Goal: Task Accomplishment & Management: Complete application form

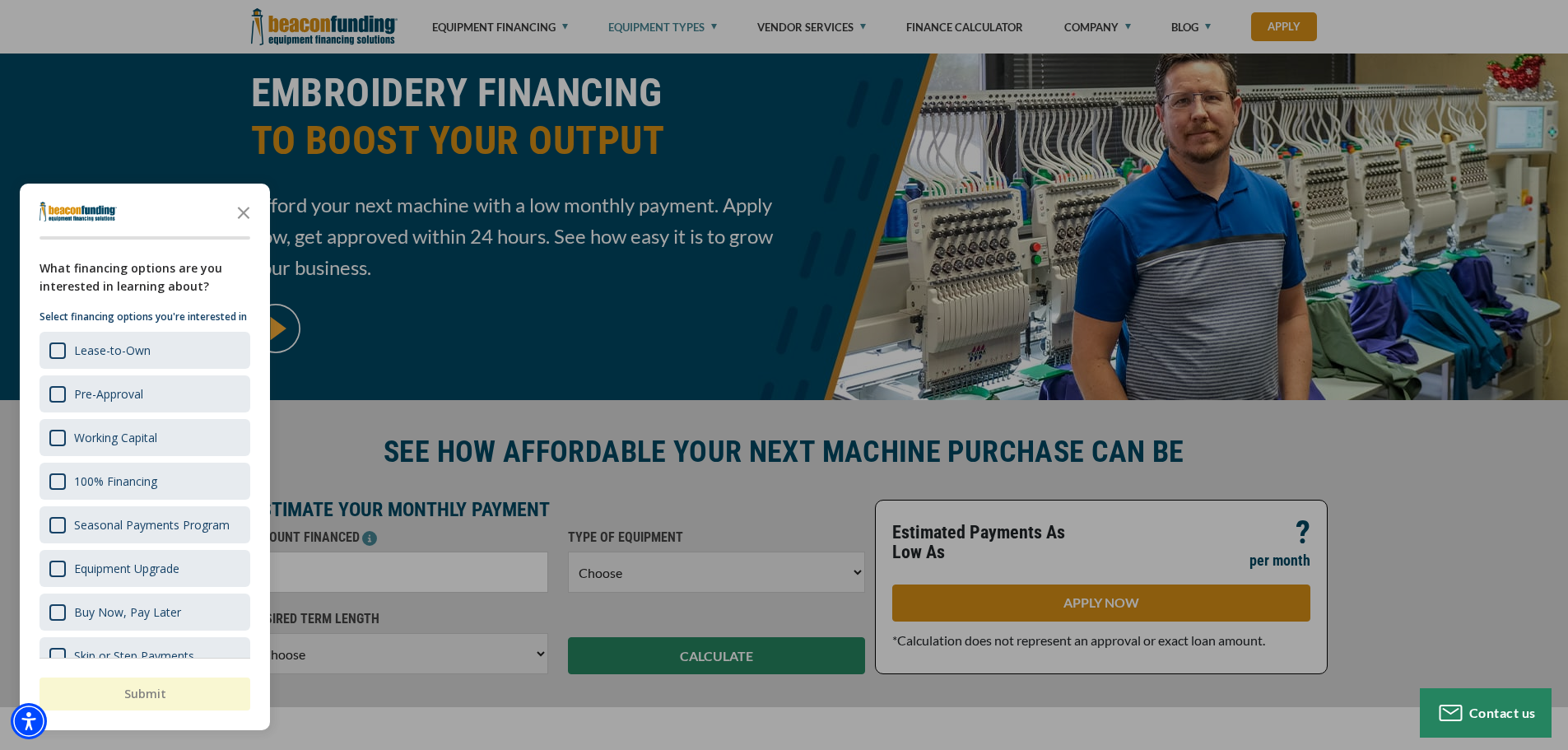
scroll to position [164, 0]
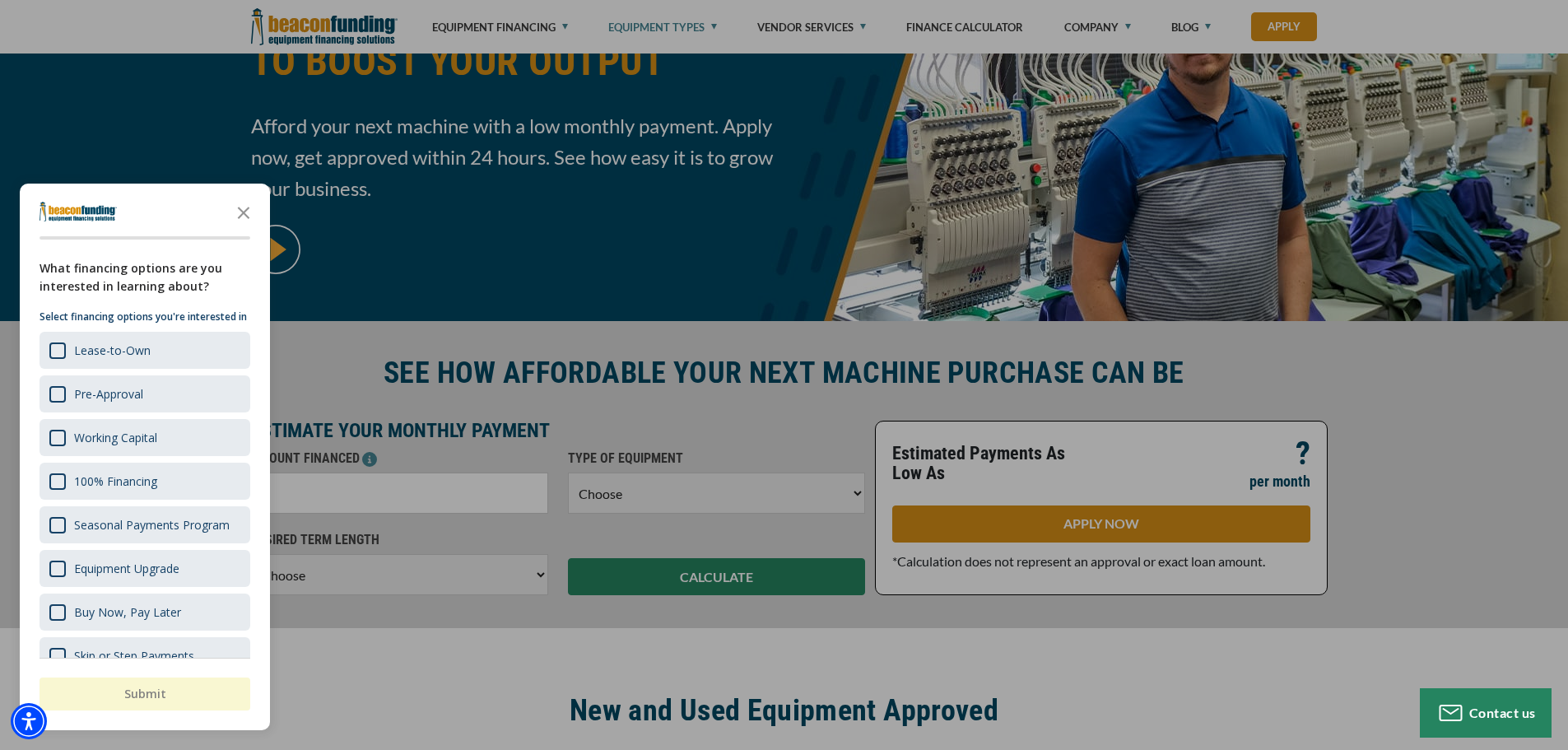
click at [240, 211] on icon "Close the survey" at bounding box center [243, 212] width 33 height 33
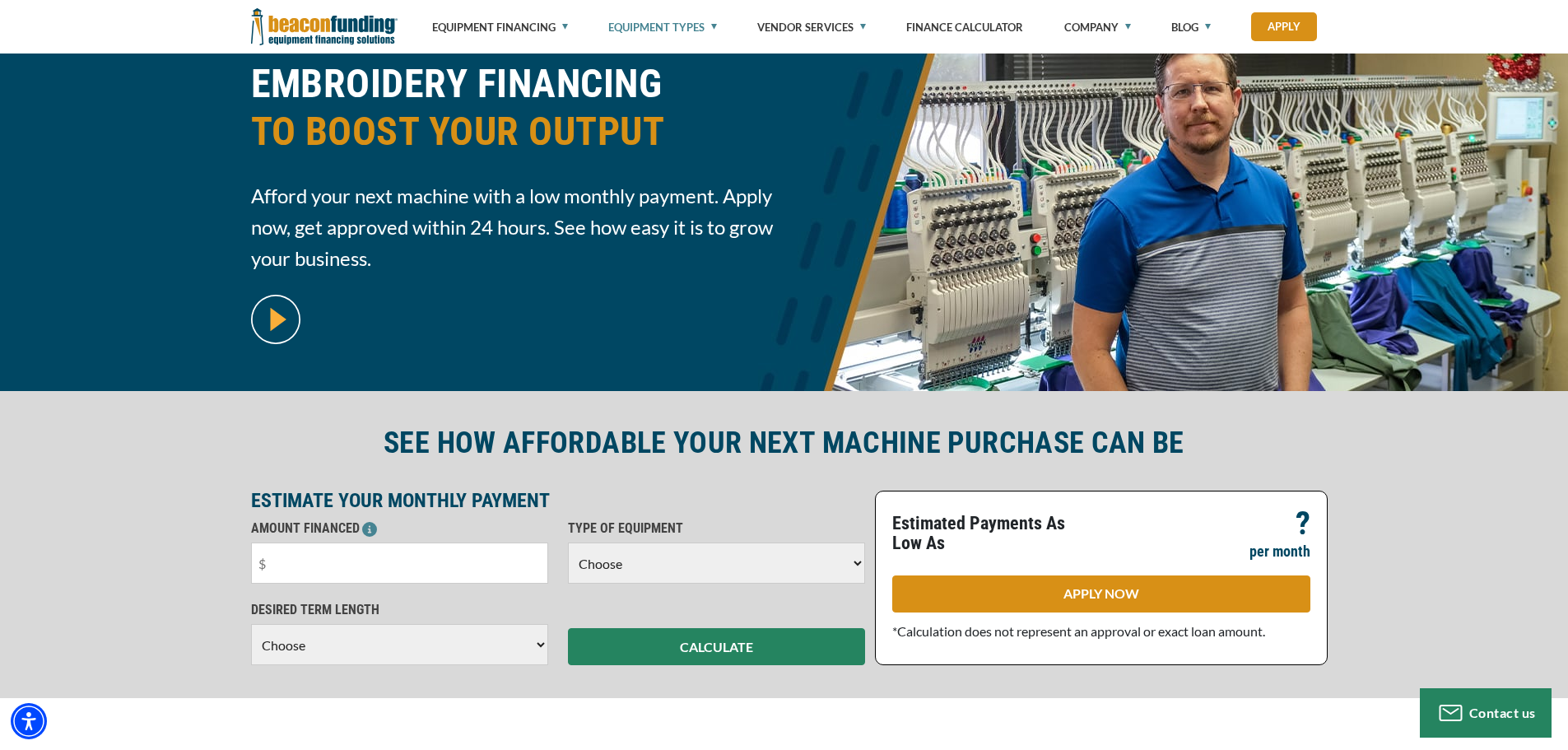
scroll to position [0, 0]
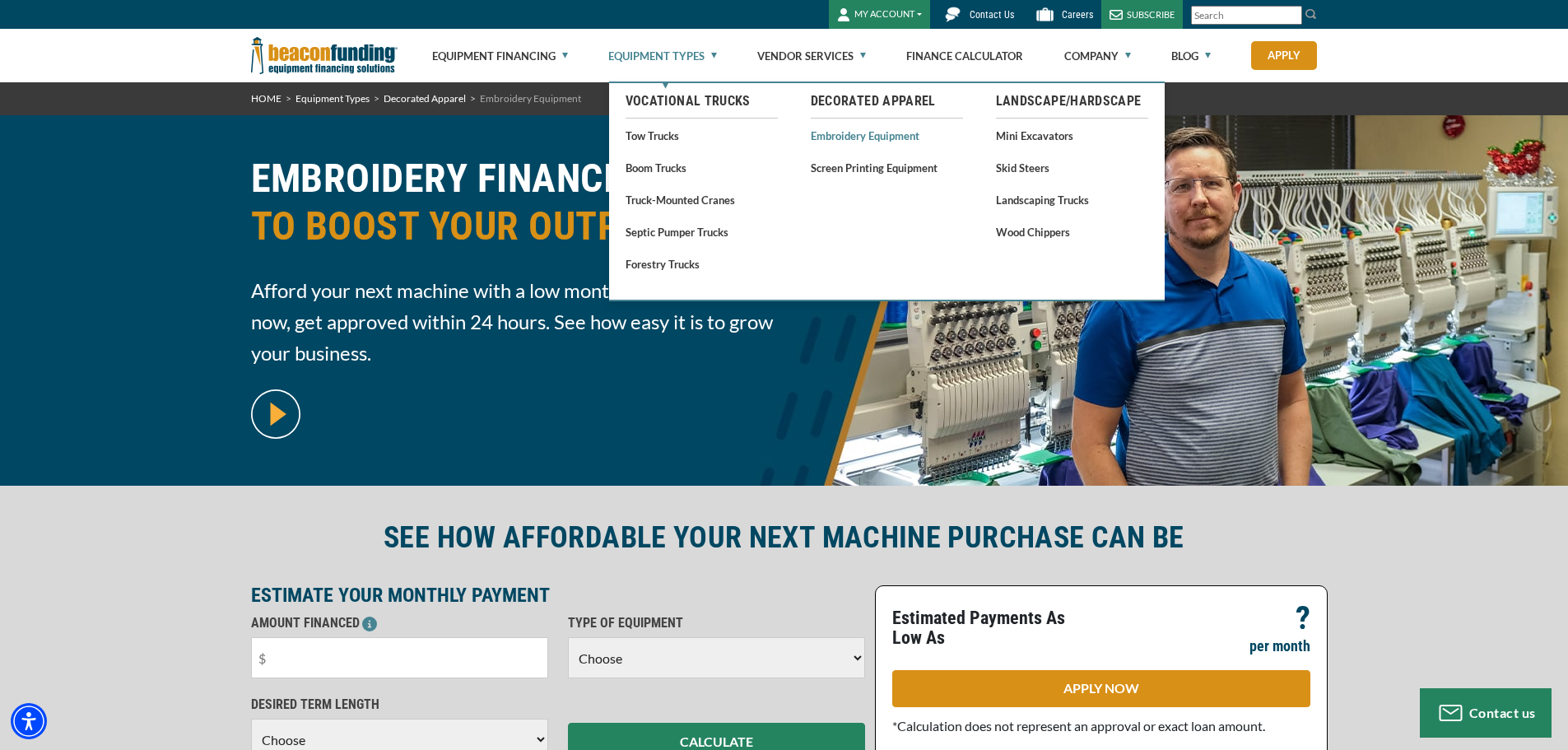
click at [859, 137] on link "Embroidery Equipment" at bounding box center [887, 135] width 152 height 21
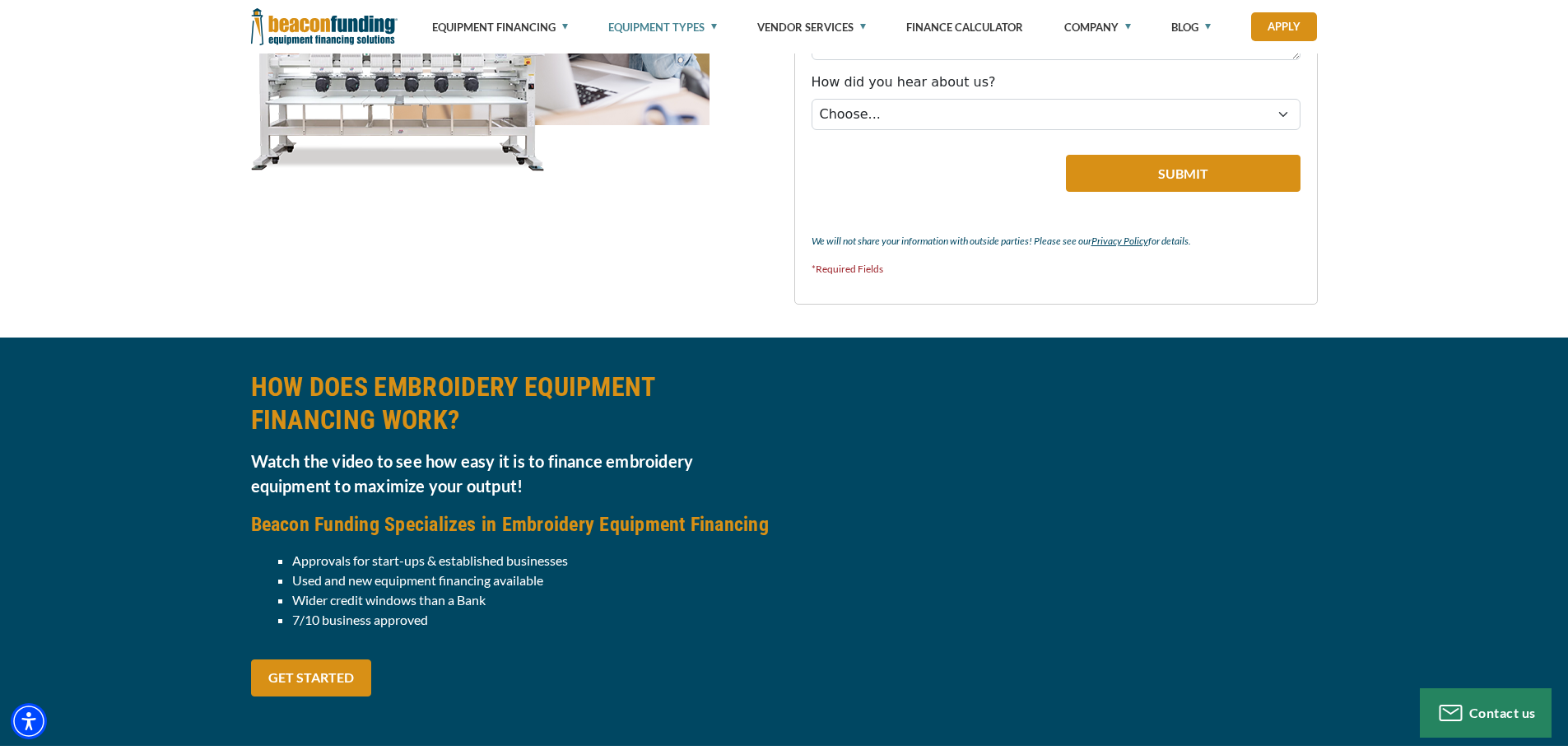
scroll to position [1482, 0]
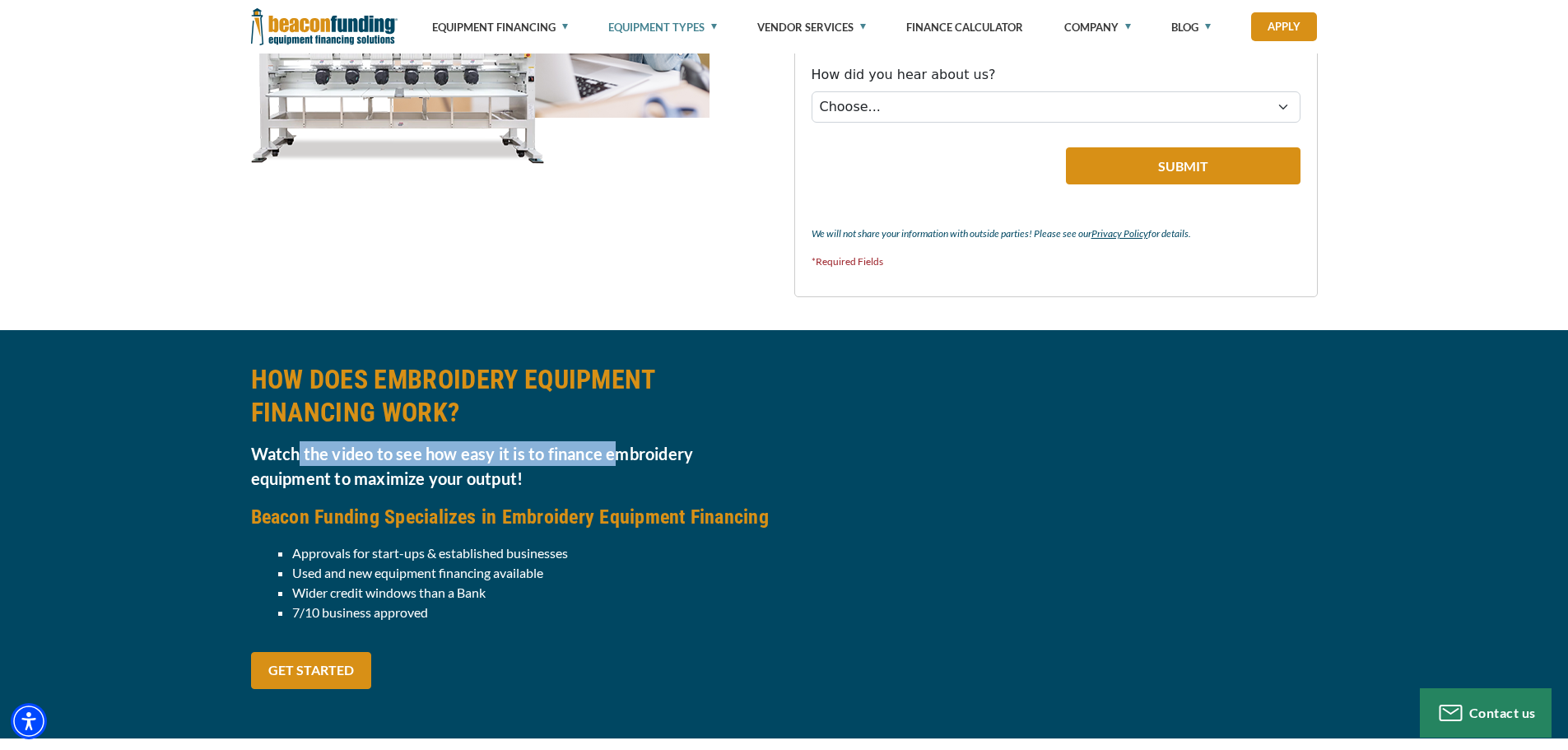
drag, startPoint x: 300, startPoint y: 458, endPoint x: 613, endPoint y: 450, distance: 313.1
click at [613, 450] on h5 "Watch the video to see how easy it is to finance embroidery equipment to maximi…" at bounding box center [513, 465] width 524 height 50
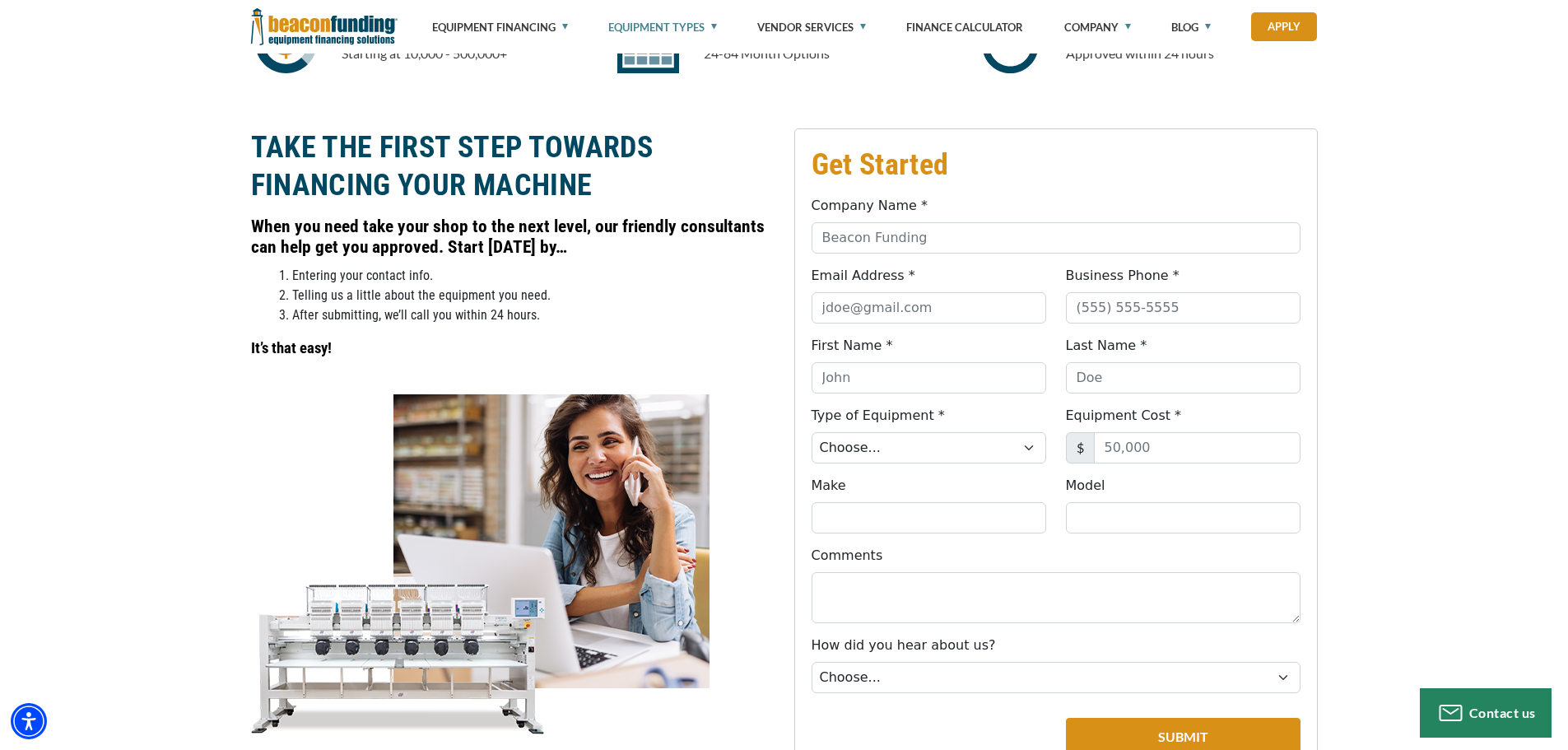
scroll to position [905, 0]
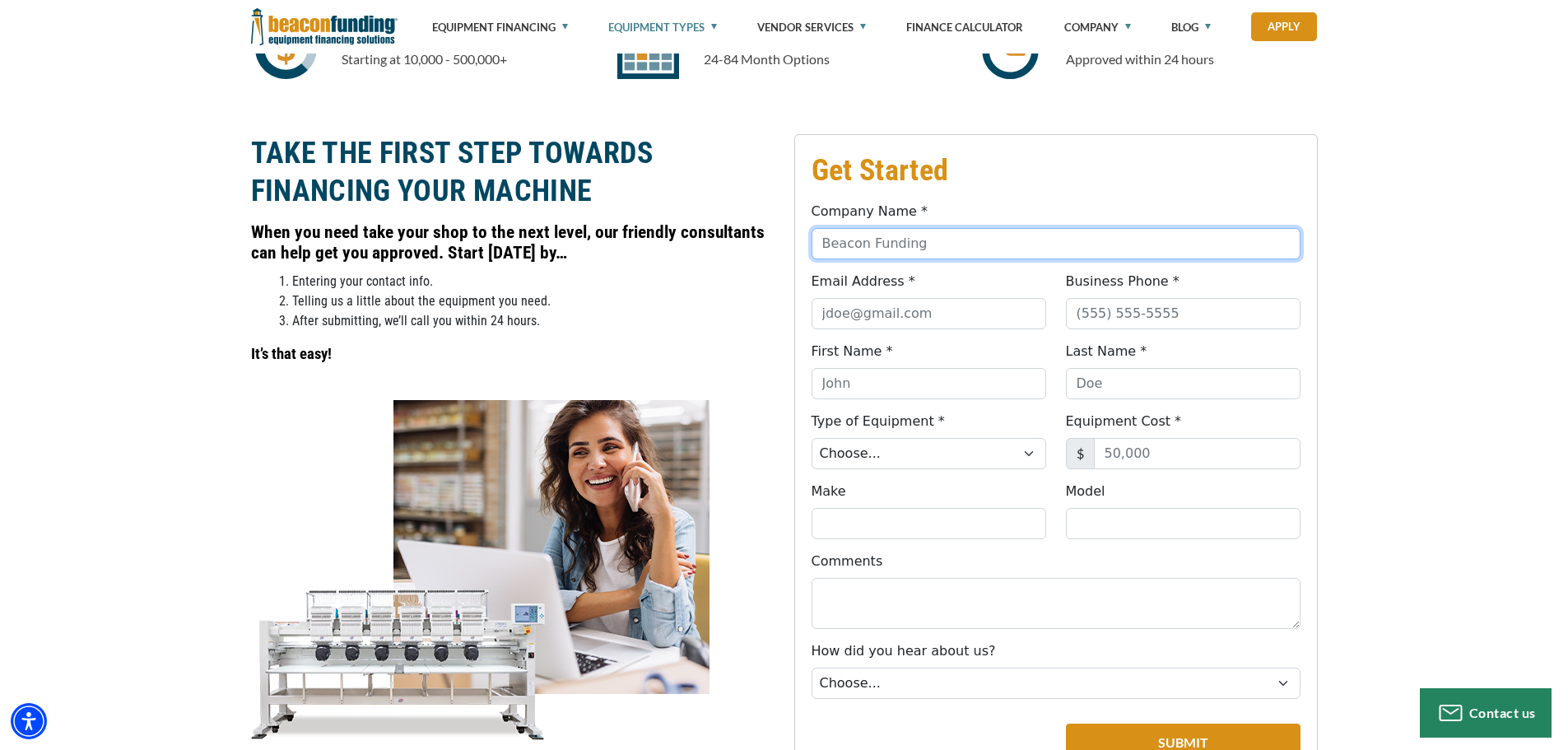
click at [888, 241] on input "Company Name *" at bounding box center [1056, 243] width 489 height 31
type input "Loyal Legend"
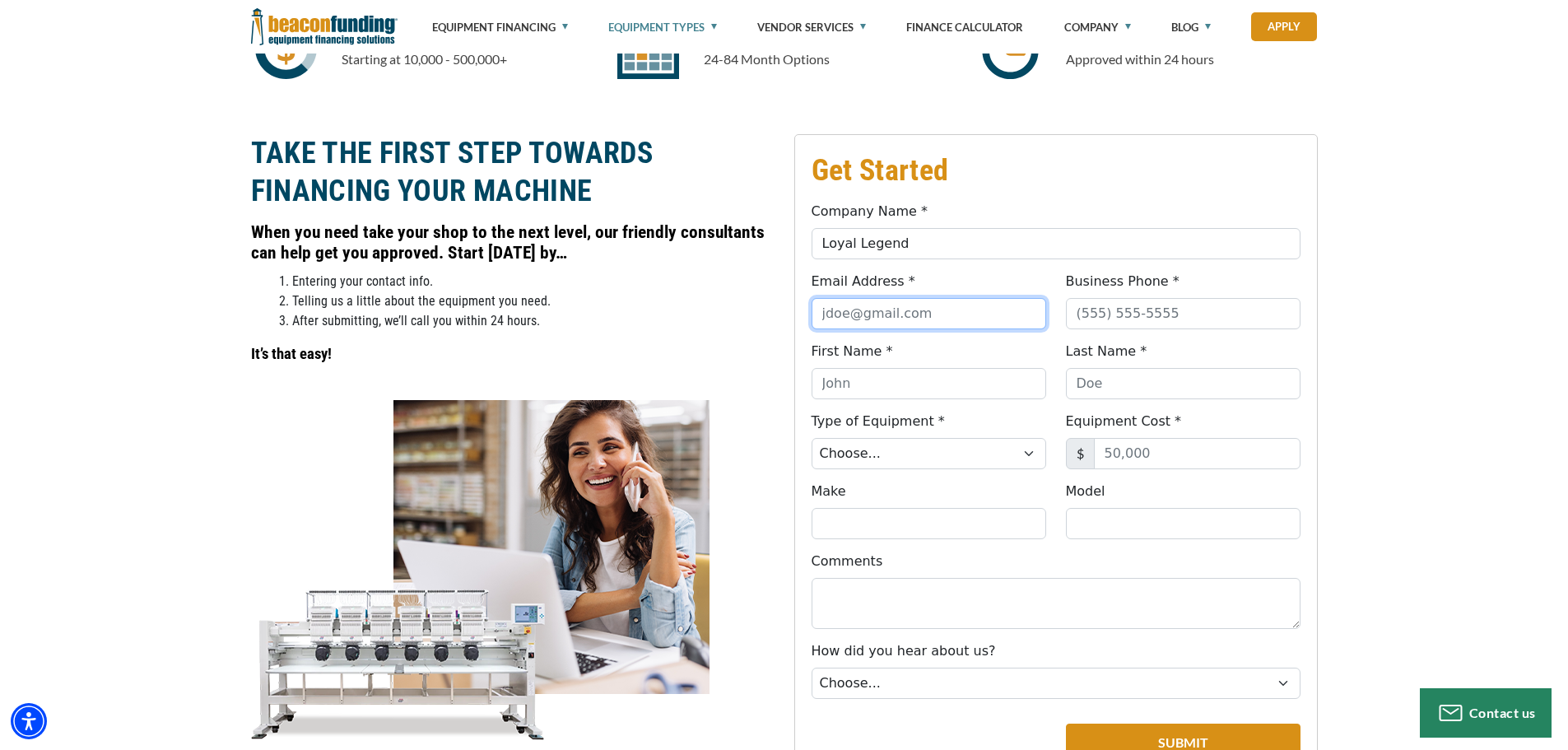
click at [875, 306] on input "Email Address *" at bounding box center [929, 314] width 235 height 31
type input "acano@loyallegend.com"
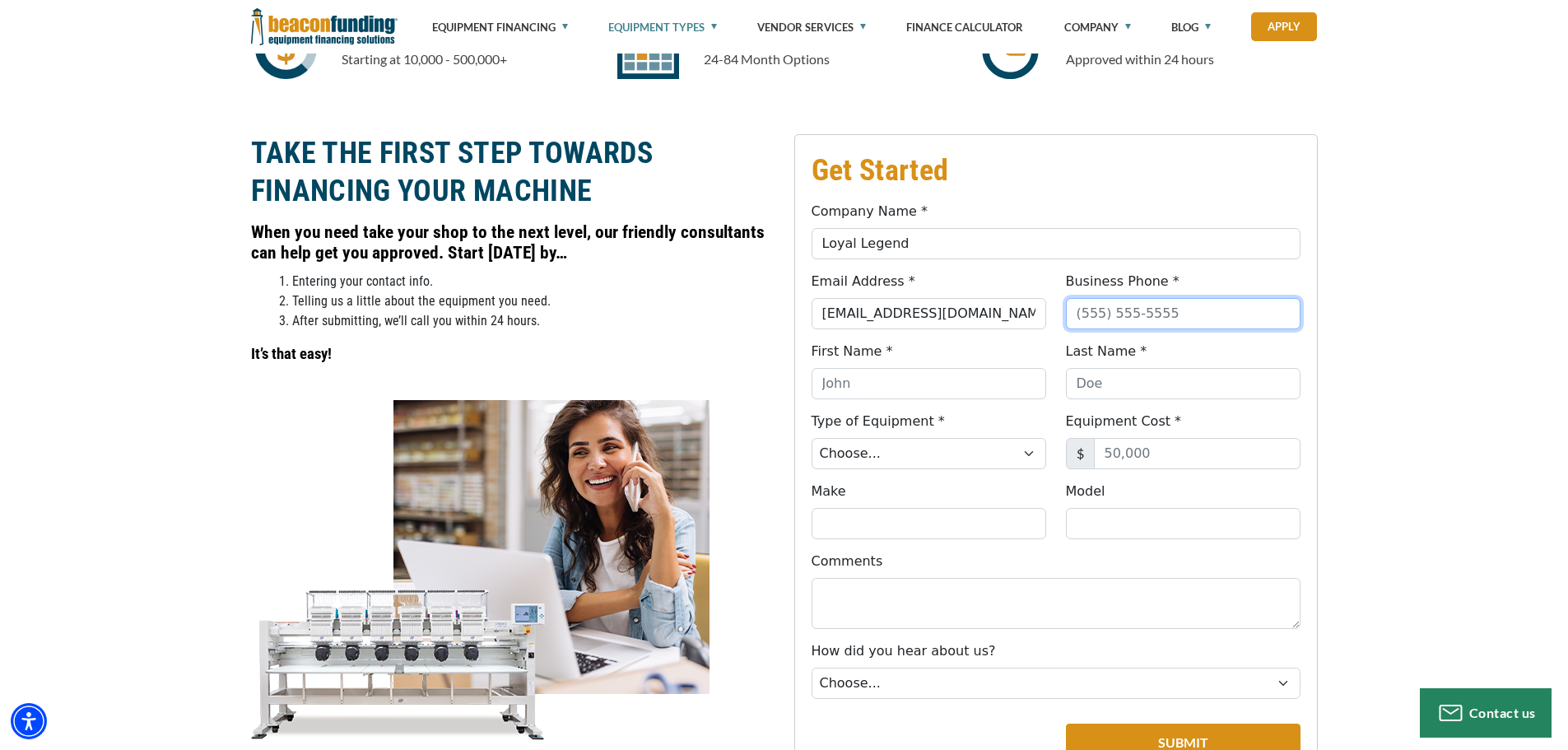
click at [1119, 305] on input "Business Phone *" at bounding box center [1183, 314] width 235 height 31
type input "(708) 847-3766"
click at [934, 398] on div "Company Name * Loyal Legend Please select a valid value for Company Name . Emai…" at bounding box center [1056, 456] width 508 height 509
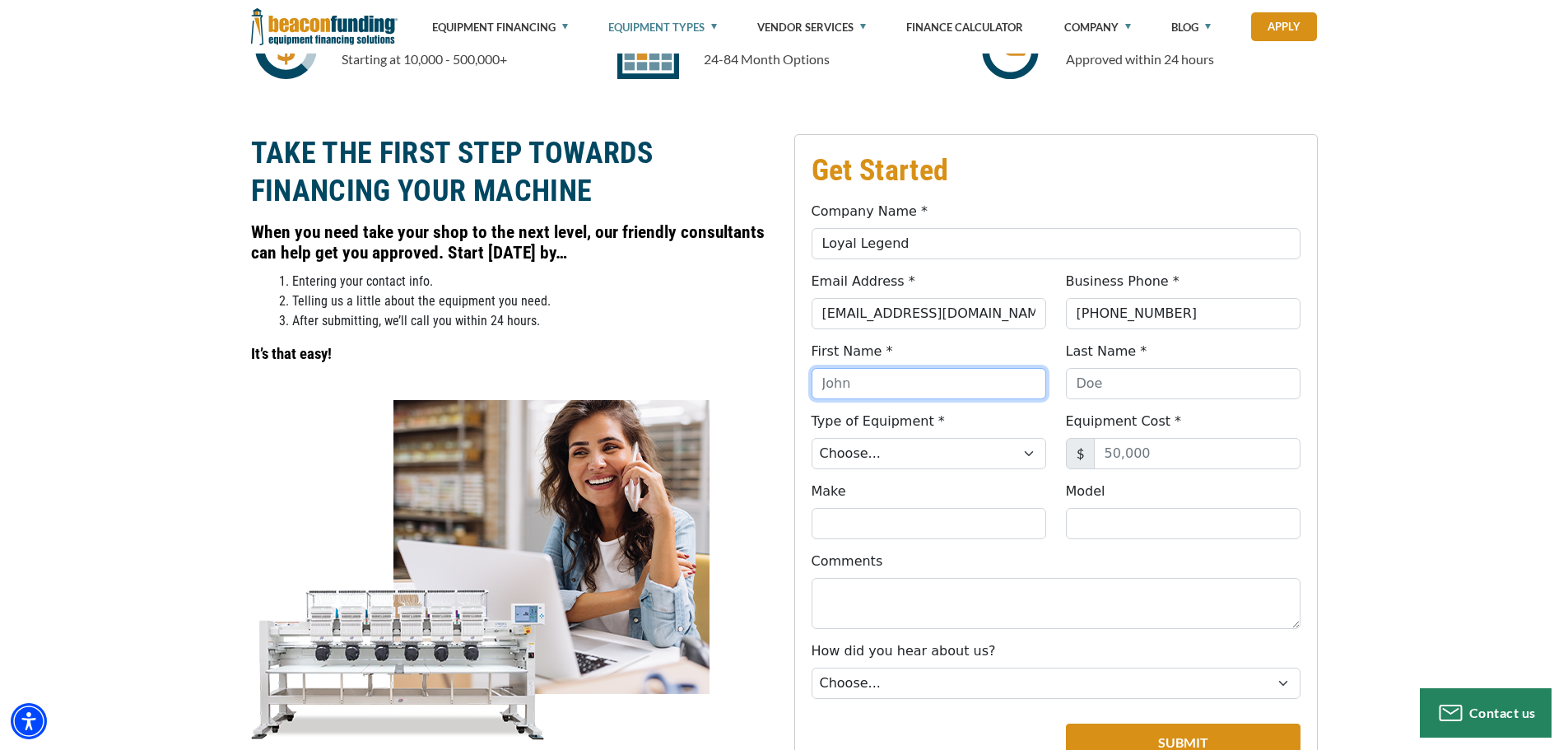
click at [933, 394] on input "First Name *" at bounding box center [929, 383] width 235 height 31
click at [862, 381] on input "First Name *" at bounding box center [929, 383] width 235 height 31
type input "Anthony"
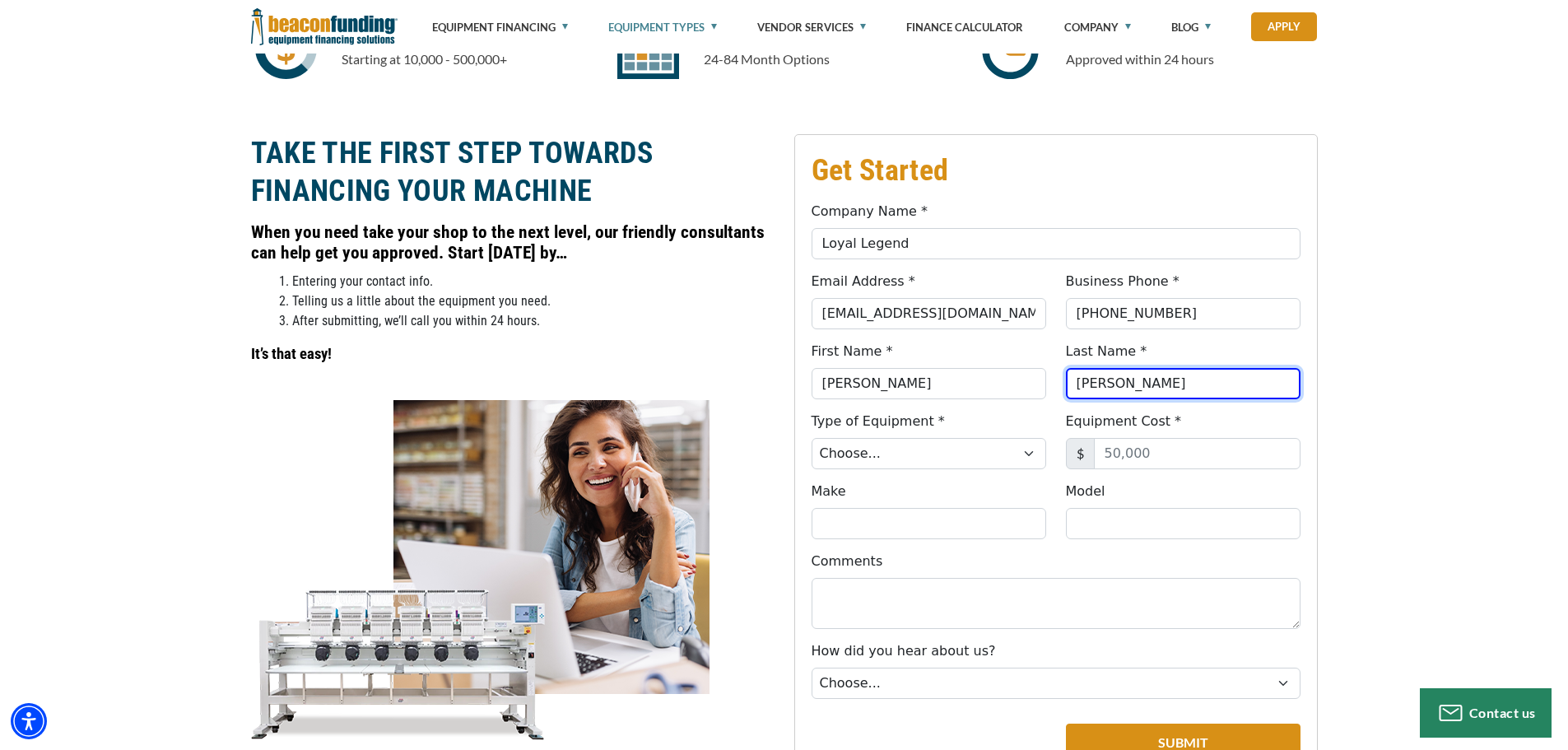
type input "Cano"
click at [848, 462] on select "Choose... Backhoe Boom/Bucket Truck Chipper Commercial Mower Crane DTG/DTF Prin…" at bounding box center [929, 454] width 235 height 31
select select "1"
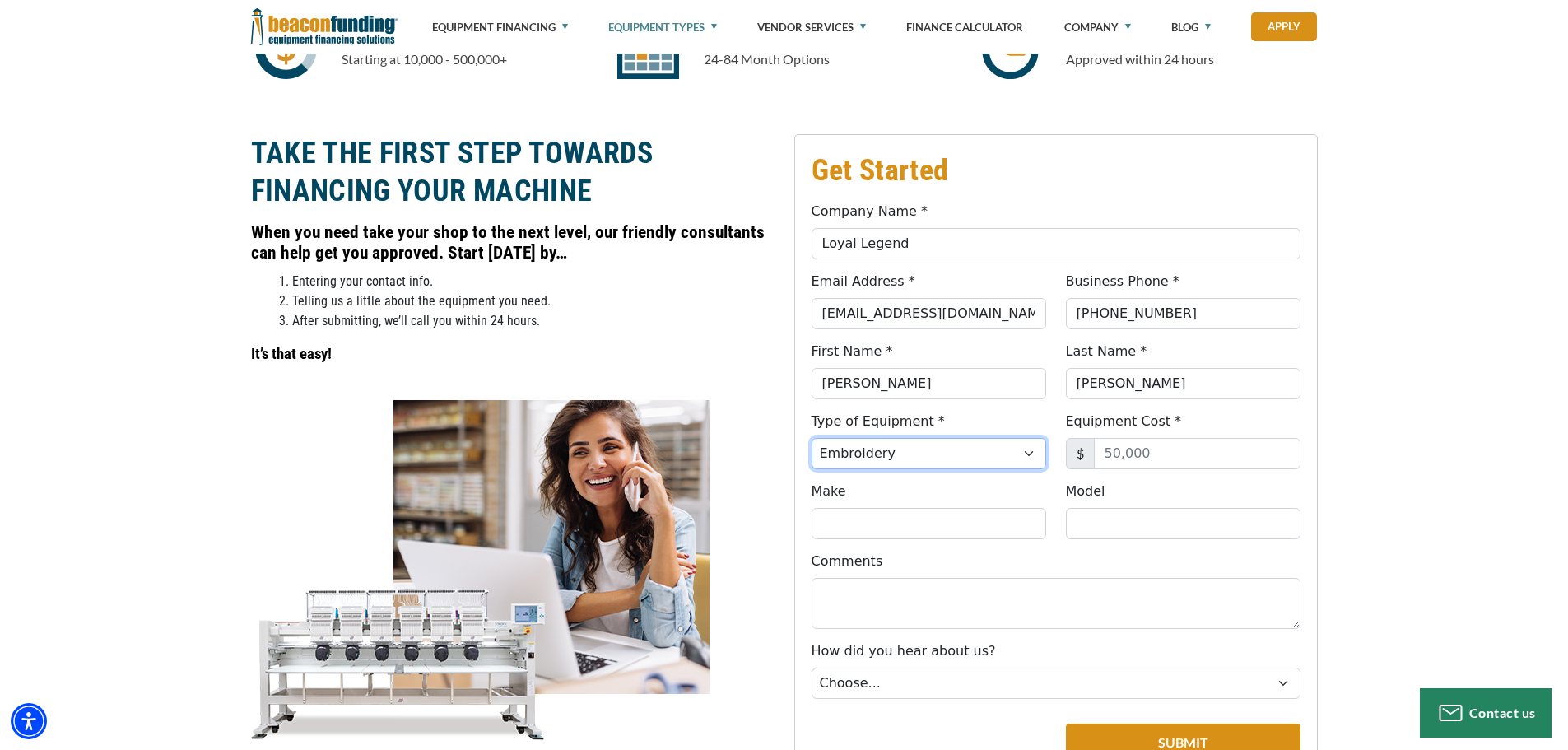
click at [811, 438] on select "Choose... Backhoe Boom/Bucket Truck Chipper Commercial Mower Crane DTG/DTF Prin…" at bounding box center [929, 454] width 235 height 31
click at [1154, 454] on input "Equipment Cost *" at bounding box center [1197, 454] width 206 height 31
type input "8,000"
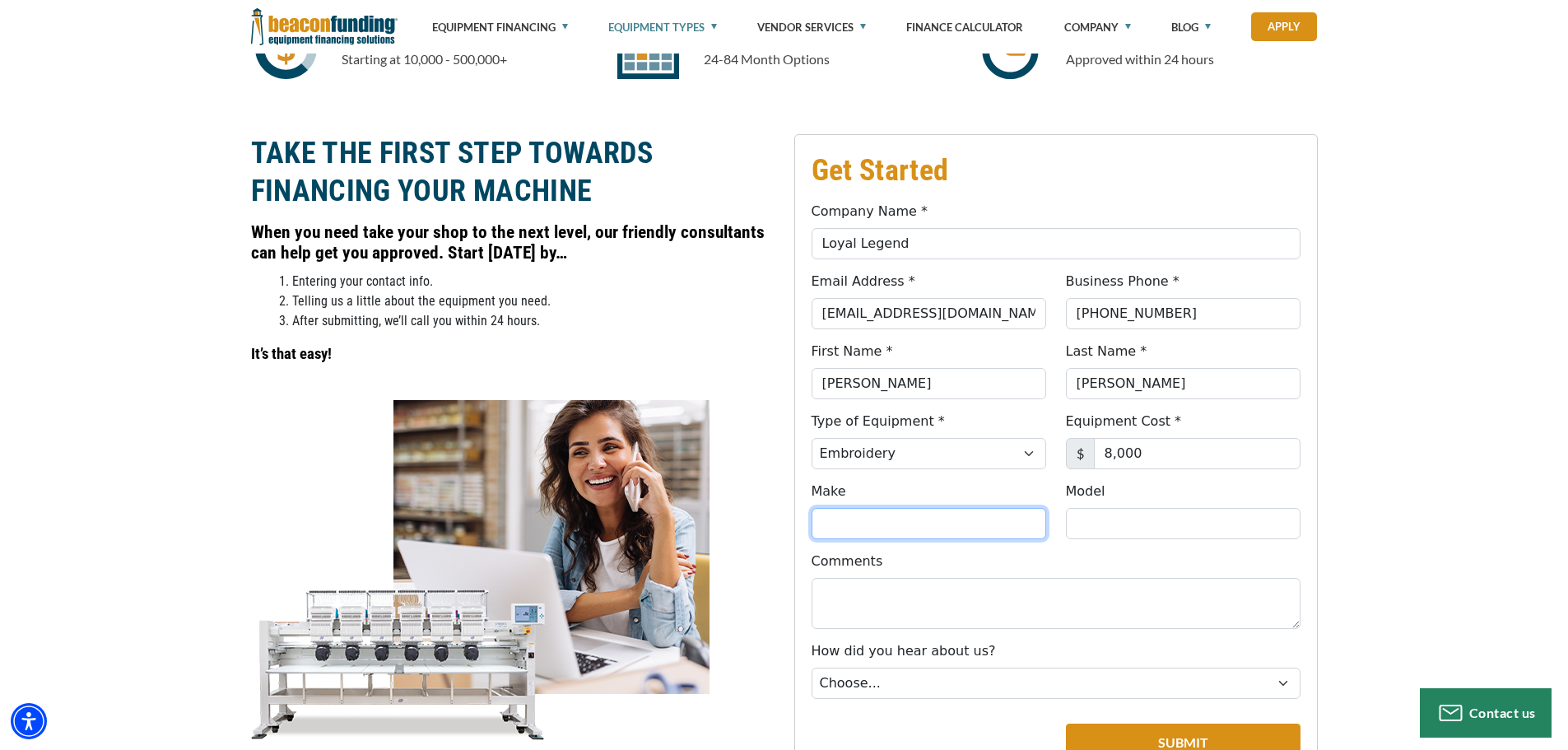
click at [964, 523] on input "Make" at bounding box center [929, 524] width 235 height 31
click at [867, 513] on input "Make" at bounding box center [929, 524] width 235 height 31
paste input "Smartstitch"
type input "Smartstitch"
click at [1191, 506] on div "Model Please select a valid value for Model ." at bounding box center [1183, 510] width 254 height 58
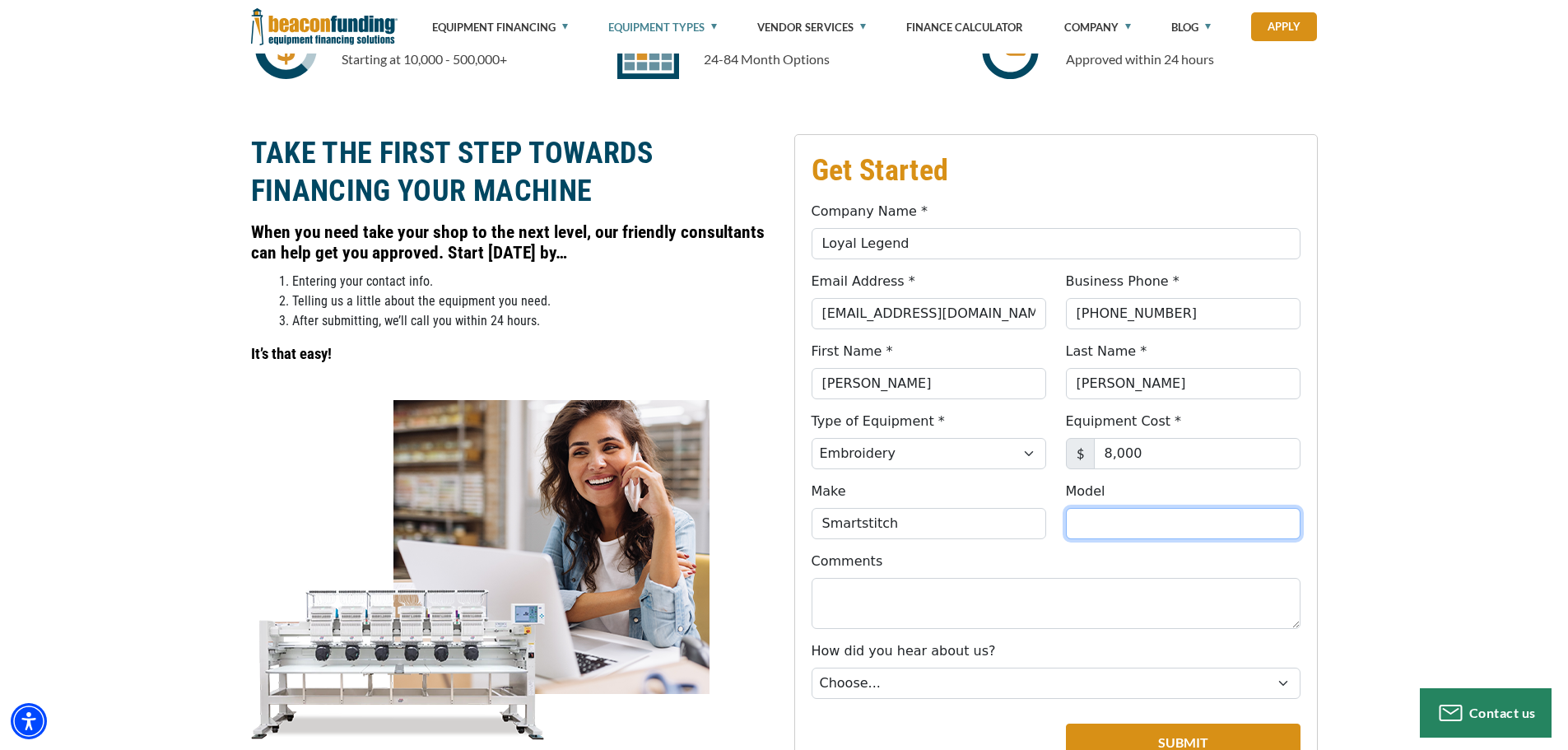
click at [1186, 519] on input "Model" at bounding box center [1183, 524] width 235 height 31
paste input "S-1501 Ultra"
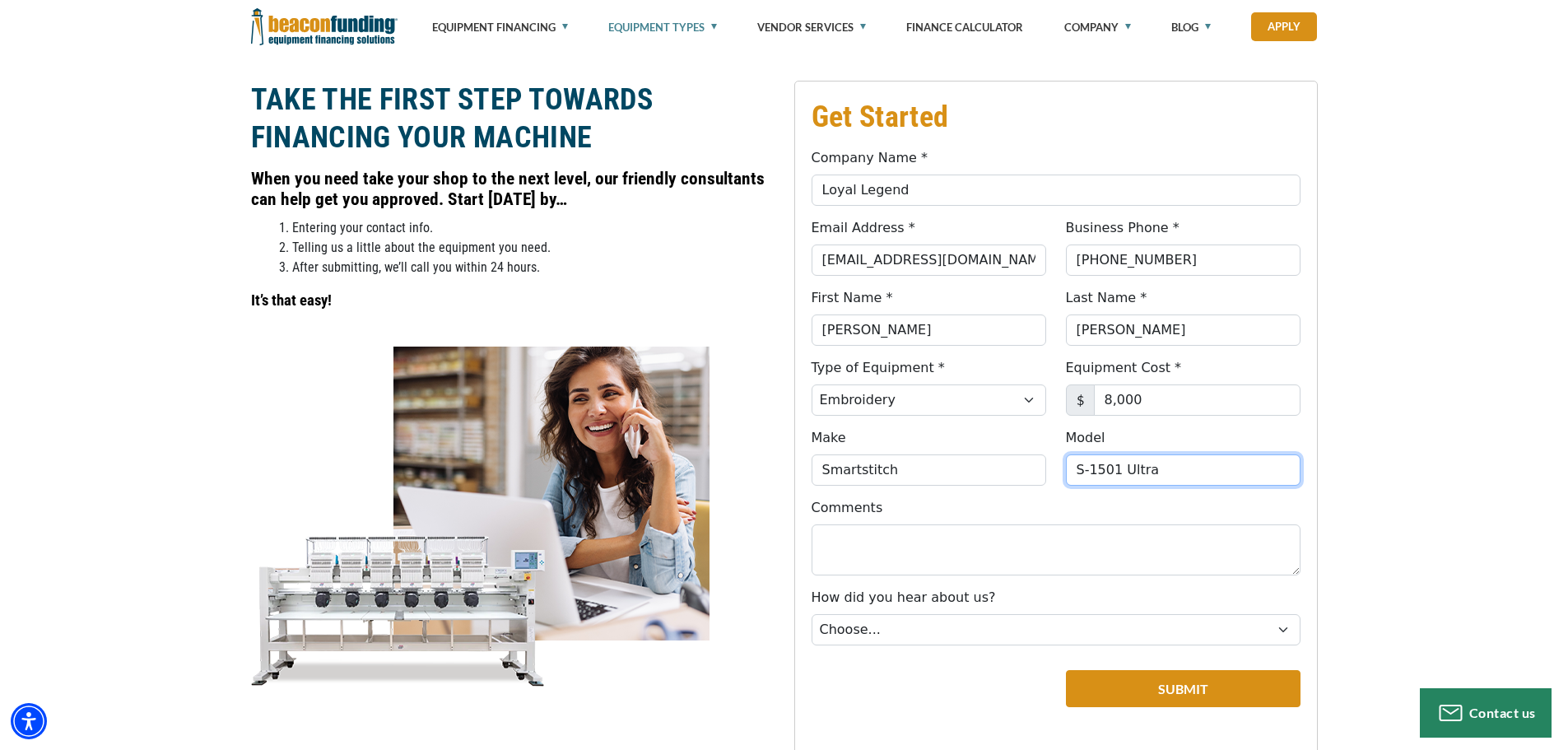
scroll to position [988, 0]
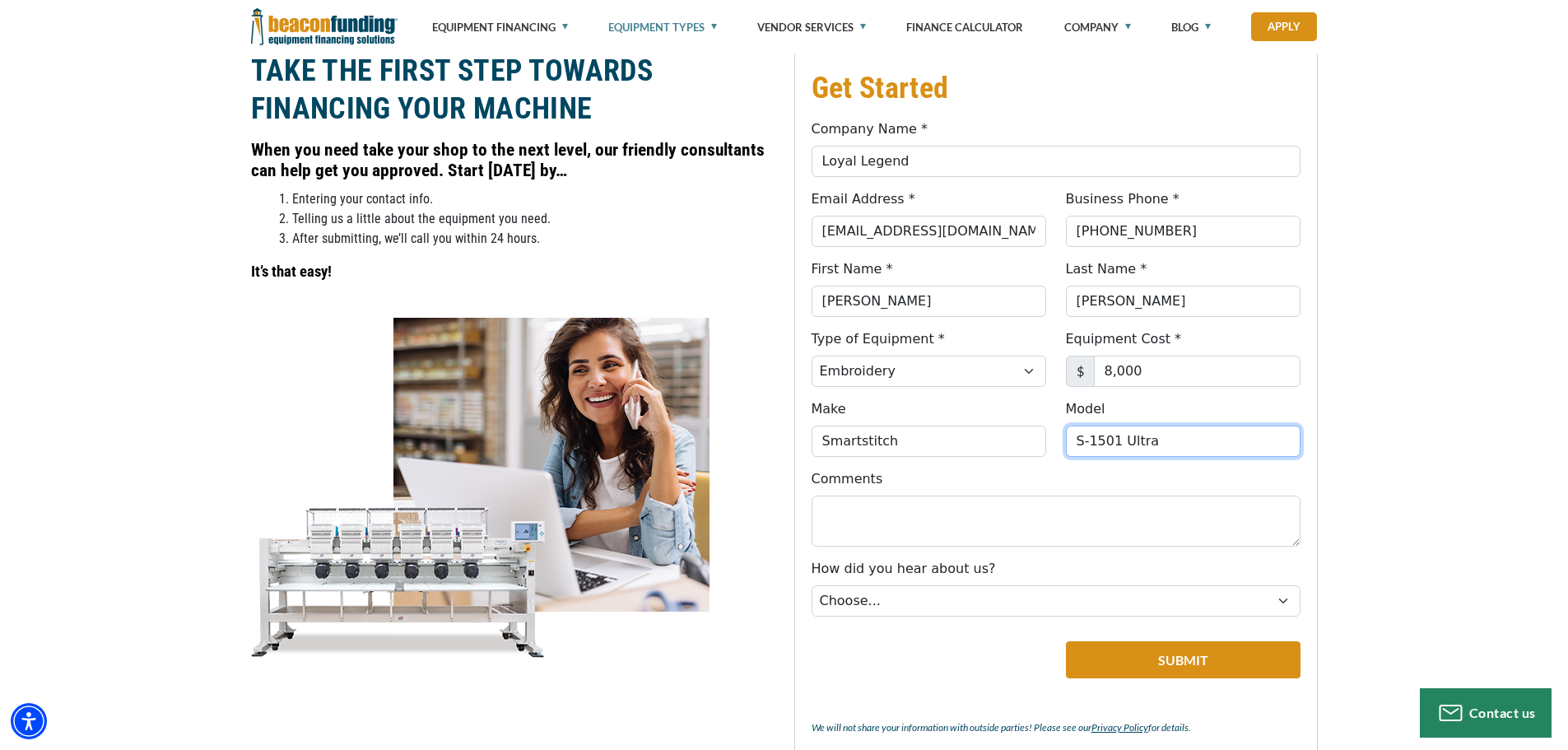
type input "S-1501 Ultra"
drag, startPoint x: 1154, startPoint y: 368, endPoint x: 1091, endPoint y: 356, distance: 64.1
click at [1092, 357] on div "$ 8,000" at bounding box center [1183, 372] width 235 height 31
type input "5,999"
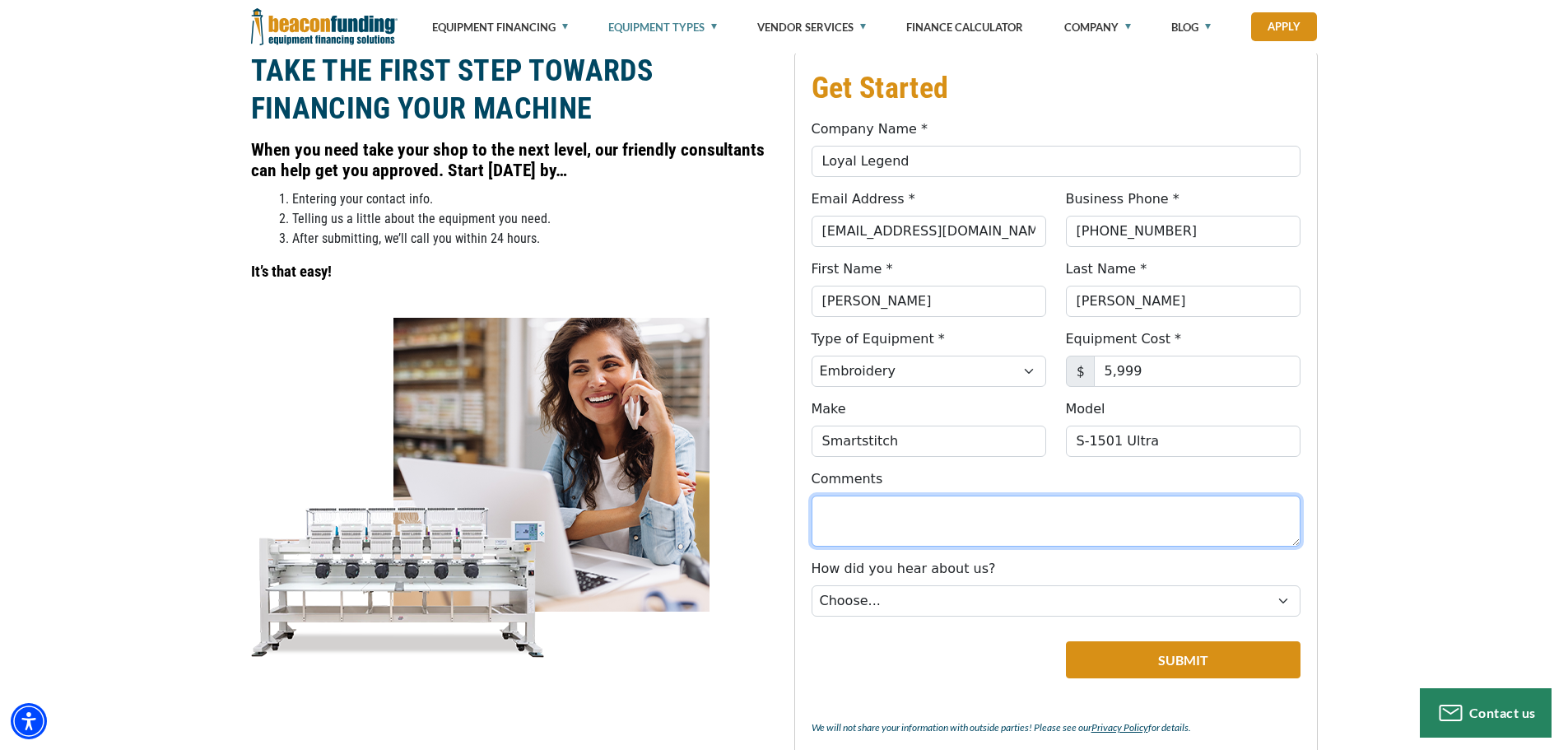
click at [1043, 503] on textarea "Comments" at bounding box center [1056, 521] width 489 height 51
type textarea "i"
type textarea "I"
type textarea "i"
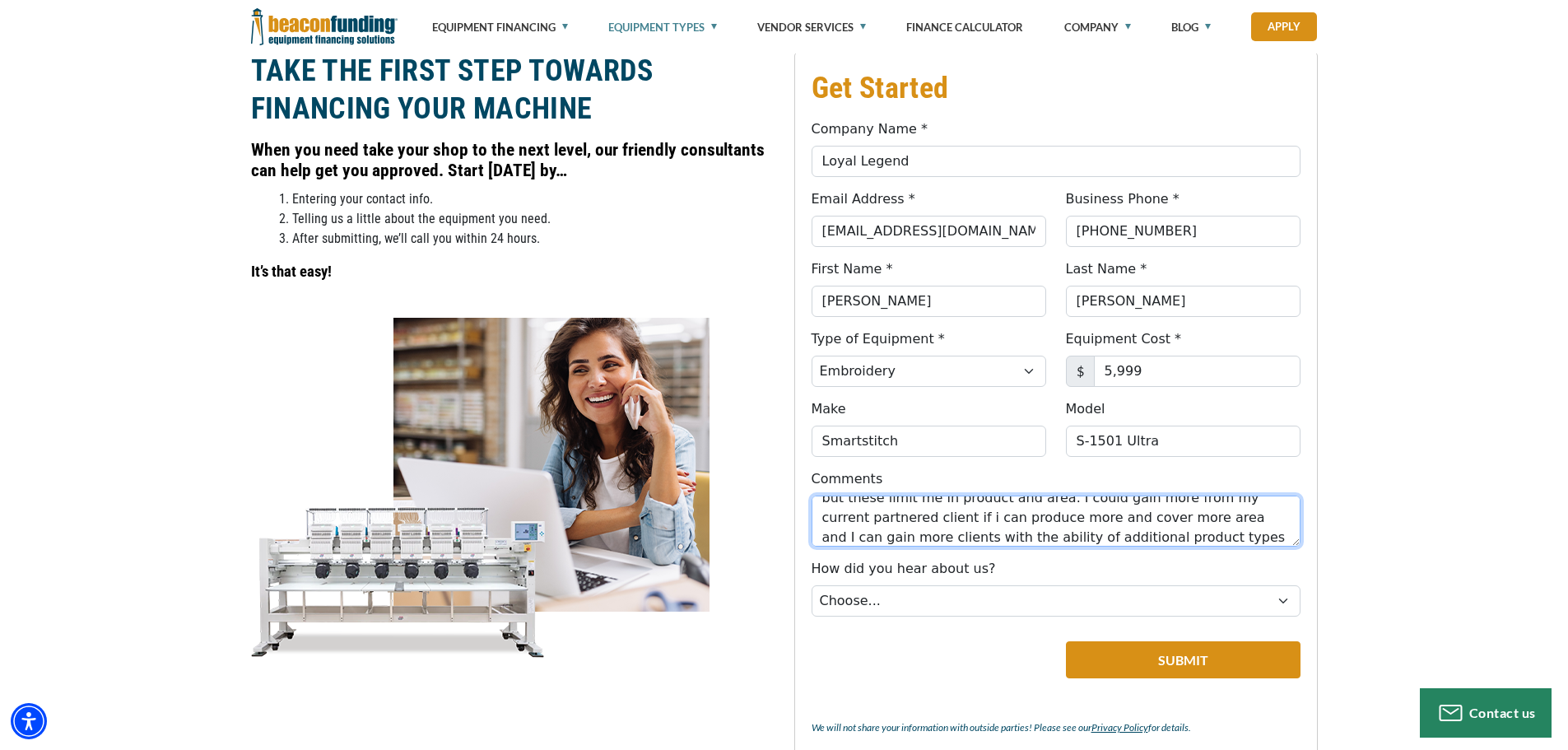
click at [978, 537] on textarea "I am trying to grow and improve my profit and by this I need a commercial unit …" at bounding box center [1056, 521] width 489 height 51
type textarea "I am trying to grow and improve my profit and by this I need a commercial unit …"
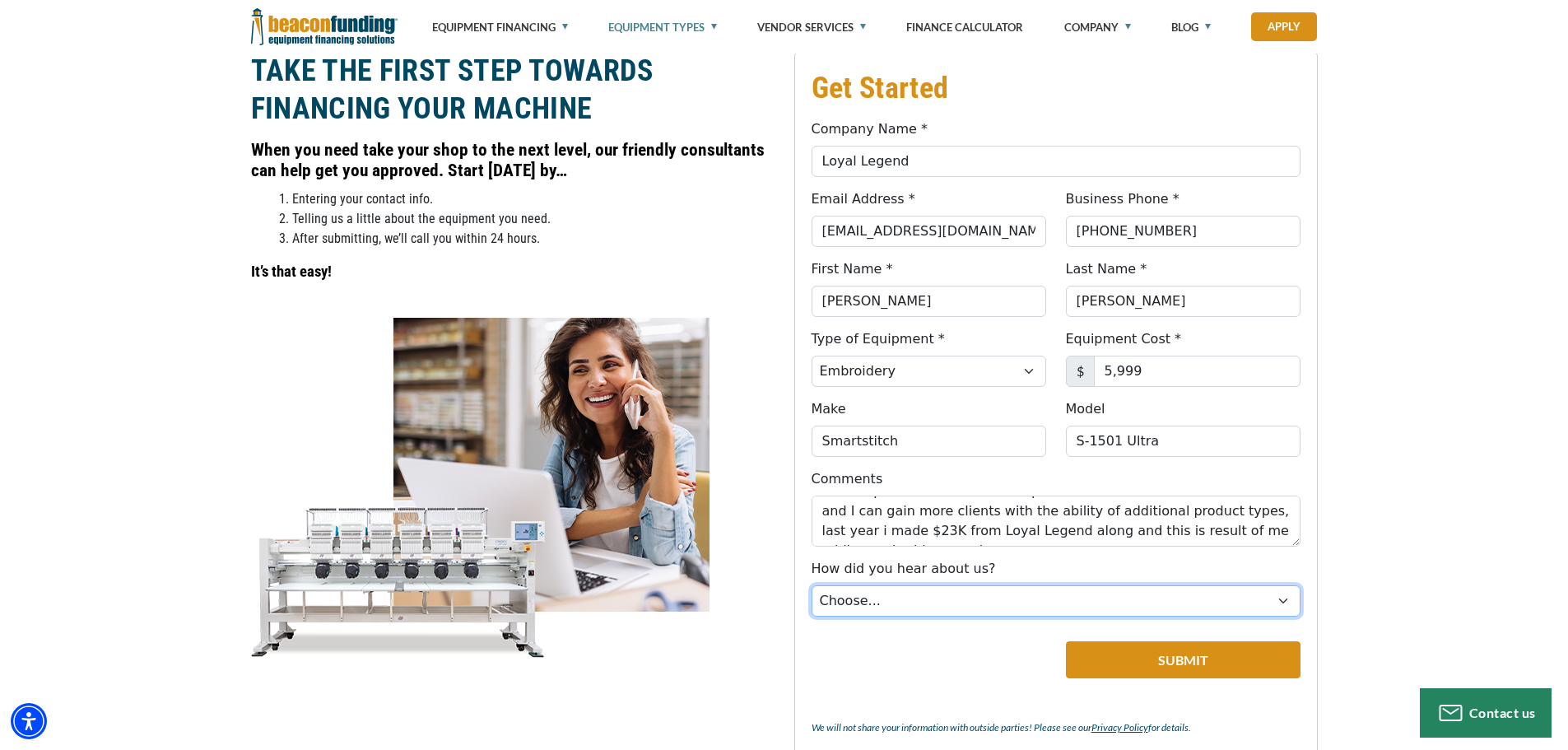
click at [895, 596] on select "Choose... Internet Search Vendor Referral Word of Mouth Client Referral Email E…" at bounding box center [1056, 601] width 489 height 31
select select "5"
click at [811, 586] on select "Choose... Internet Search Vendor Referral Word of Mouth Client Referral Email E…" at bounding box center [1056, 601] width 489 height 31
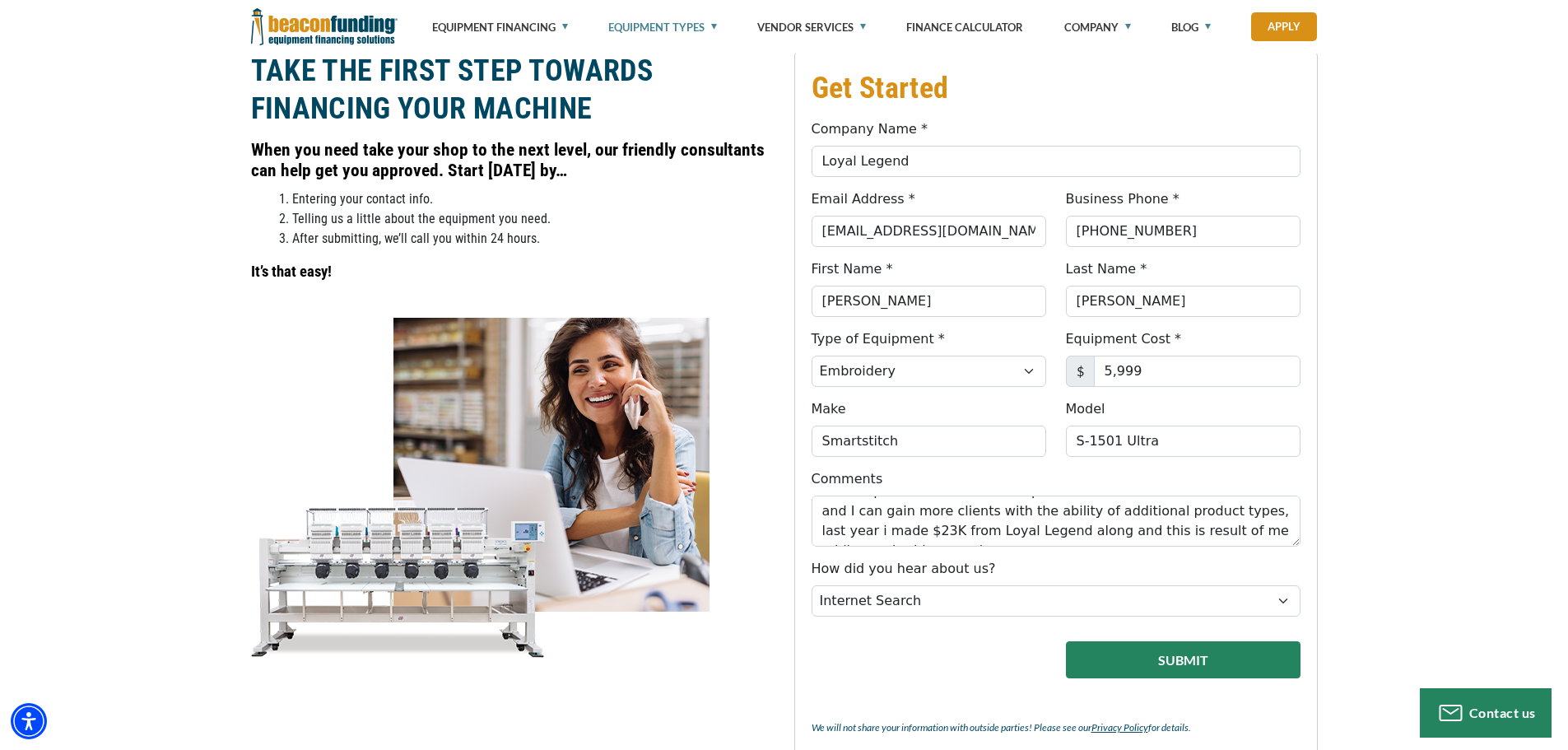
click at [1137, 662] on button "Submit" at bounding box center [1183, 660] width 235 height 37
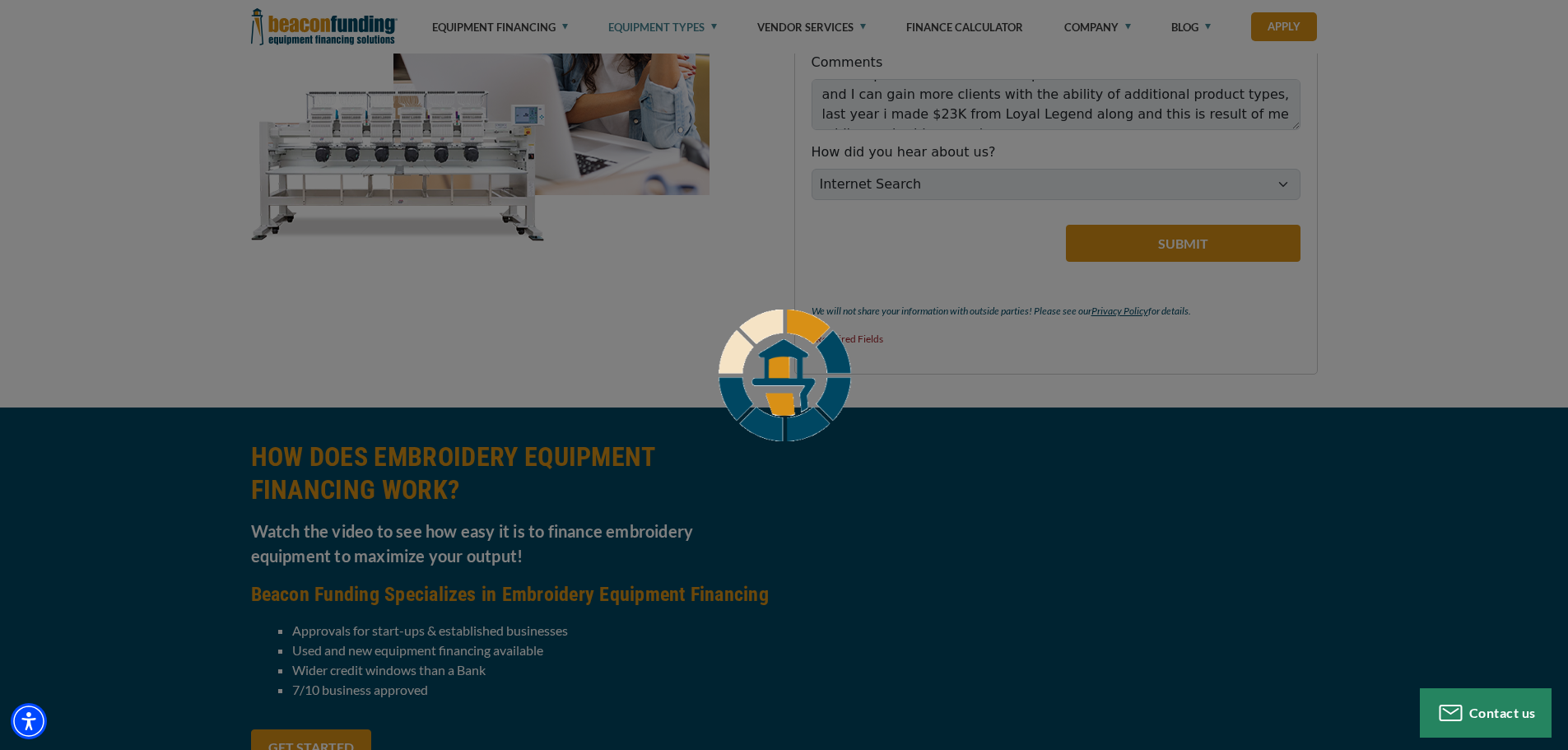
scroll to position [1417, 0]
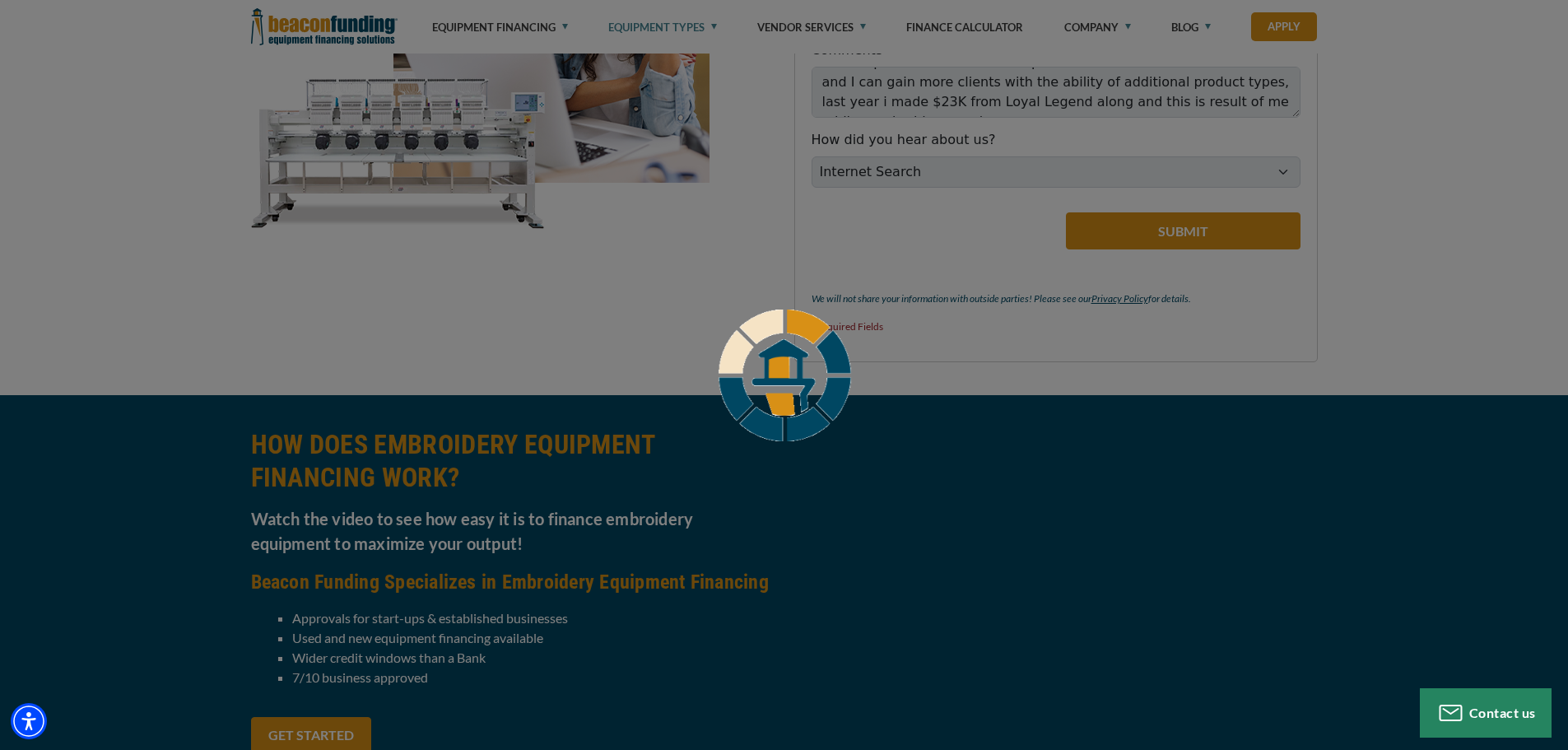
click at [828, 244] on div at bounding box center [784, 375] width 1568 height 750
drag, startPoint x: 1101, startPoint y: 98, endPoint x: 825, endPoint y: 31, distance: 284.0
click at [825, 32] on div at bounding box center [784, 375] width 1568 height 750
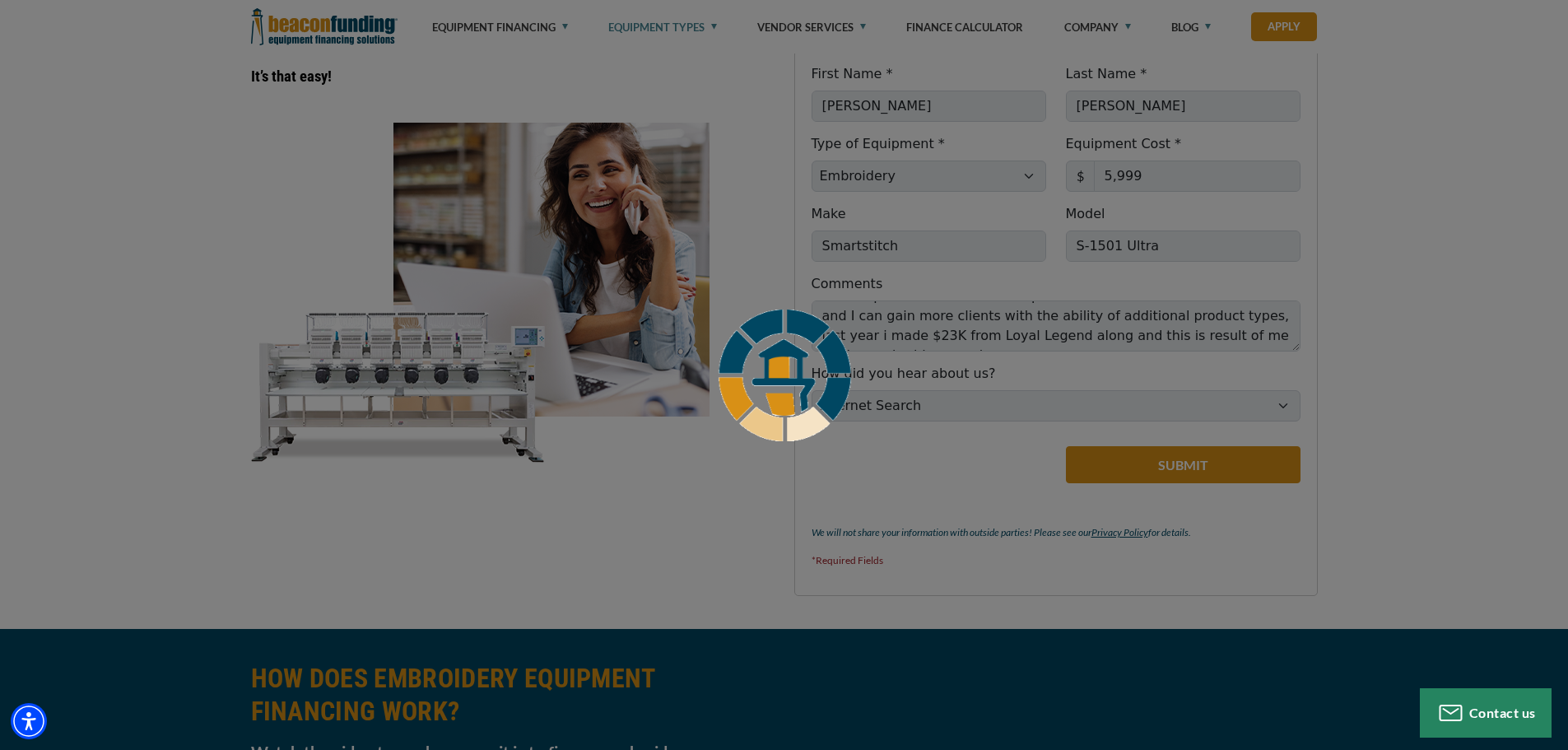
scroll to position [1170, 0]
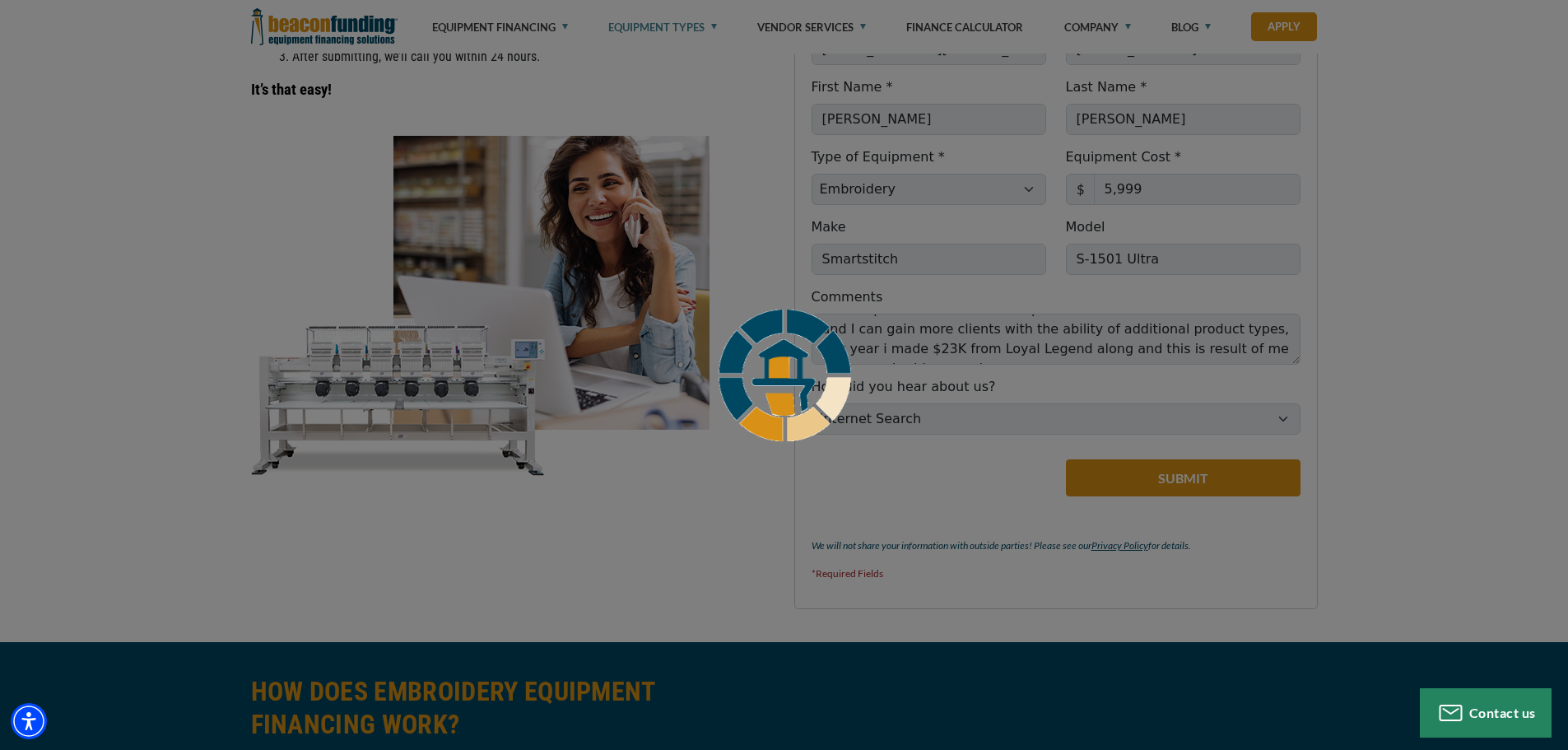
click at [829, 492] on div at bounding box center [784, 375] width 1568 height 750
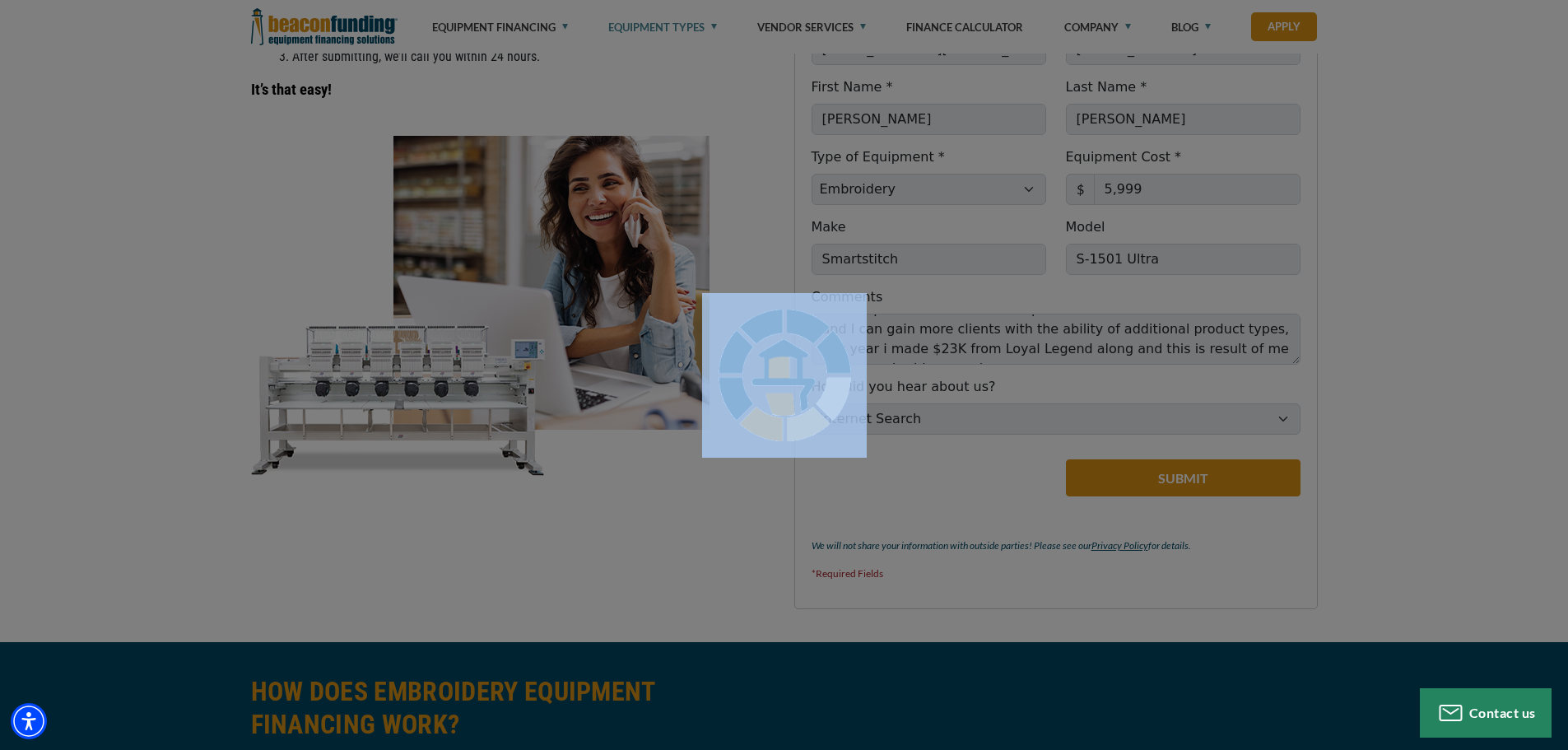
click at [829, 492] on div at bounding box center [784, 375] width 1568 height 750
click at [482, 322] on div at bounding box center [784, 375] width 1568 height 750
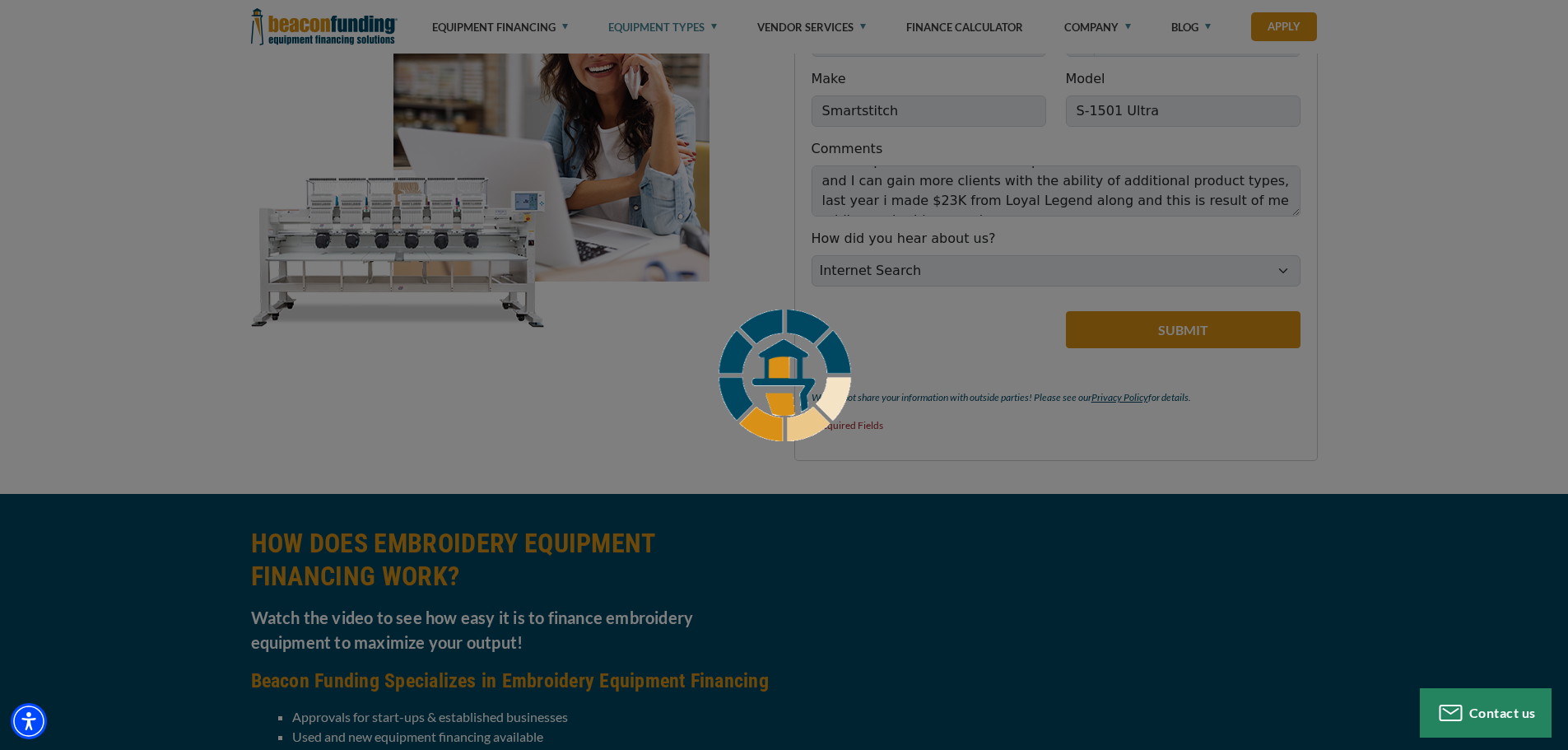
scroll to position [1335, 0]
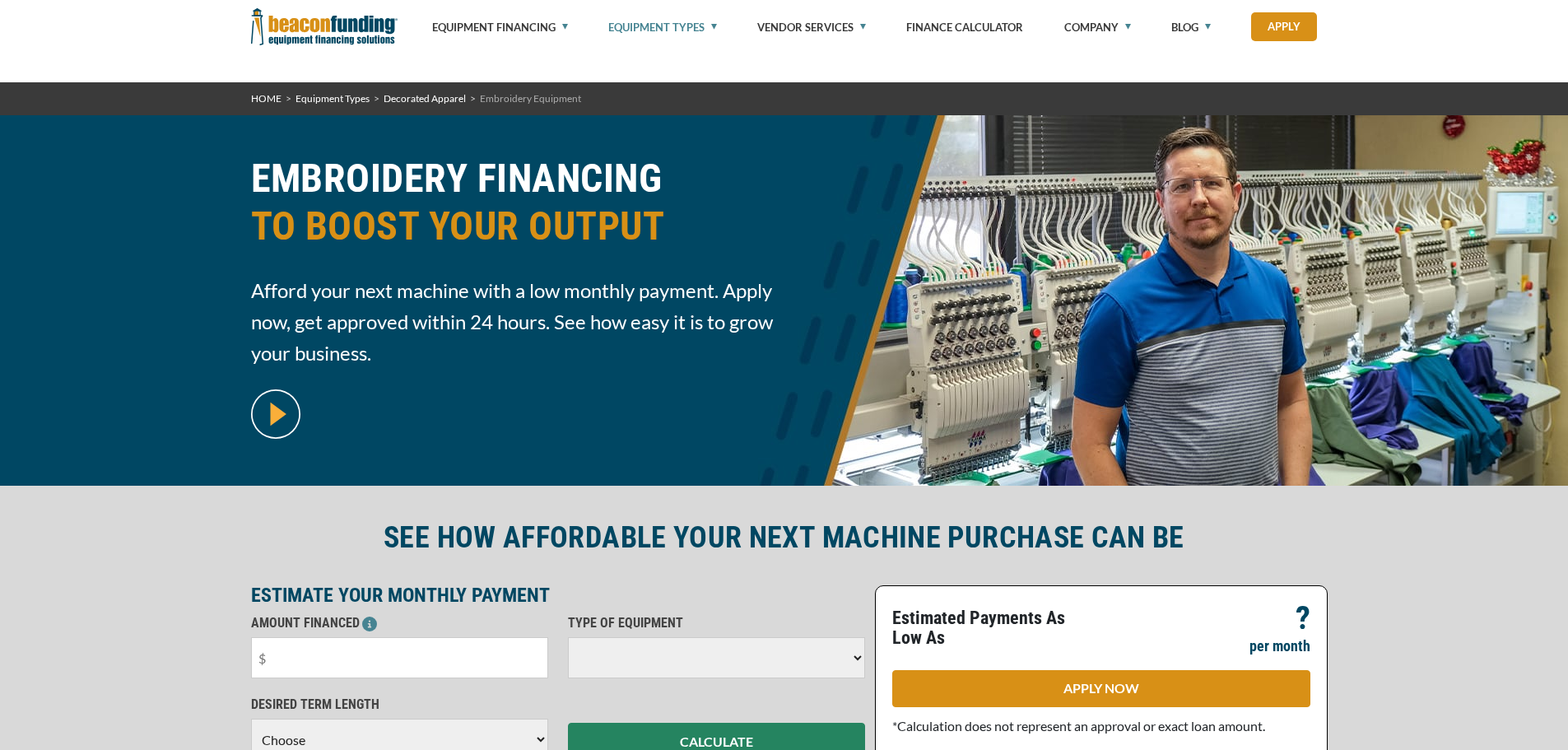
select select "1"
select select "5"
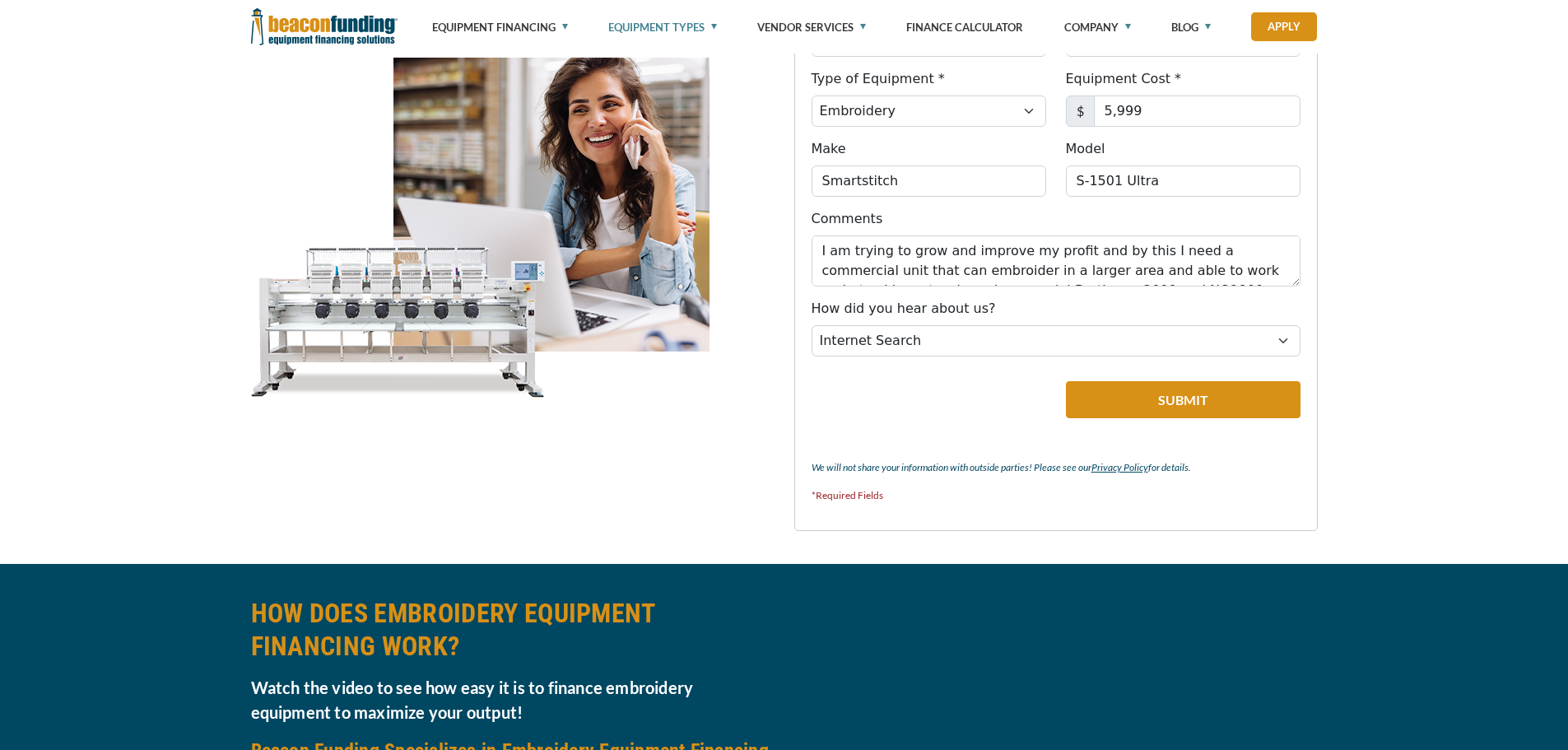
scroll to position [1249, 0]
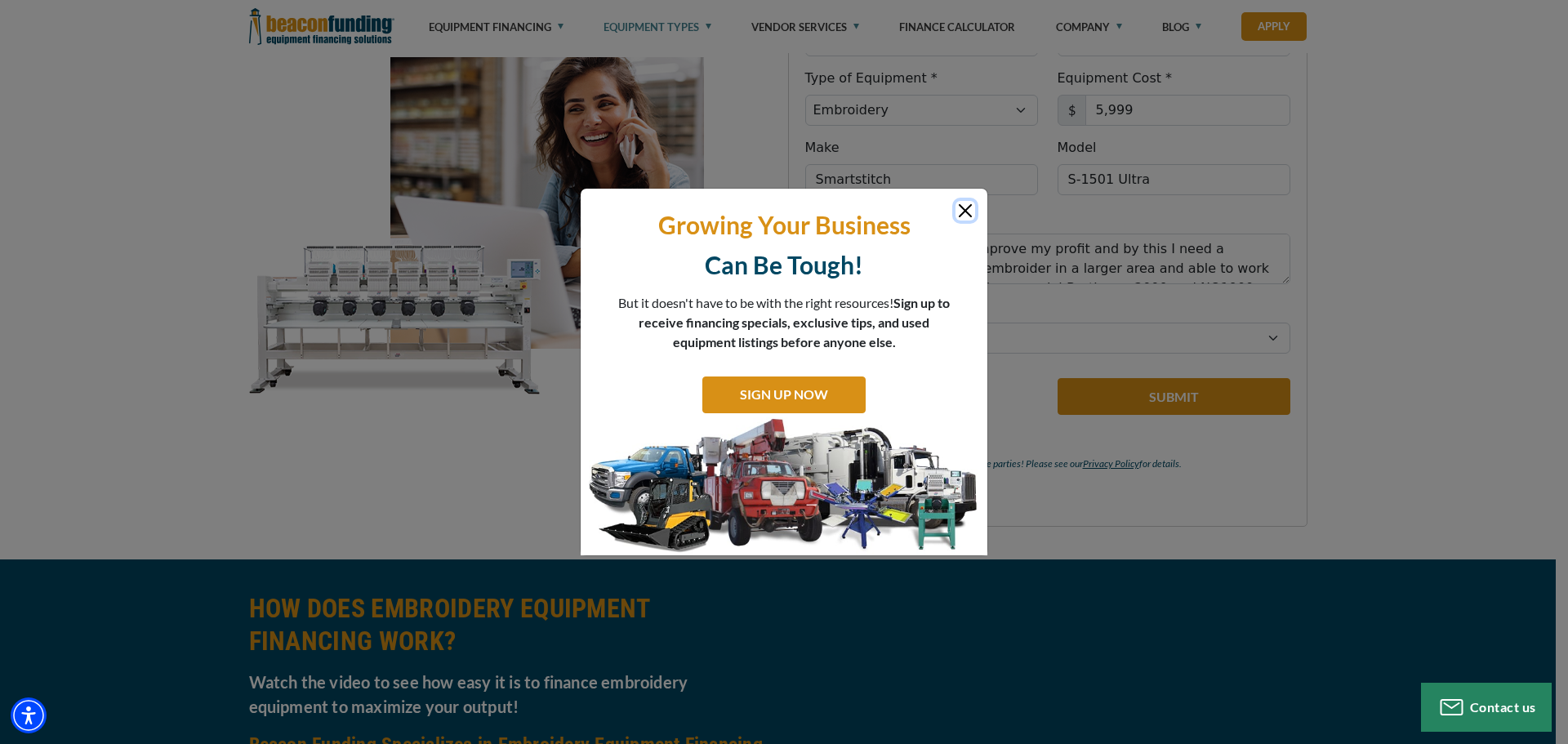
click at [966, 206] on button "Close" at bounding box center [965, 210] width 19 height 19
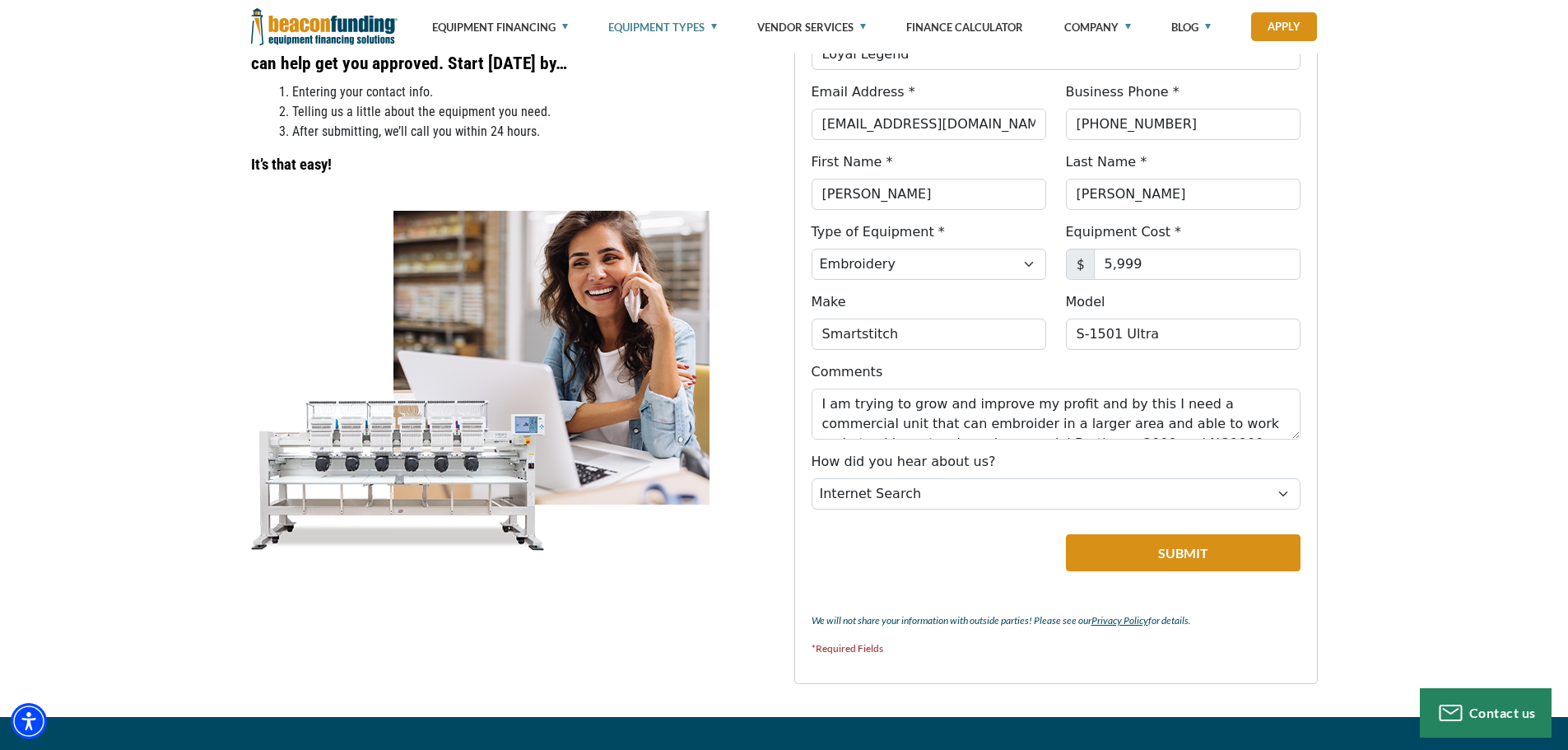
scroll to position [1001, 0]
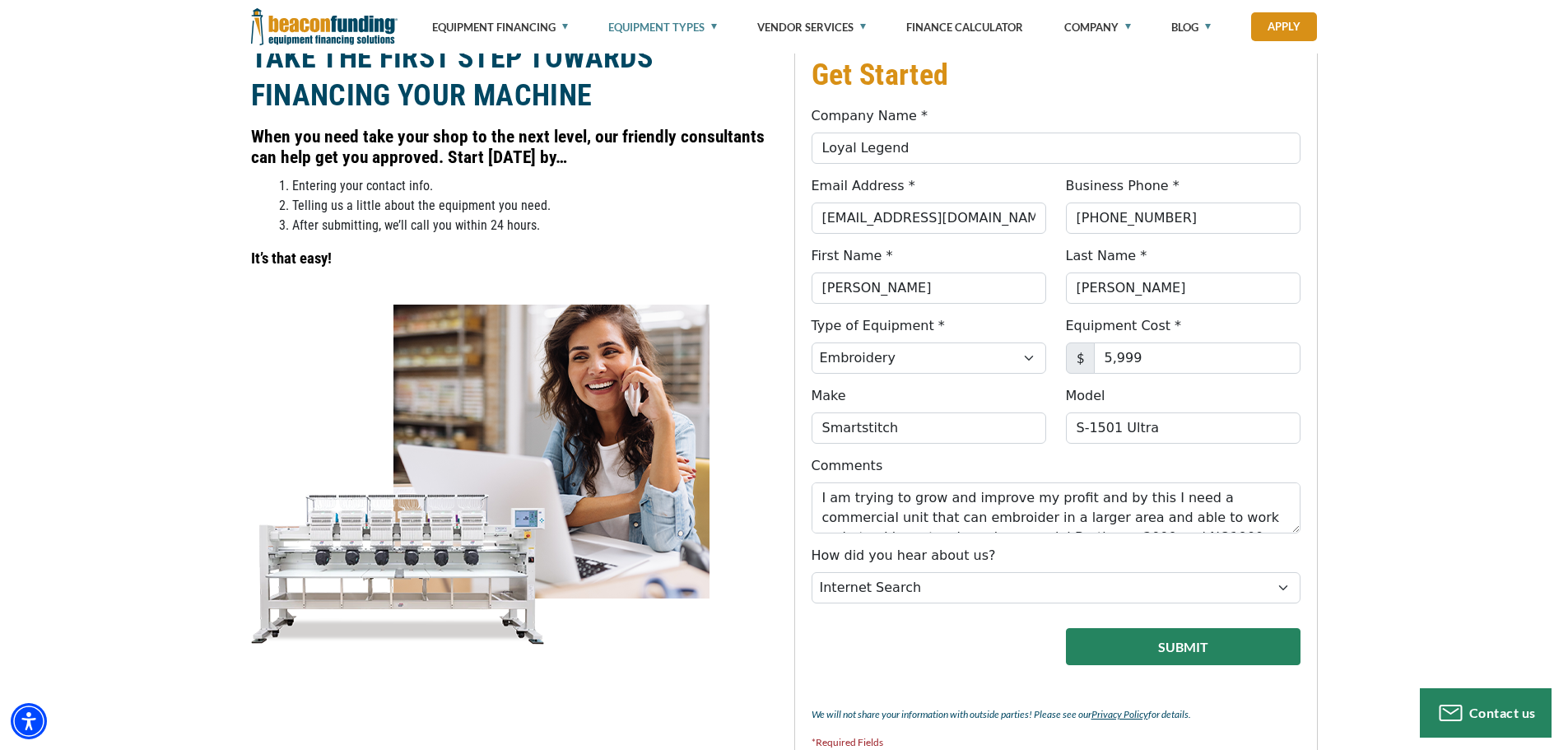
click at [1197, 642] on button "Submit" at bounding box center [1183, 647] width 235 height 37
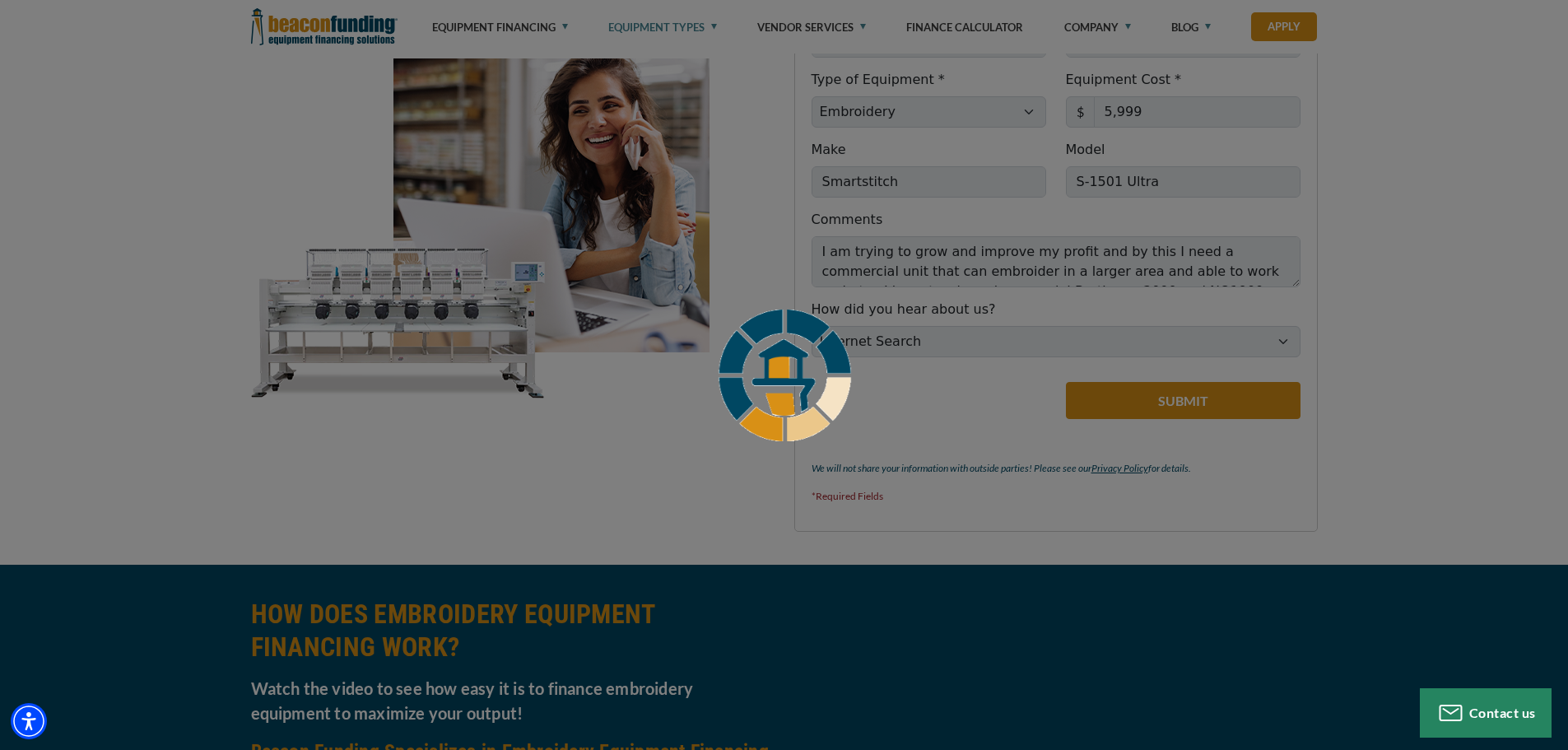
scroll to position [1287, 0]
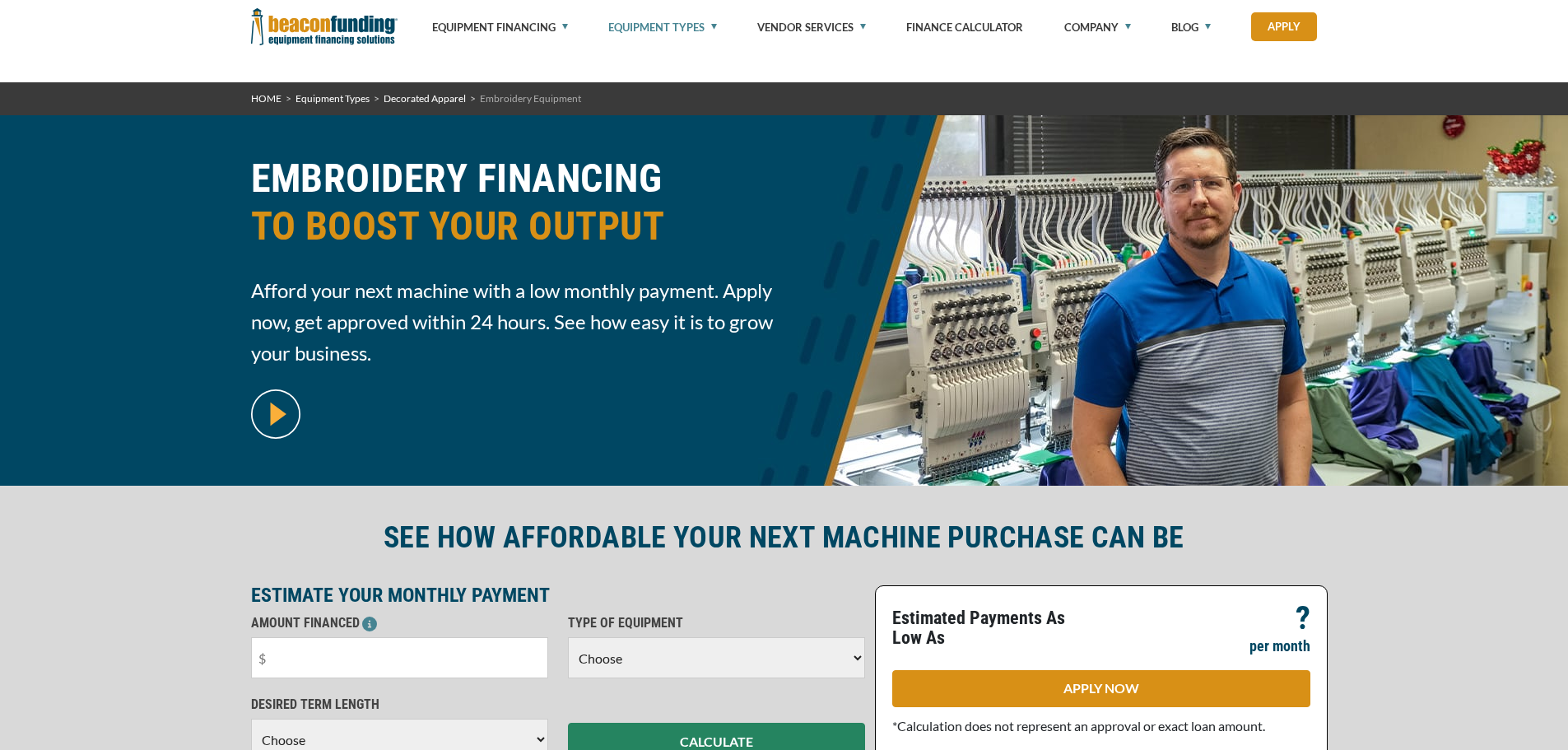
select select "1"
select select "5"
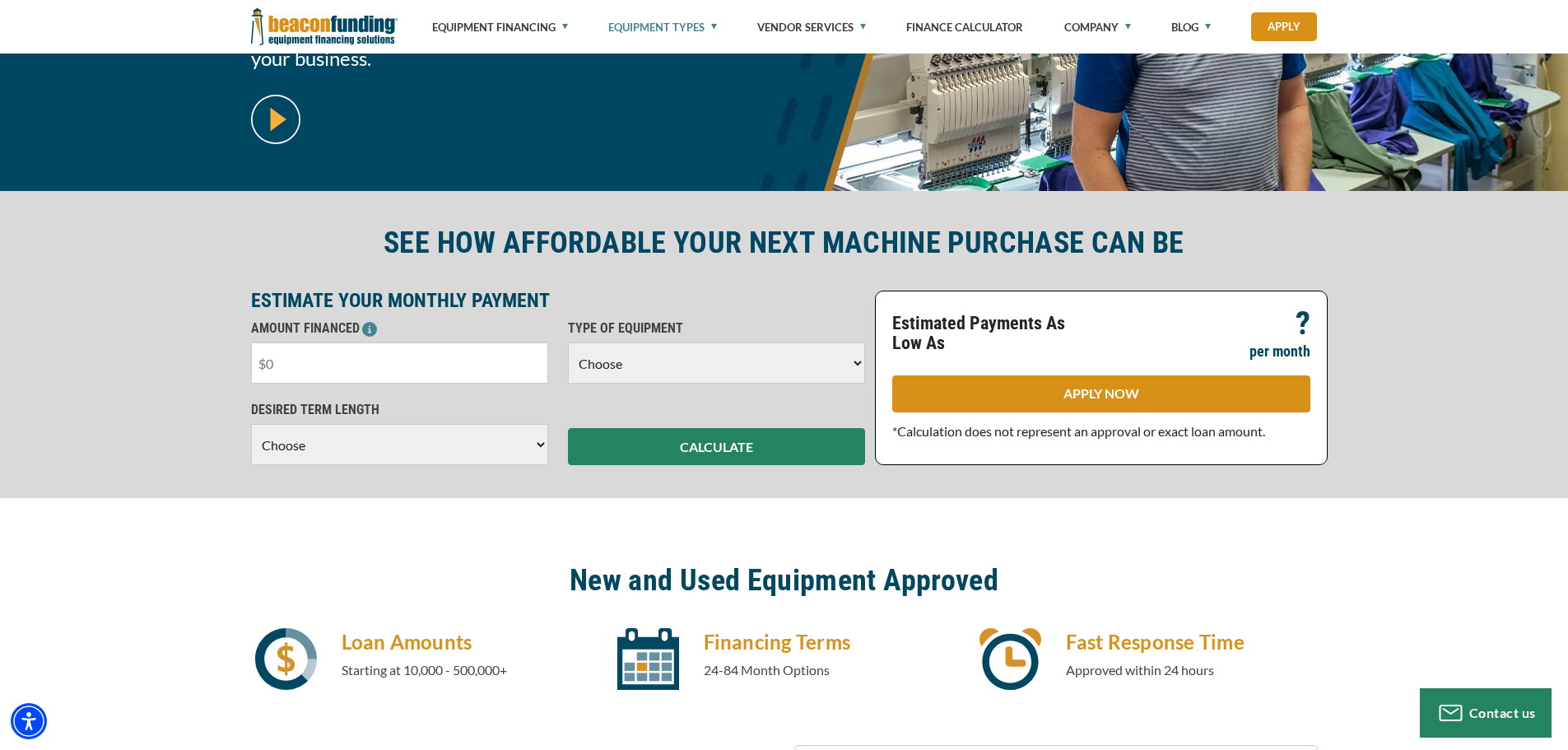
drag, startPoint x: 342, startPoint y: 372, endPoint x: 222, endPoint y: 372, distance: 120.0
click at [222, 372] on div "SEE HOW AFFORDABLE YOUR NEXT MACHINE PURCHASE CAN BE ESTIMATE YOUR MONTHLY PAYM…" at bounding box center [784, 344] width 1568 height 307
type input "$5,999"
click at [629, 374] on select "Choose Backhoe Boom/Bucket Truck Chipper Commercial Mower Crane DTG/DTF Printin…" at bounding box center [717, 363] width 297 height 41
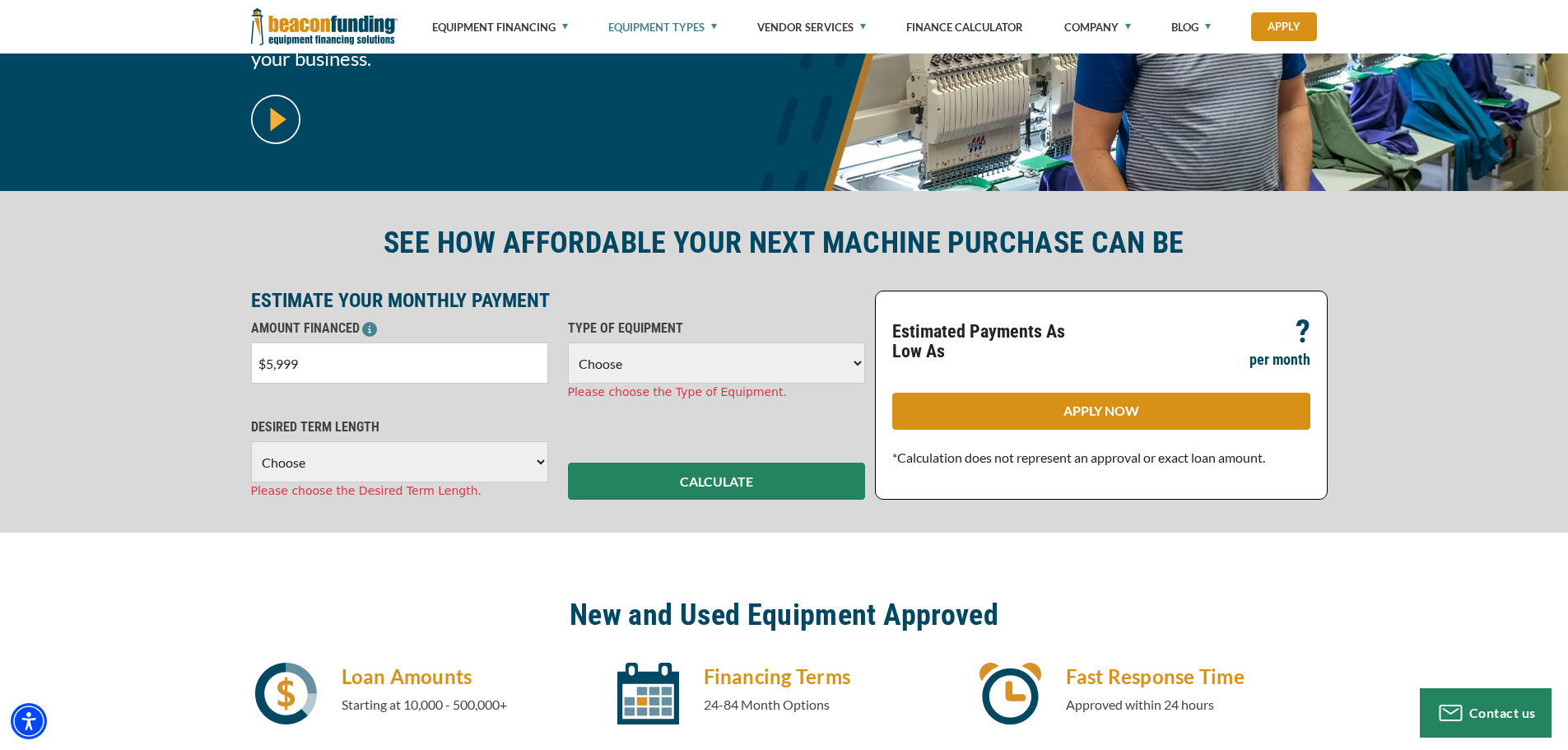
select select "1"
click at [568, 342] on select "Choose Backhoe Boom/Bucket Truck Chipper Commercial Mower Crane DTG/DTF Printin…" at bounding box center [717, 363] width 297 height 41
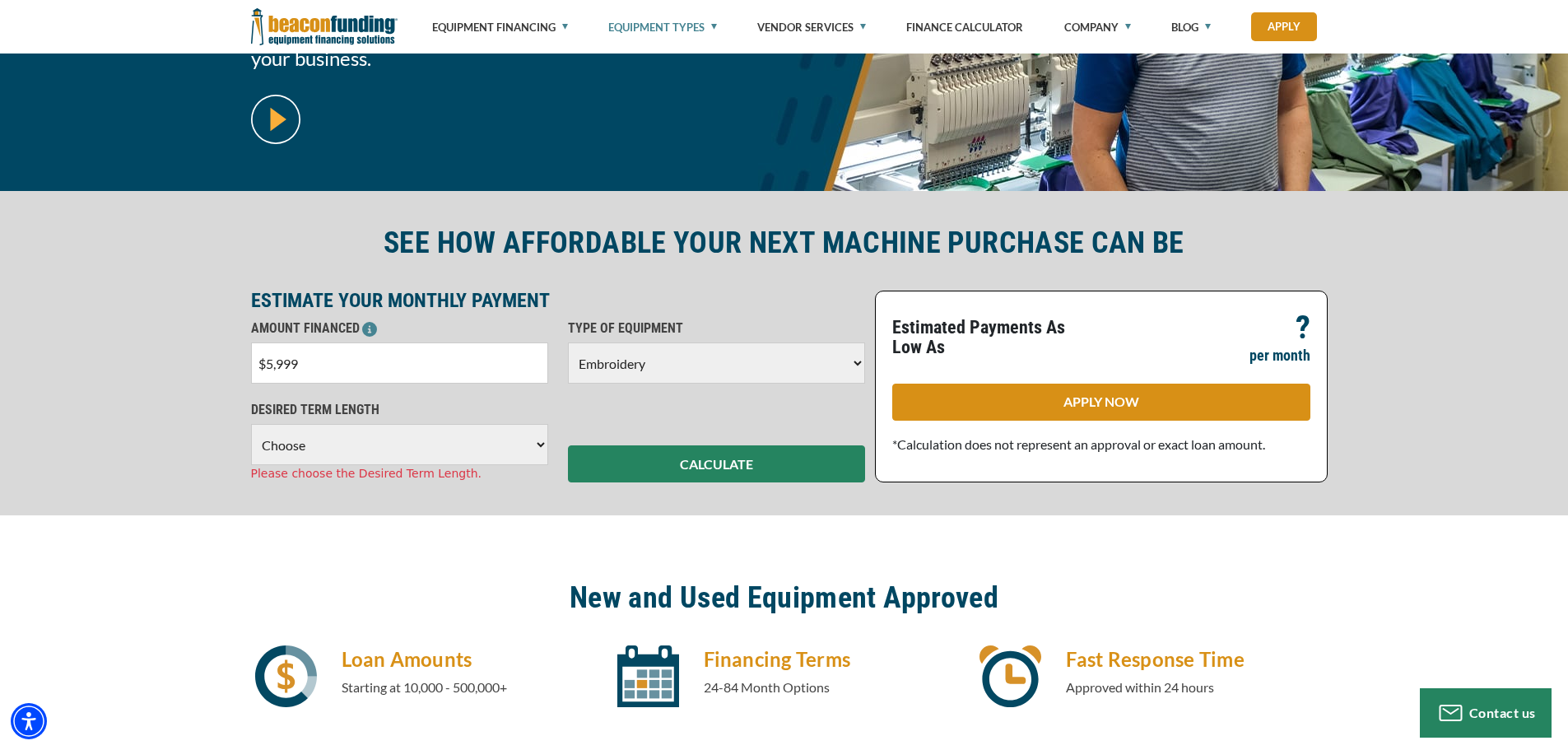
click at [398, 444] on select "Choose 36 Months 48 Months 60 Months" at bounding box center [400, 445] width 297 height 41
select select "60"
click at [251, 424] on select "Choose 36 Months 48 Months 60 Months" at bounding box center [400, 445] width 297 height 41
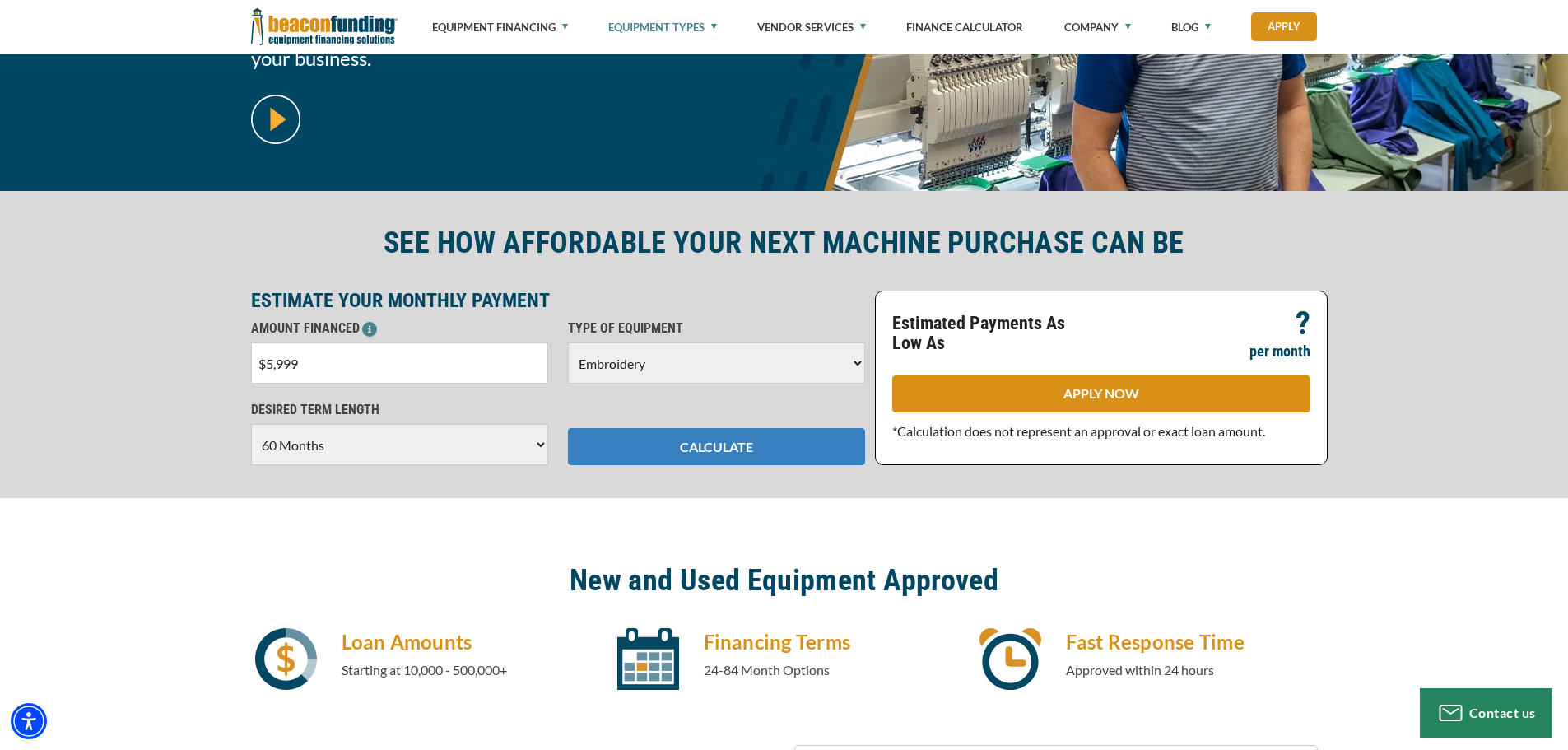
click at [748, 441] on button "CALCULATE" at bounding box center [717, 447] width 297 height 37
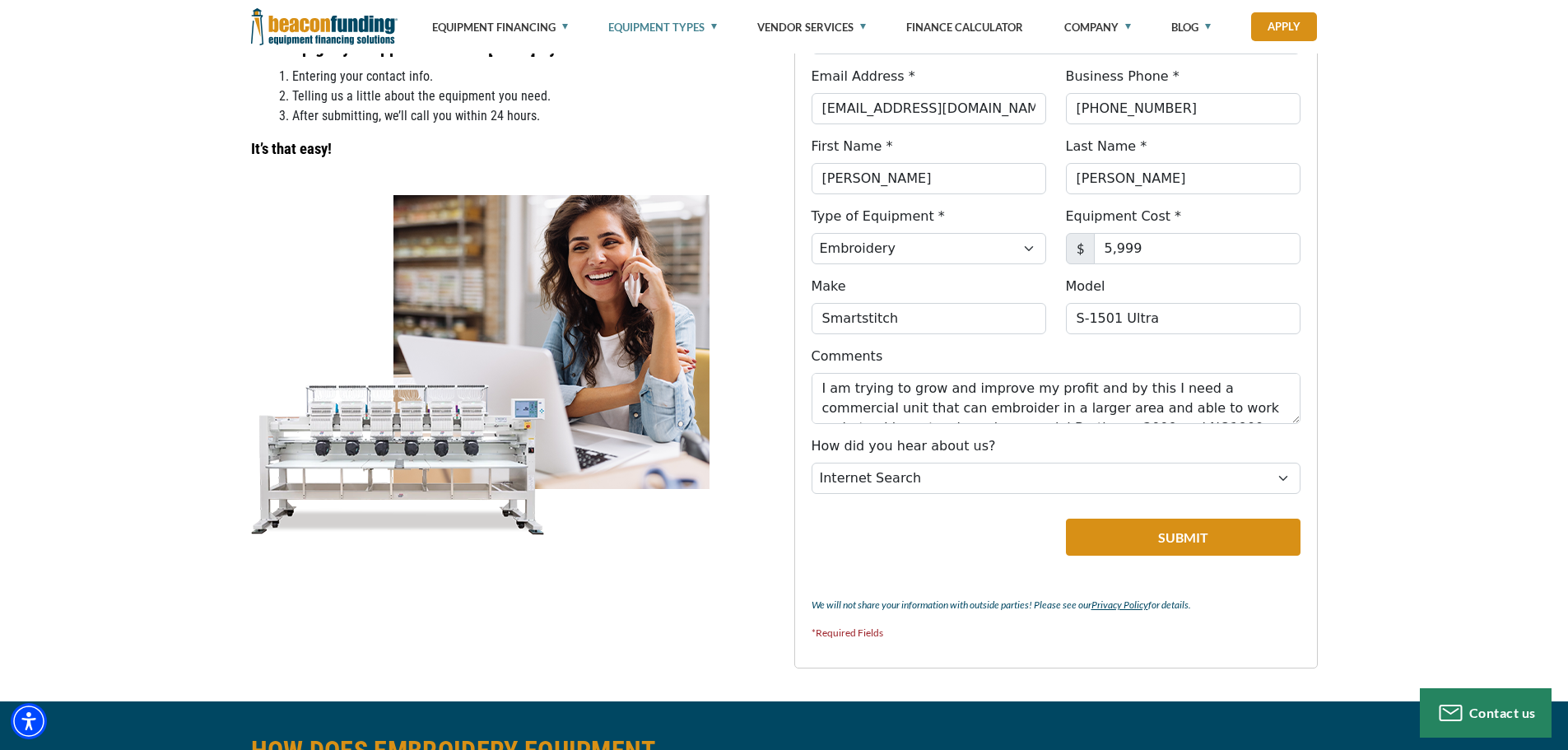
scroll to position [1119, 0]
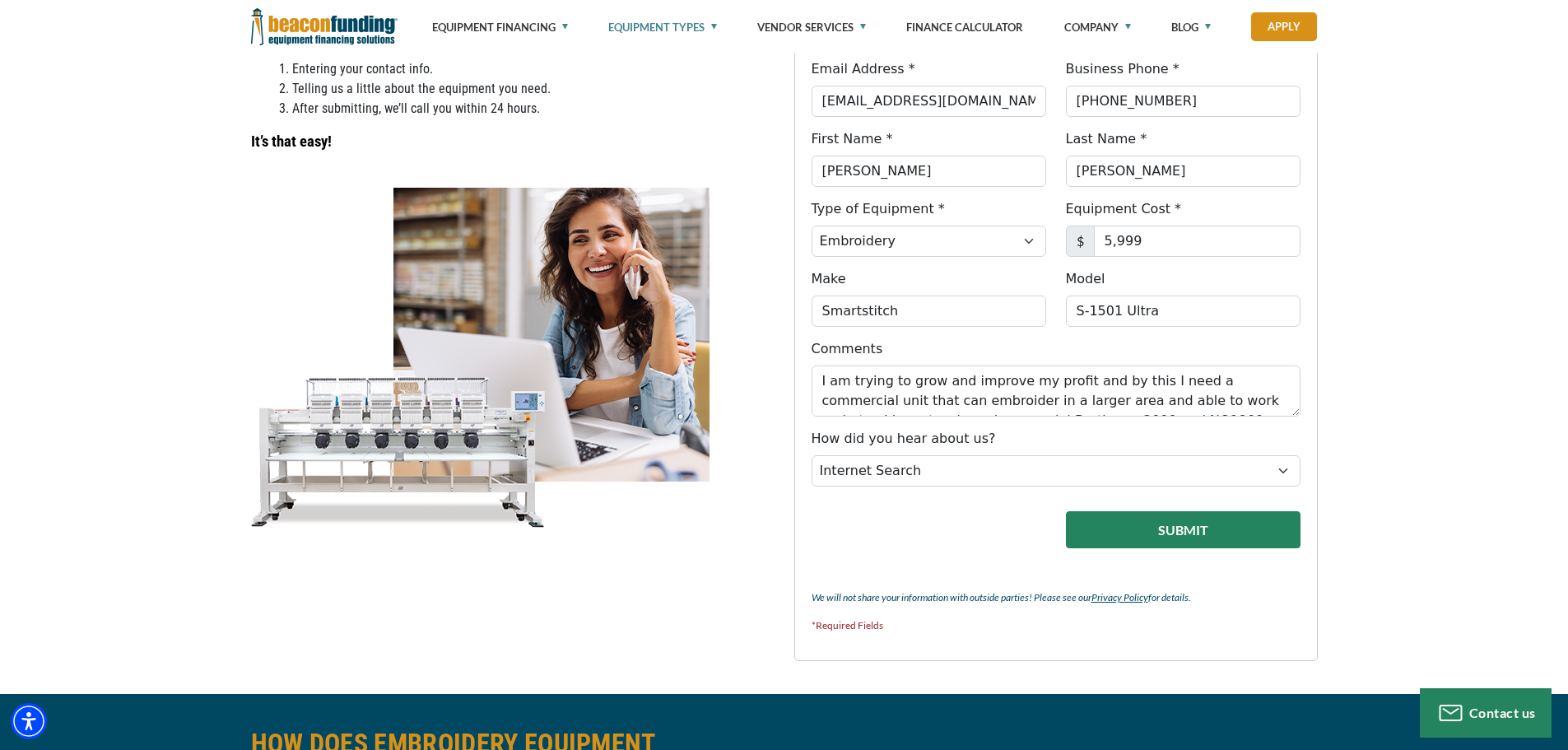
click at [1116, 532] on button "Submit" at bounding box center [1183, 530] width 235 height 37
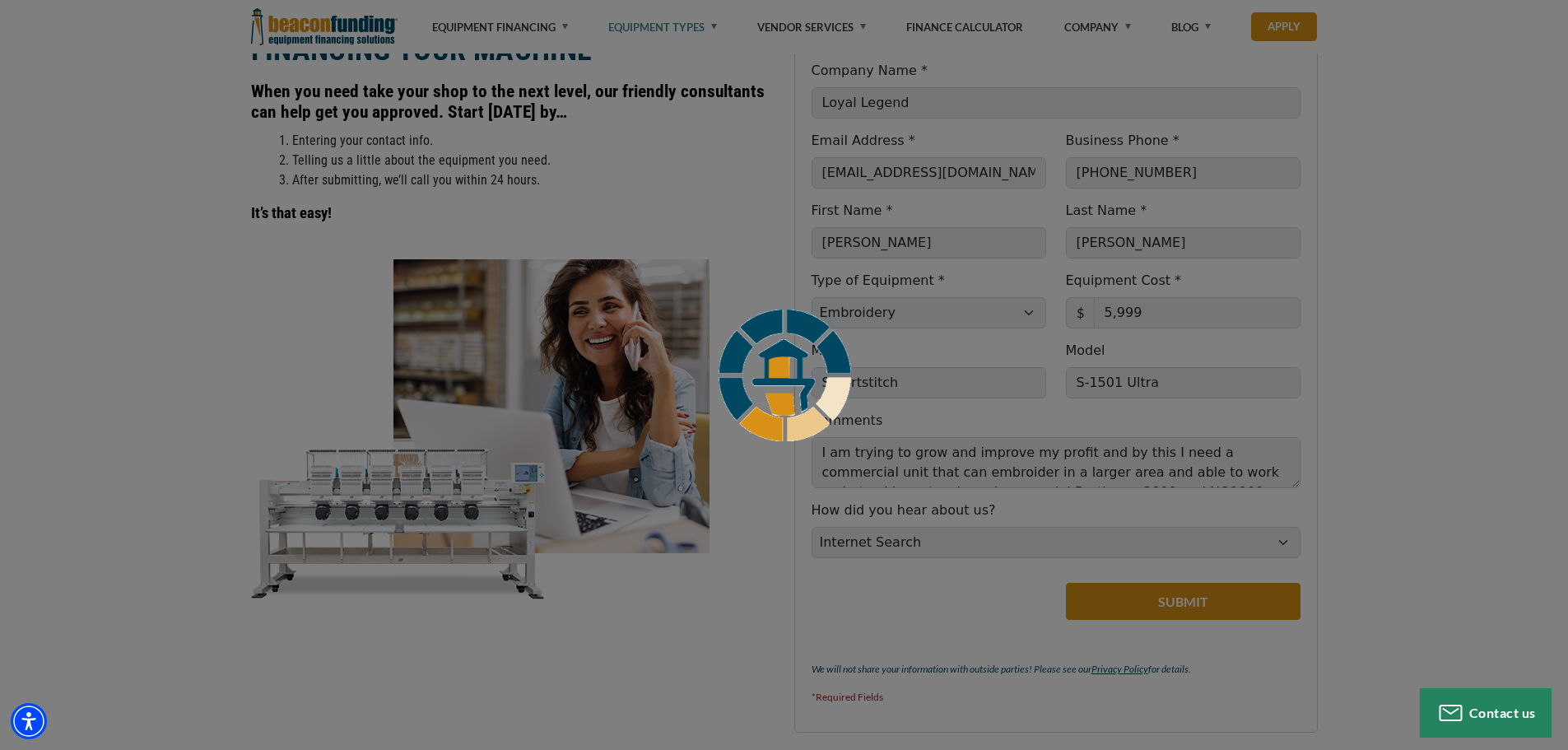
scroll to position [1253, 0]
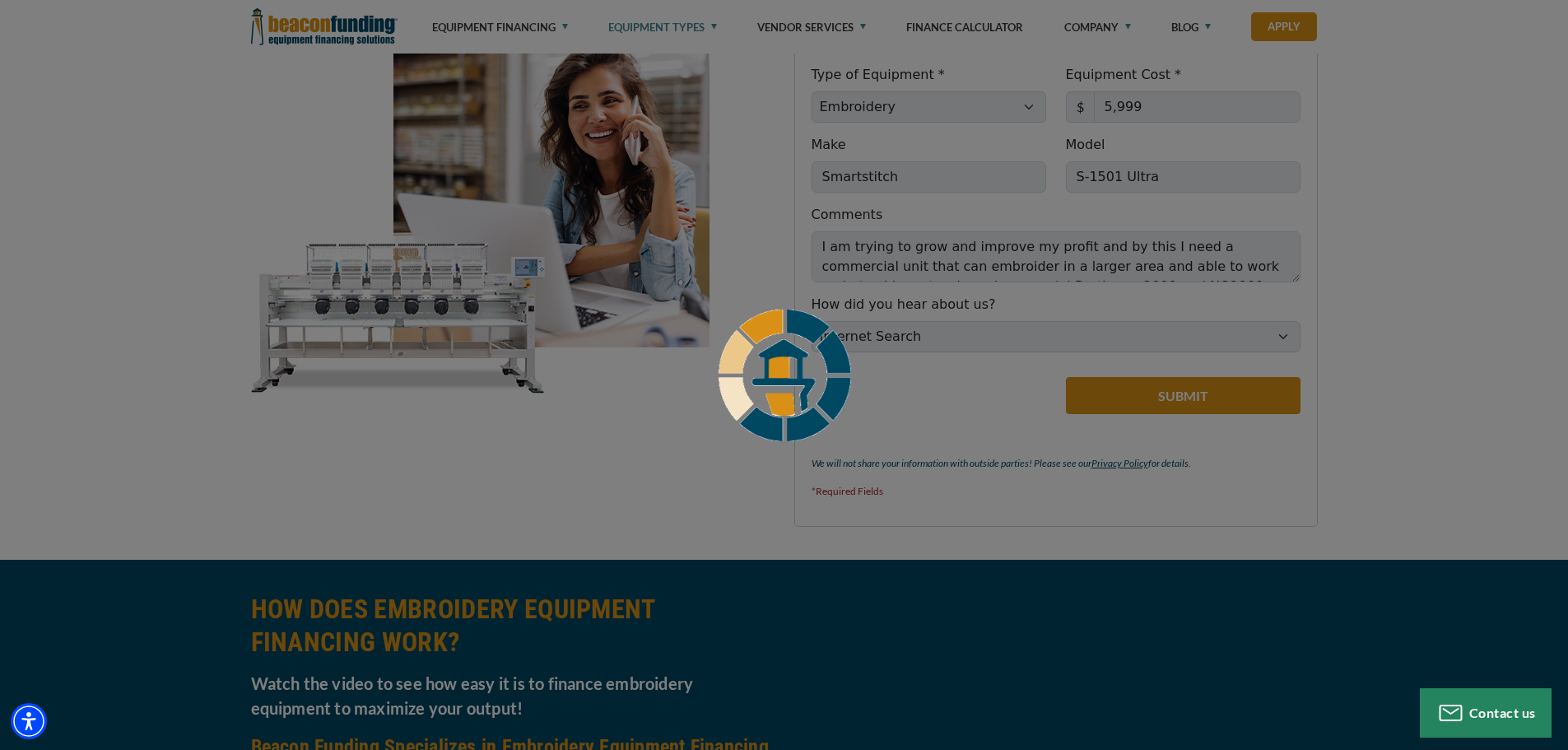
click at [657, 252] on div at bounding box center [784, 375] width 1568 height 750
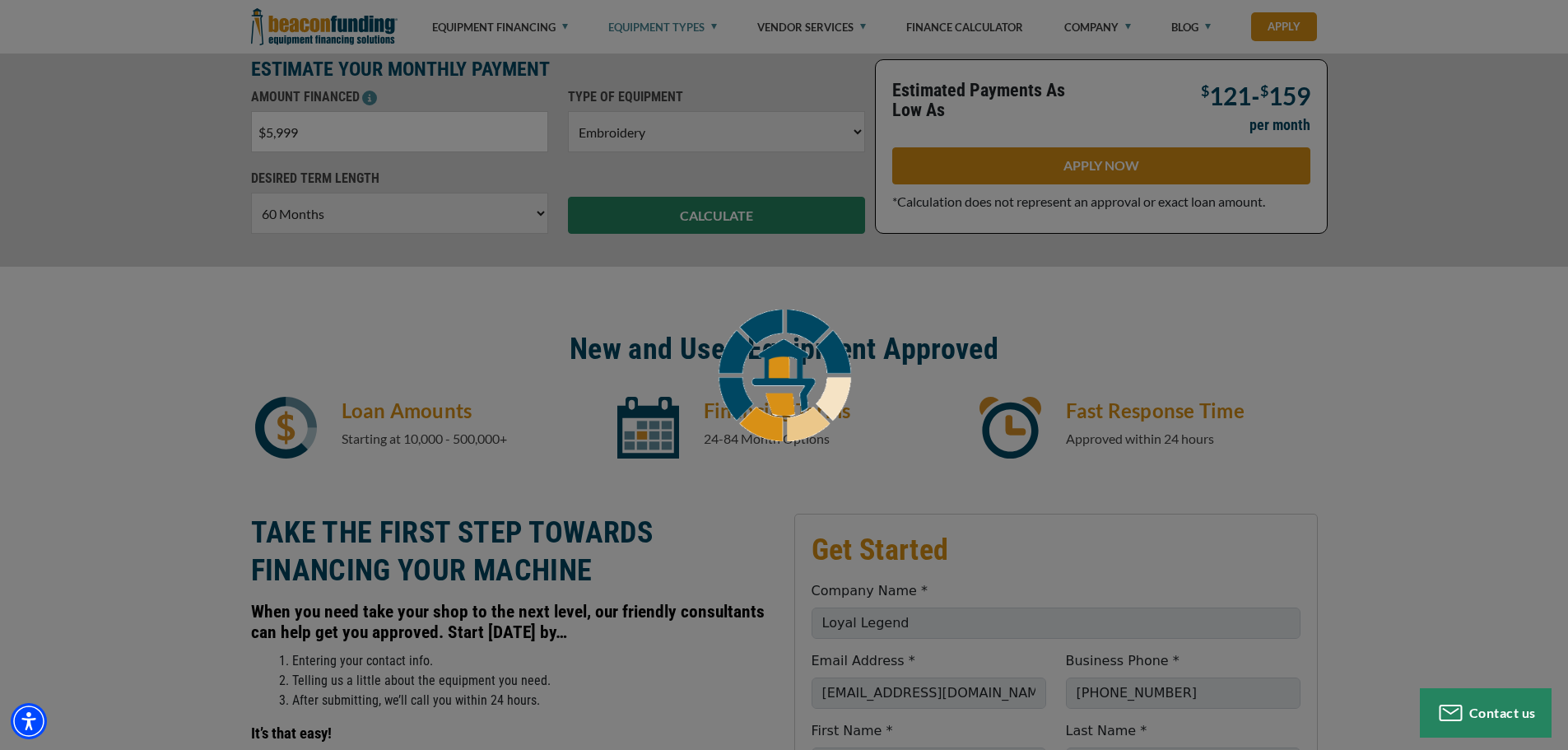
scroll to position [347, 0]
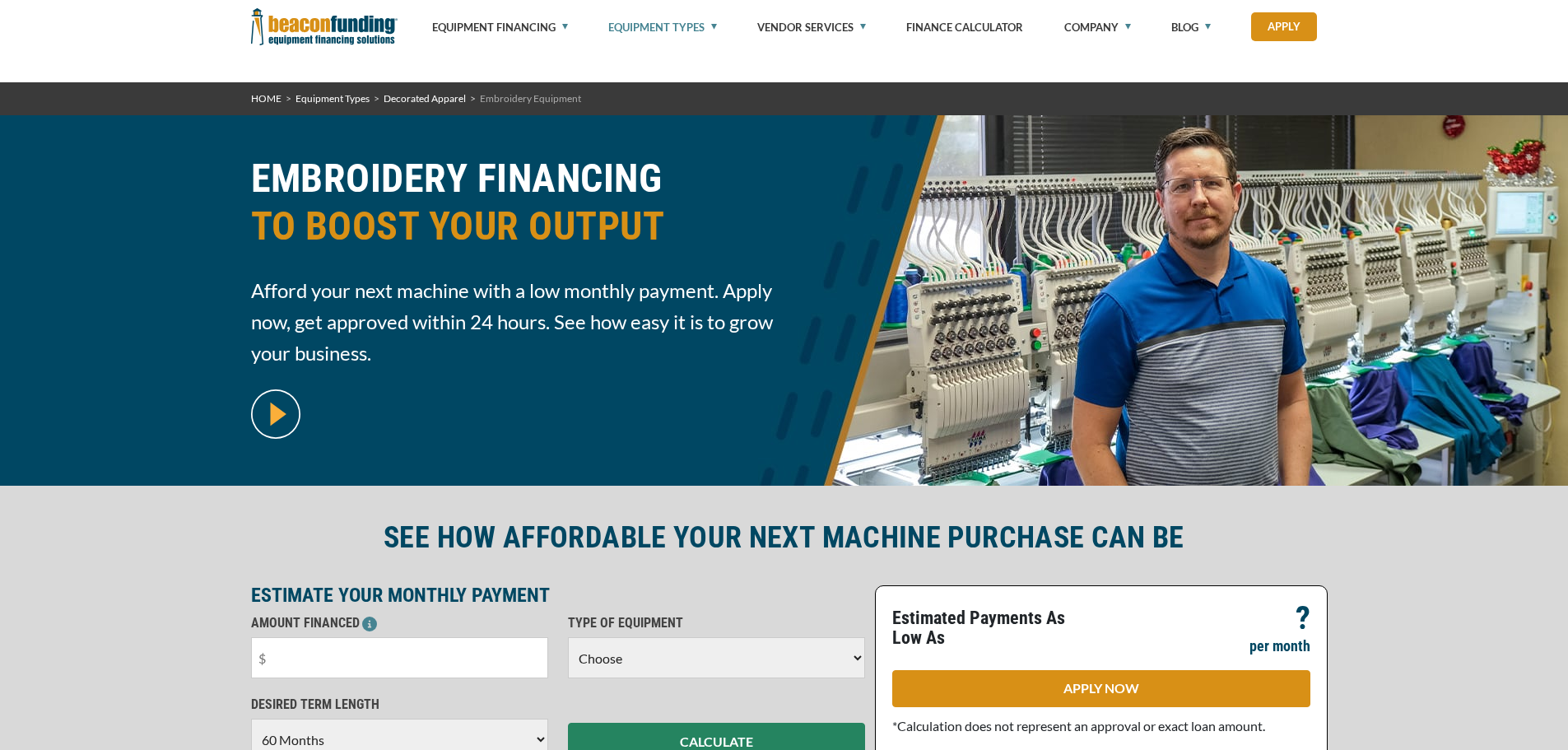
select select "60"
select select "1"
select select "5"
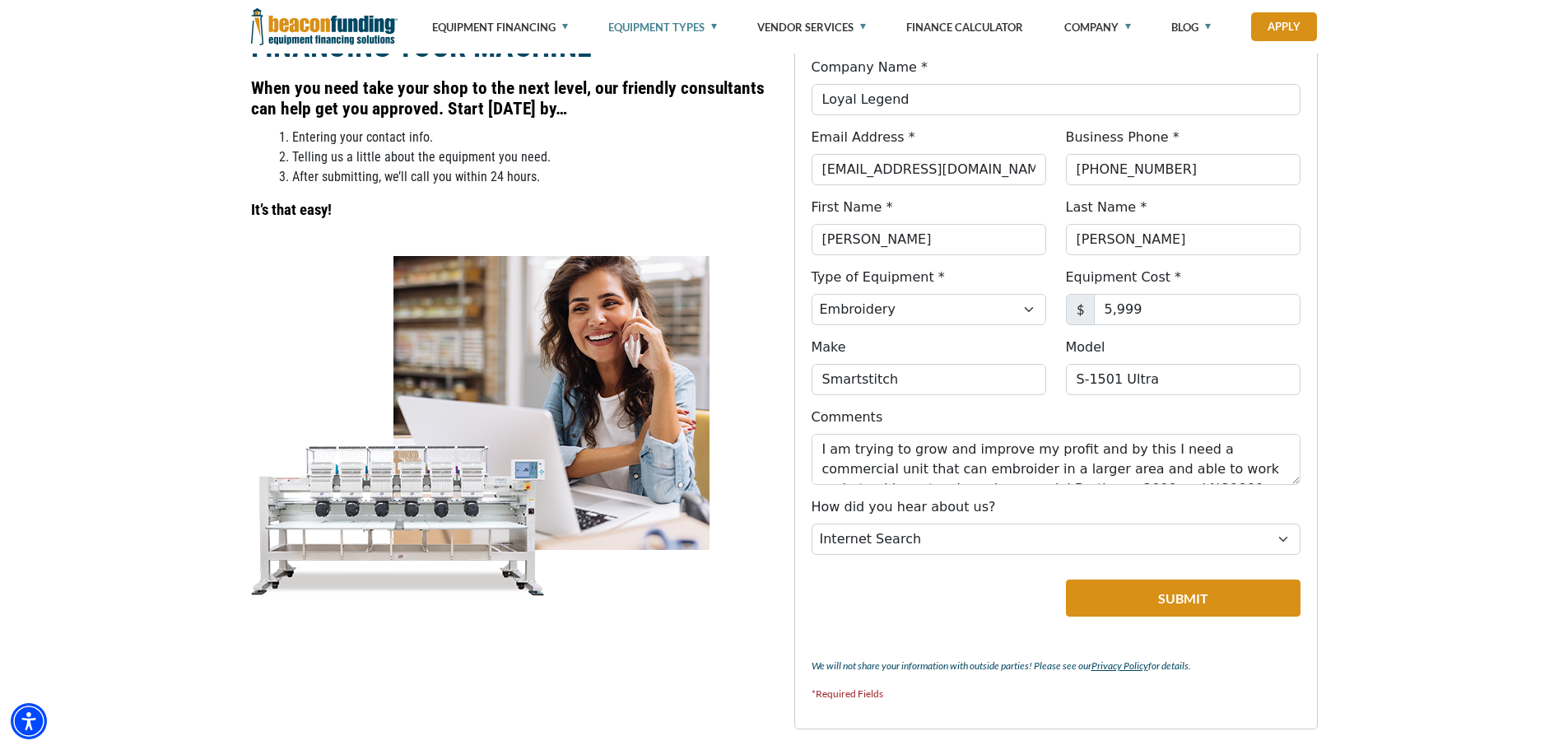
scroll to position [1087, 0]
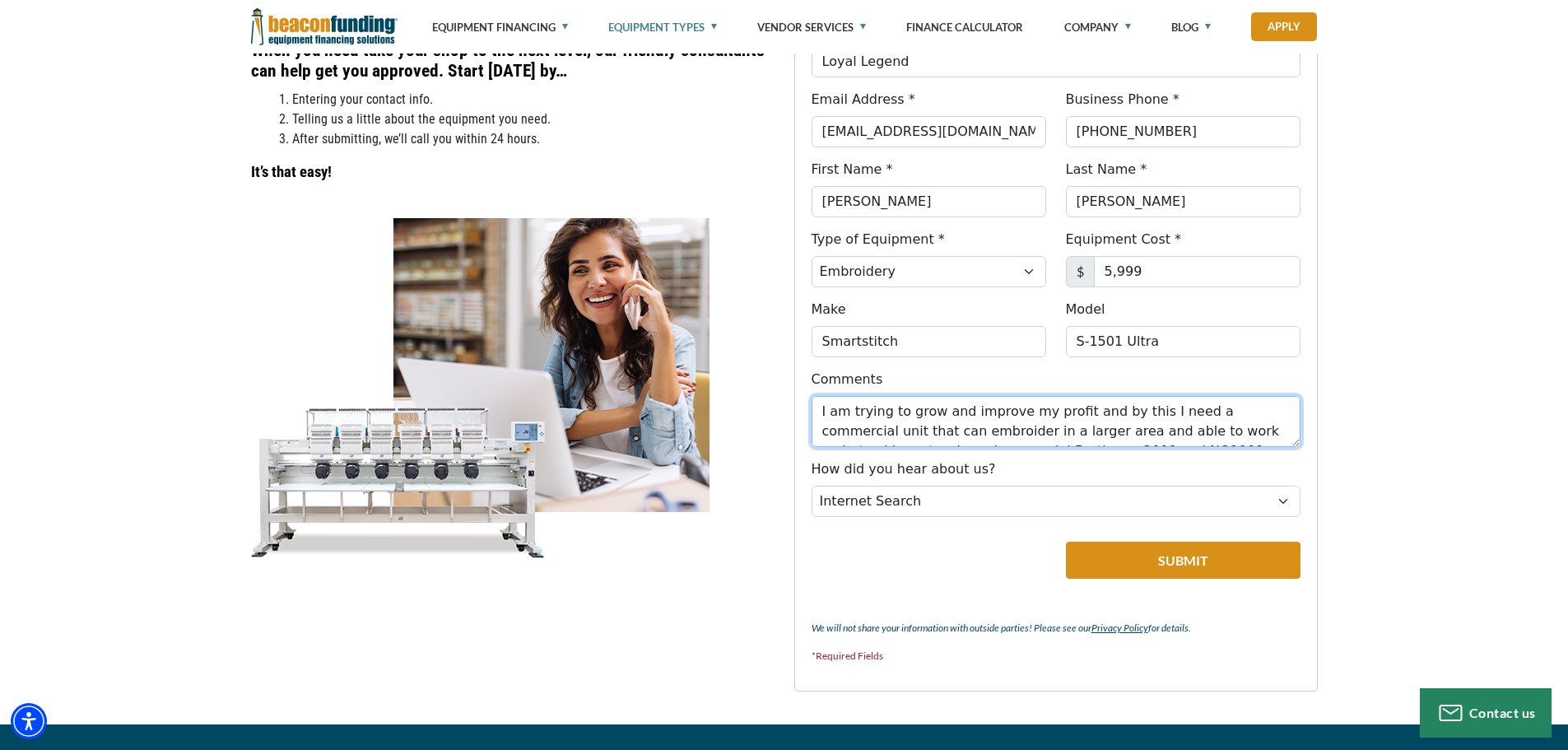
click at [1054, 430] on textarea "I am trying to grow and improve my profit and by this I need a commercial unit …" at bounding box center [1056, 421] width 489 height 51
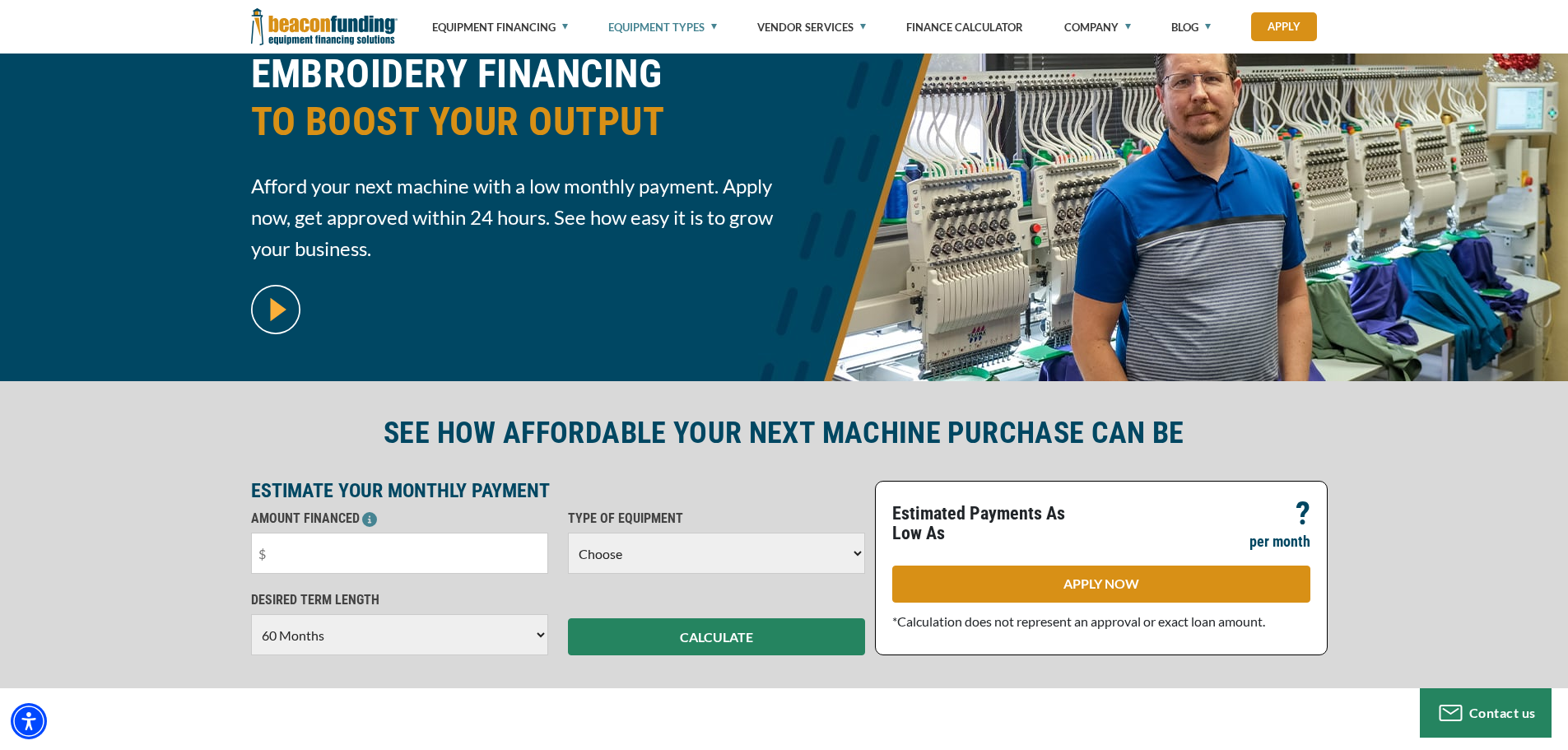
scroll to position [100, 0]
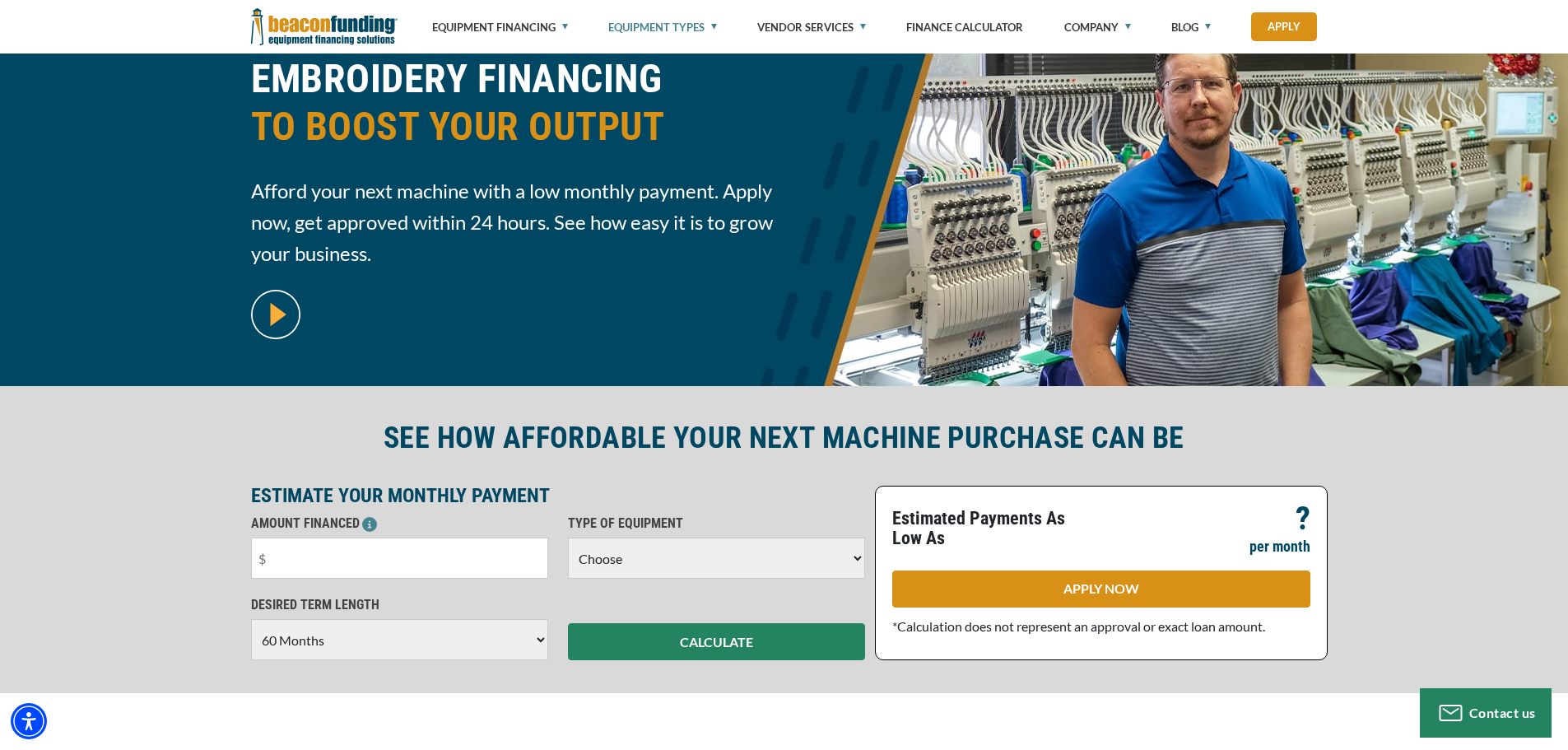
click at [228, 326] on div "EMBROIDERY FINANCING TO BOOST YOUR OUTPUT Afford your next machine with a low m…" at bounding box center [784, 200] width 1568 height 371
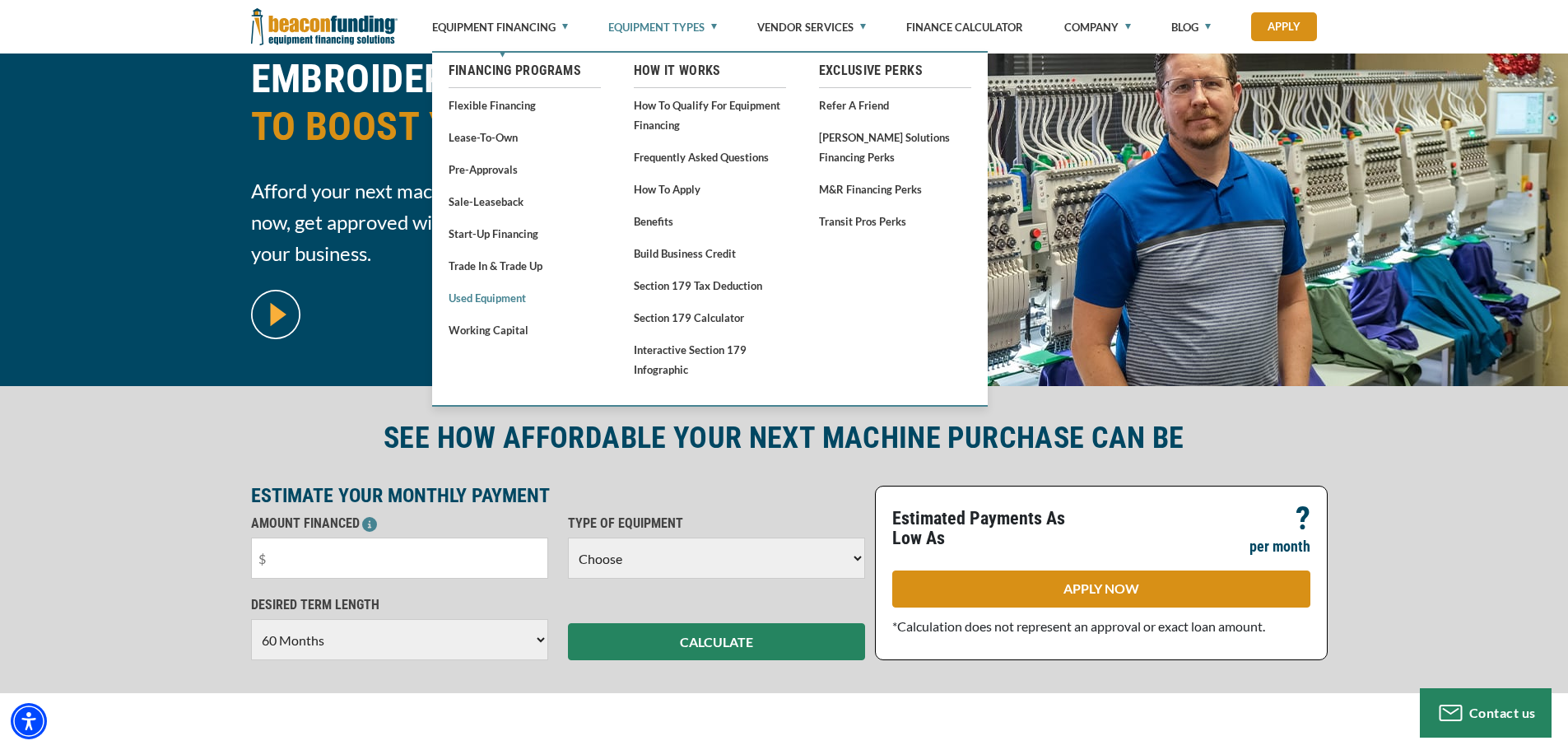
click at [477, 293] on link "Used Equipment" at bounding box center [525, 297] width 152 height 21
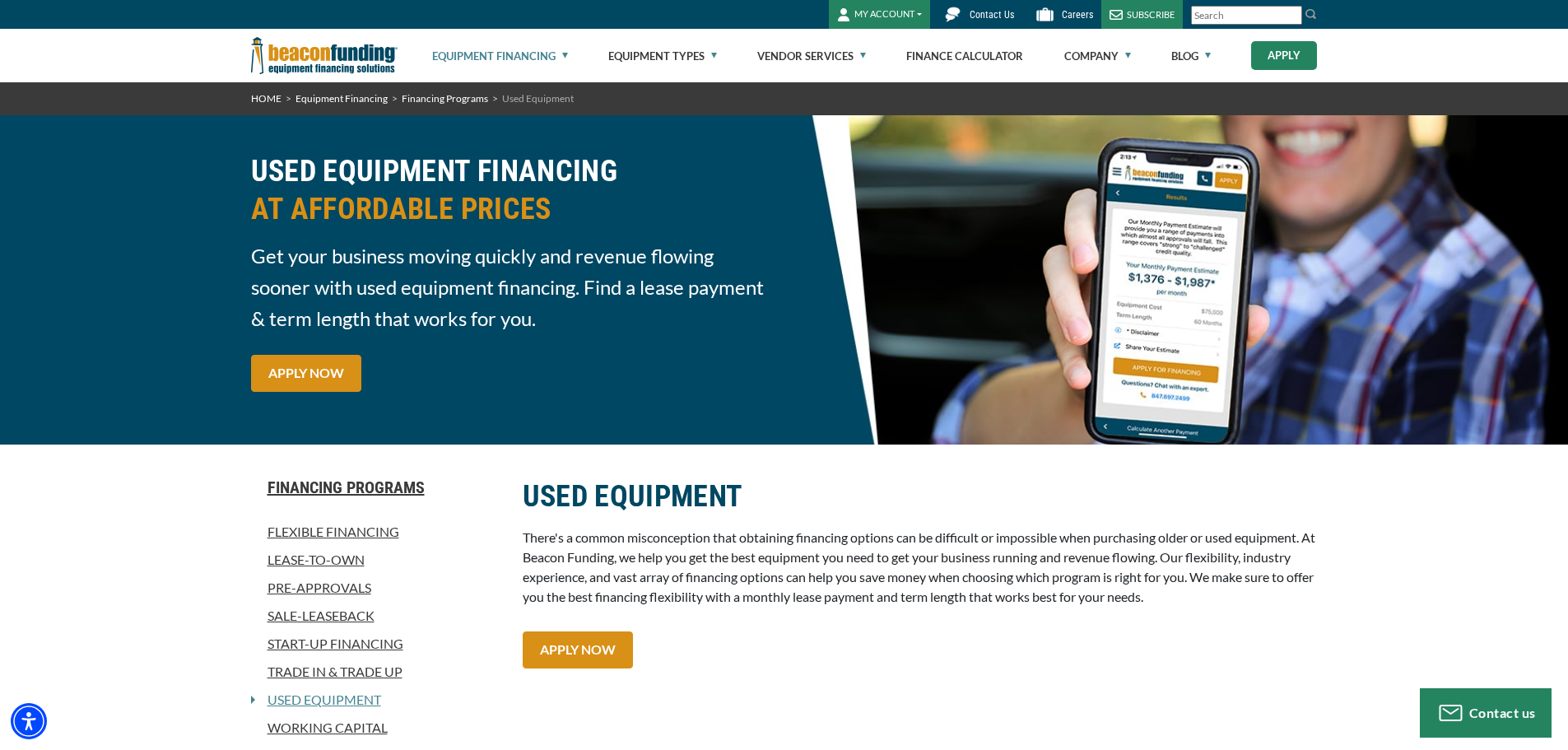
click at [1284, 59] on link "Apply" at bounding box center [1284, 55] width 65 height 28
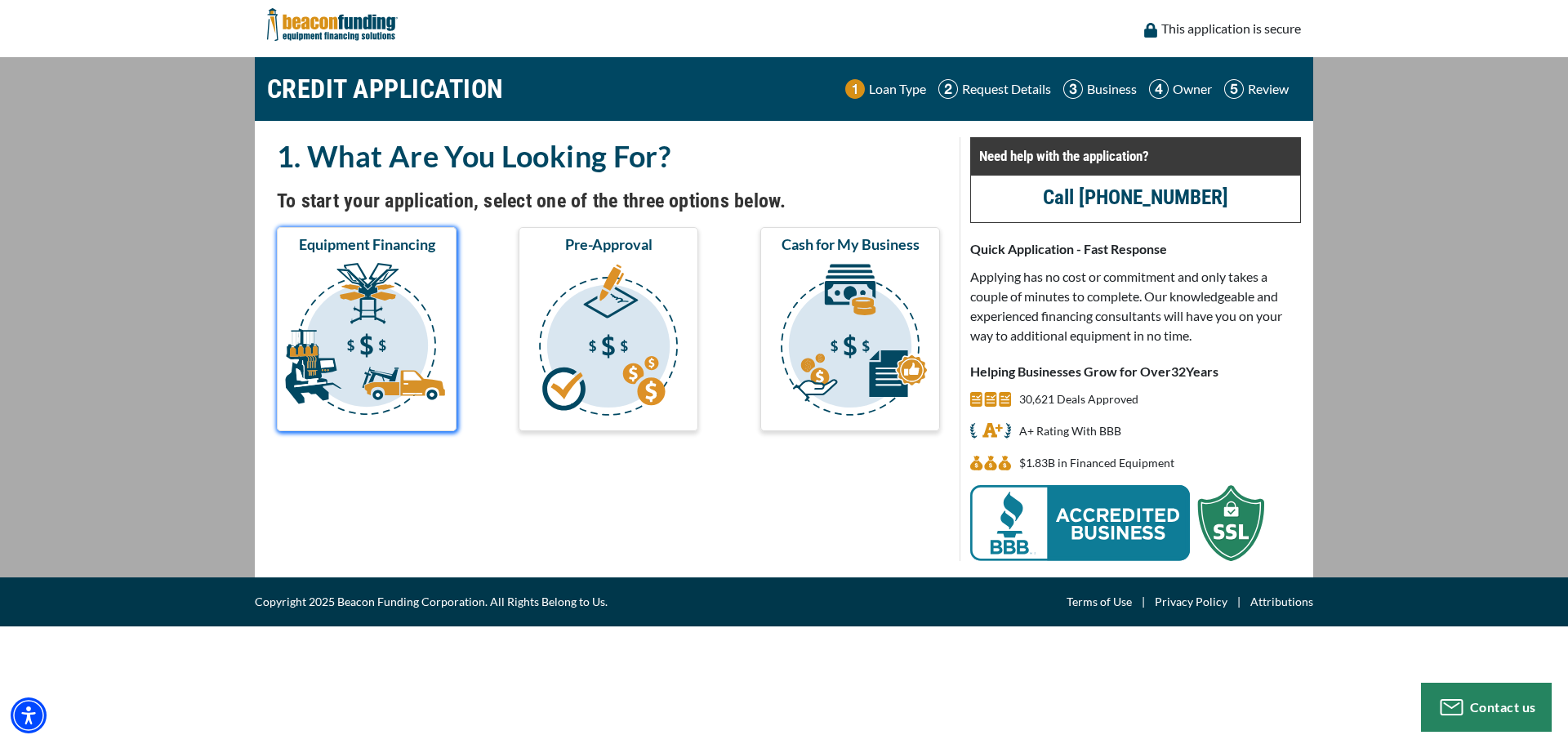
click at [414, 313] on img "submit" at bounding box center [367, 342] width 174 height 163
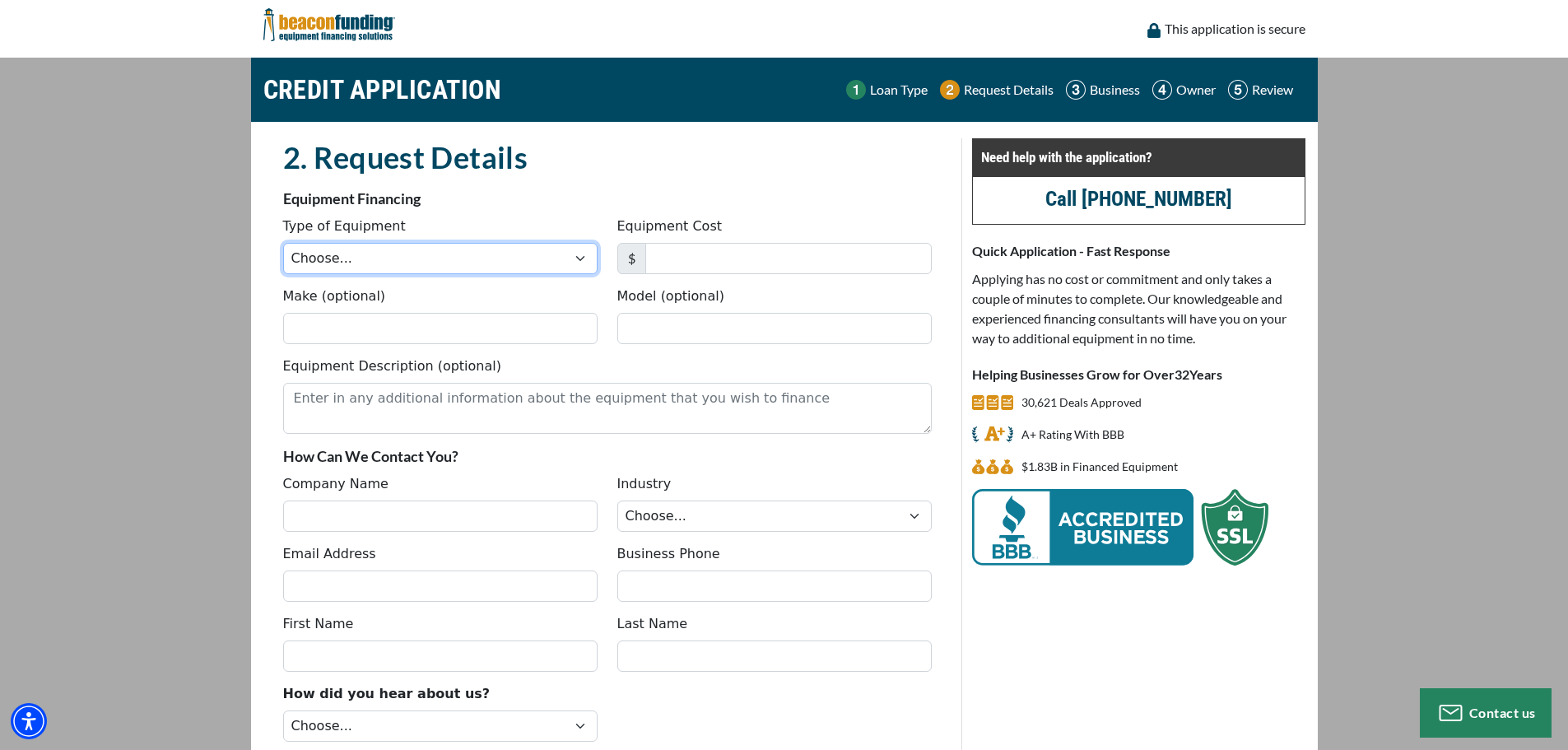
click at [408, 251] on select "Choose... Backhoe Boom/Bucket Truck Chipper Commercial Mower Crane DTG/DTF Prin…" at bounding box center [441, 258] width 315 height 31
select select "1"
click at [283, 243] on select "Choose... Backhoe Boom/Bucket Truck Chipper Commercial Mower Crane DTG/DTF Prin…" at bounding box center [441, 258] width 315 height 31
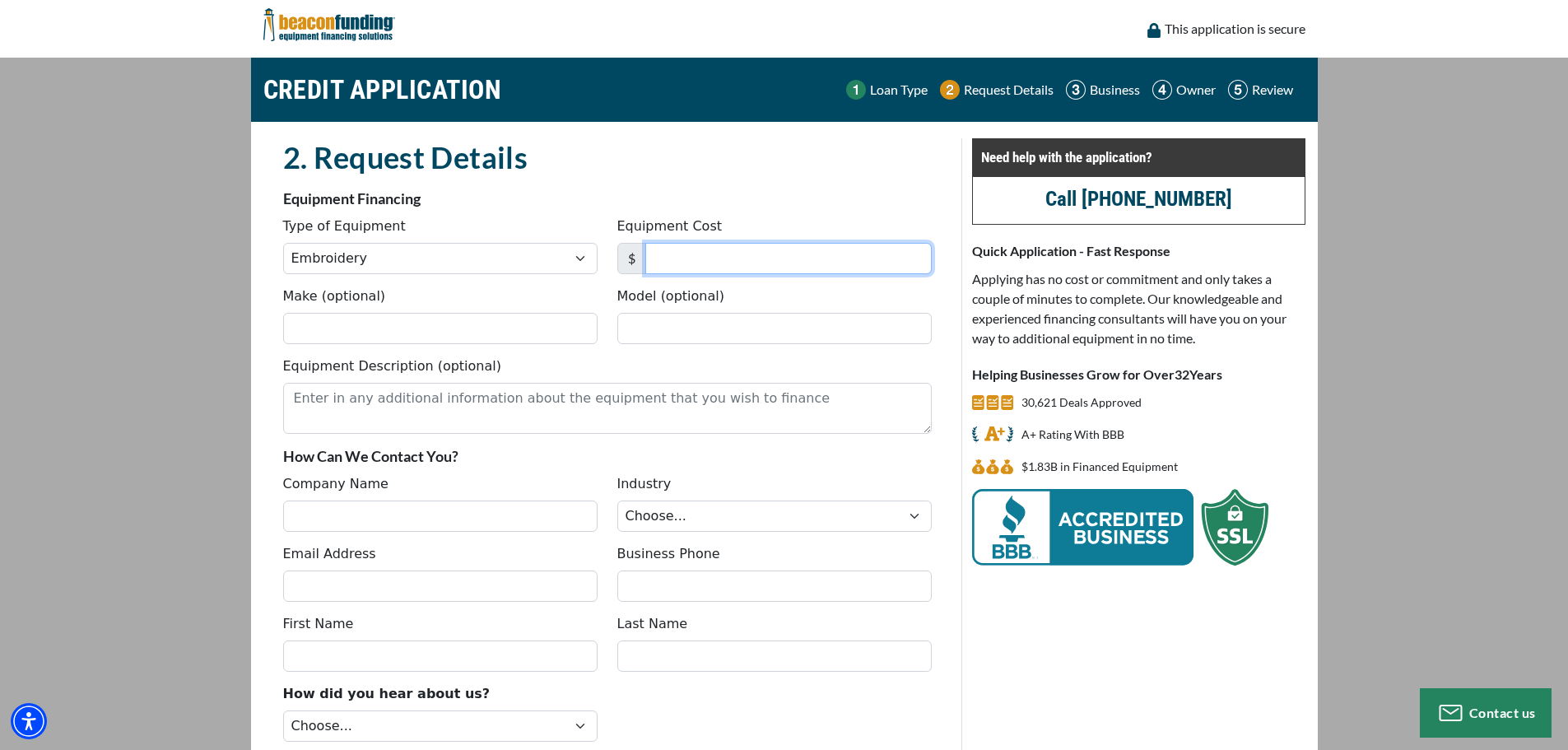
click at [699, 251] on input "Equipment Cost" at bounding box center [788, 258] width 286 height 31
type input "5,999"
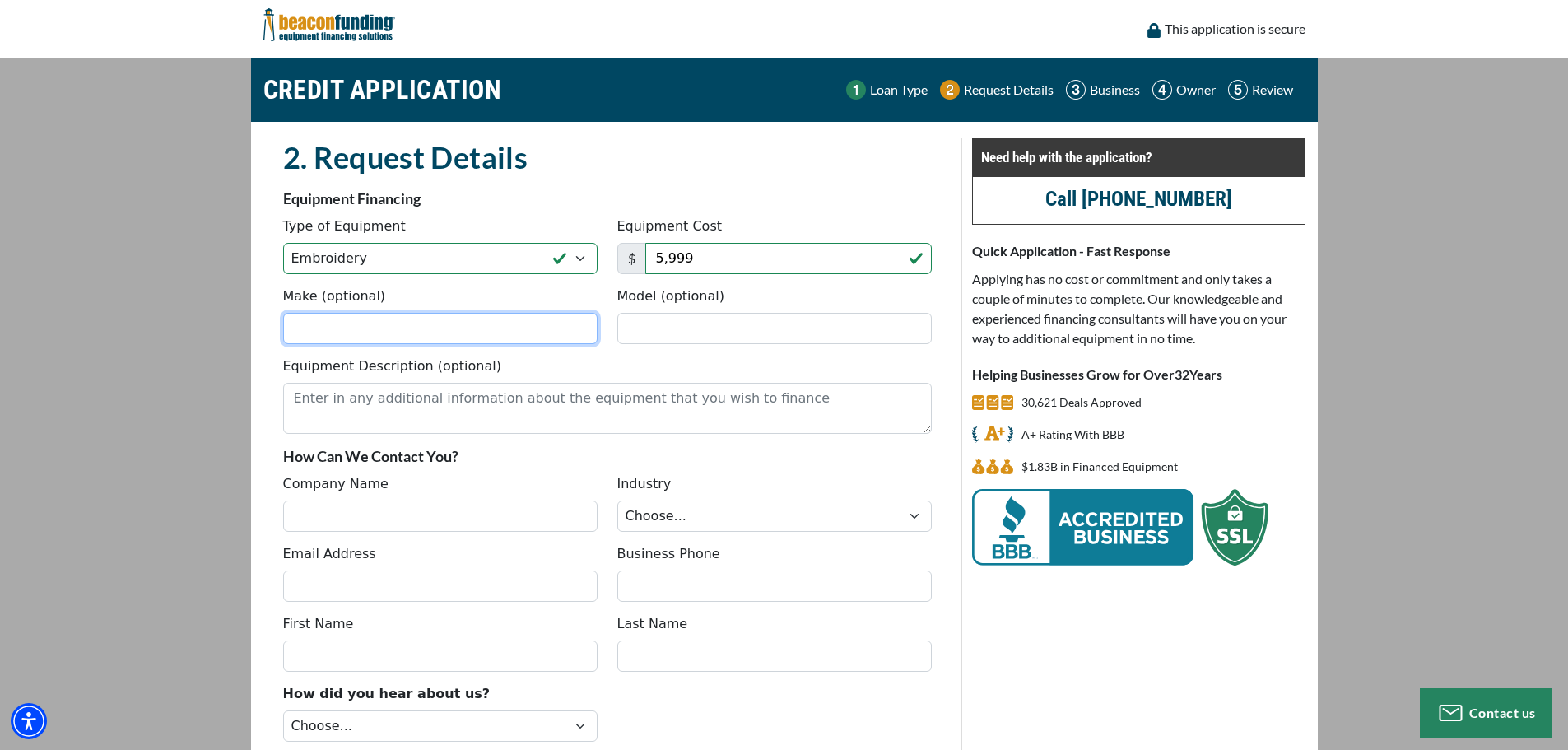
click at [373, 322] on input "Make (optional)" at bounding box center [441, 329] width 315 height 31
type input "Smartstitch"
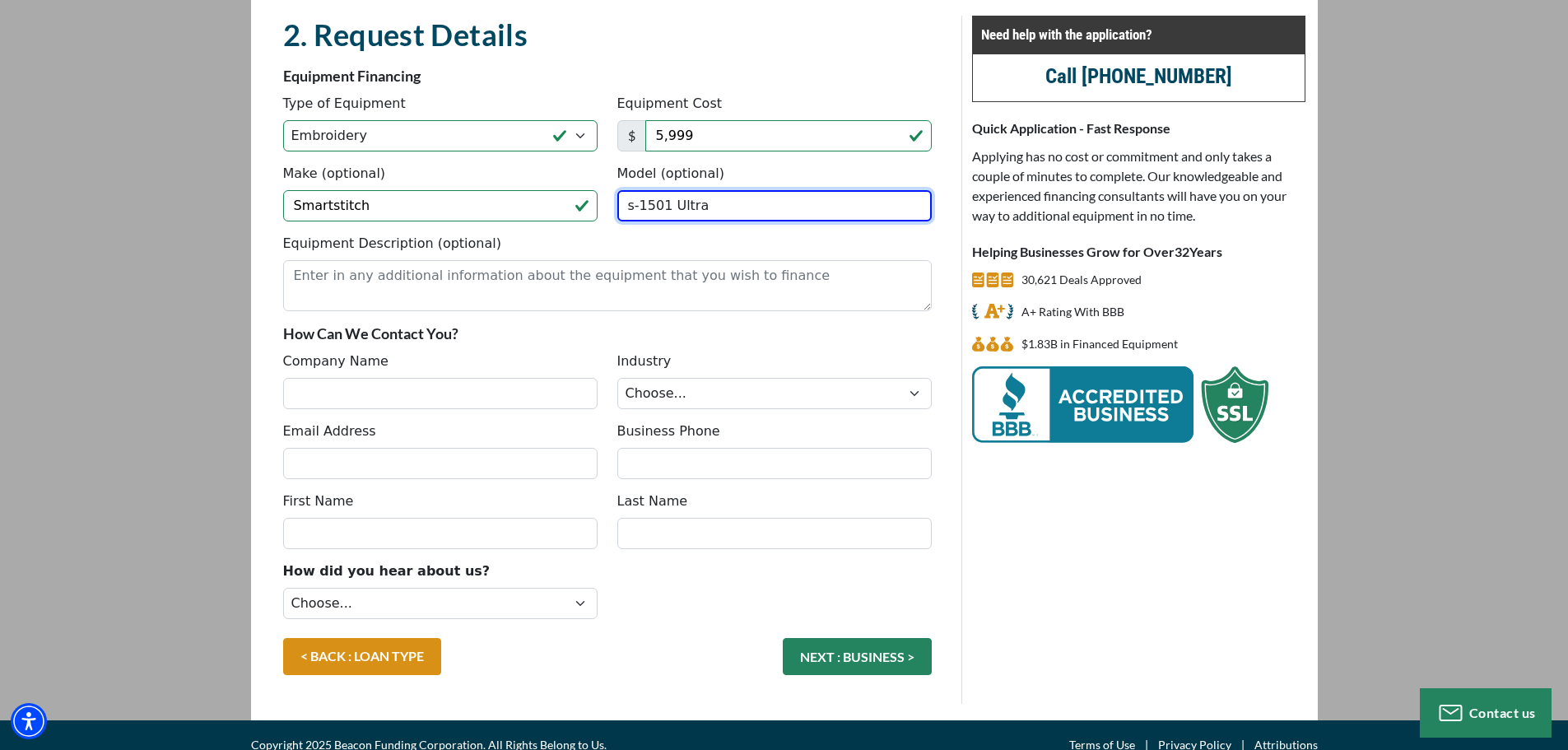
scroll to position [143, 0]
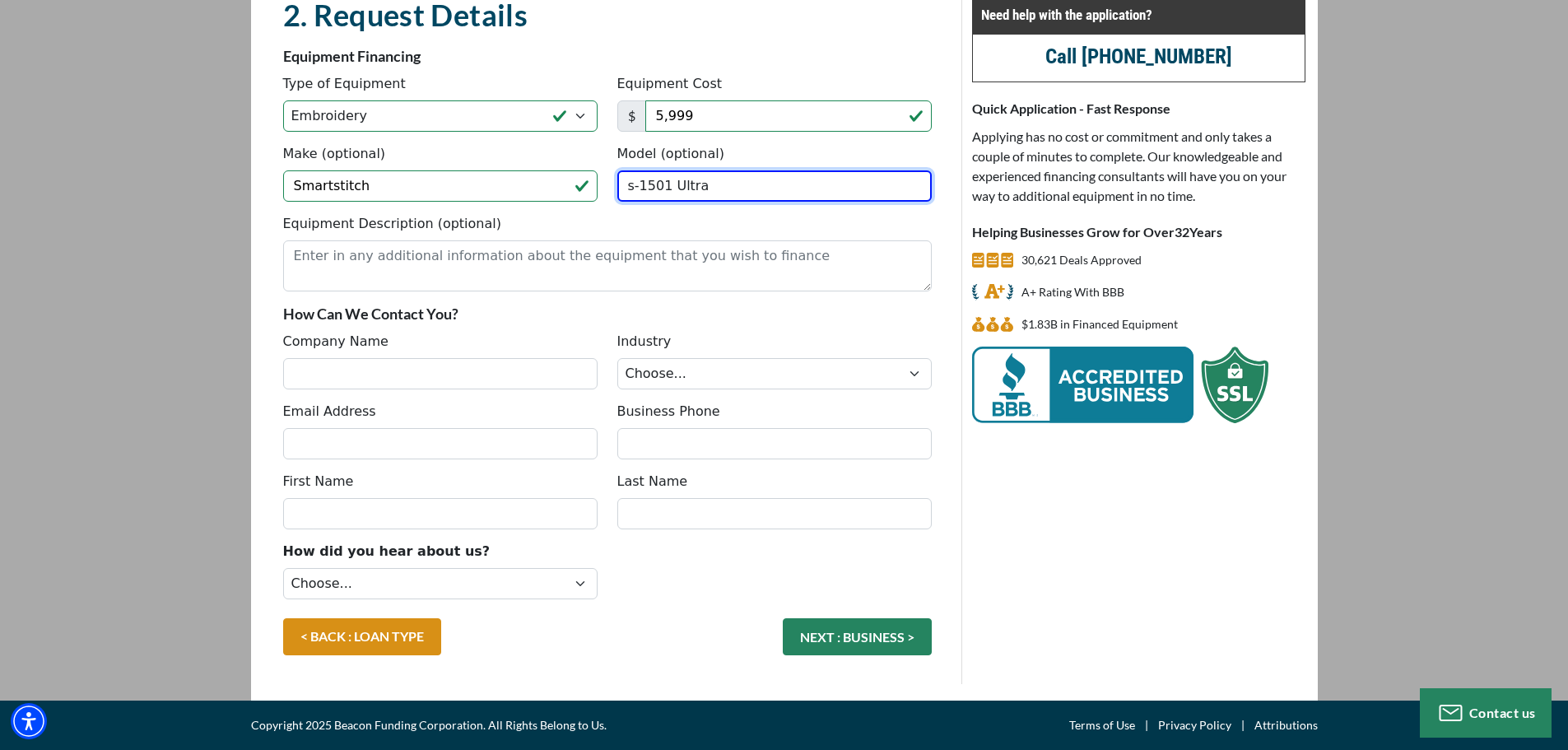
type input "s-1501 Ultra"
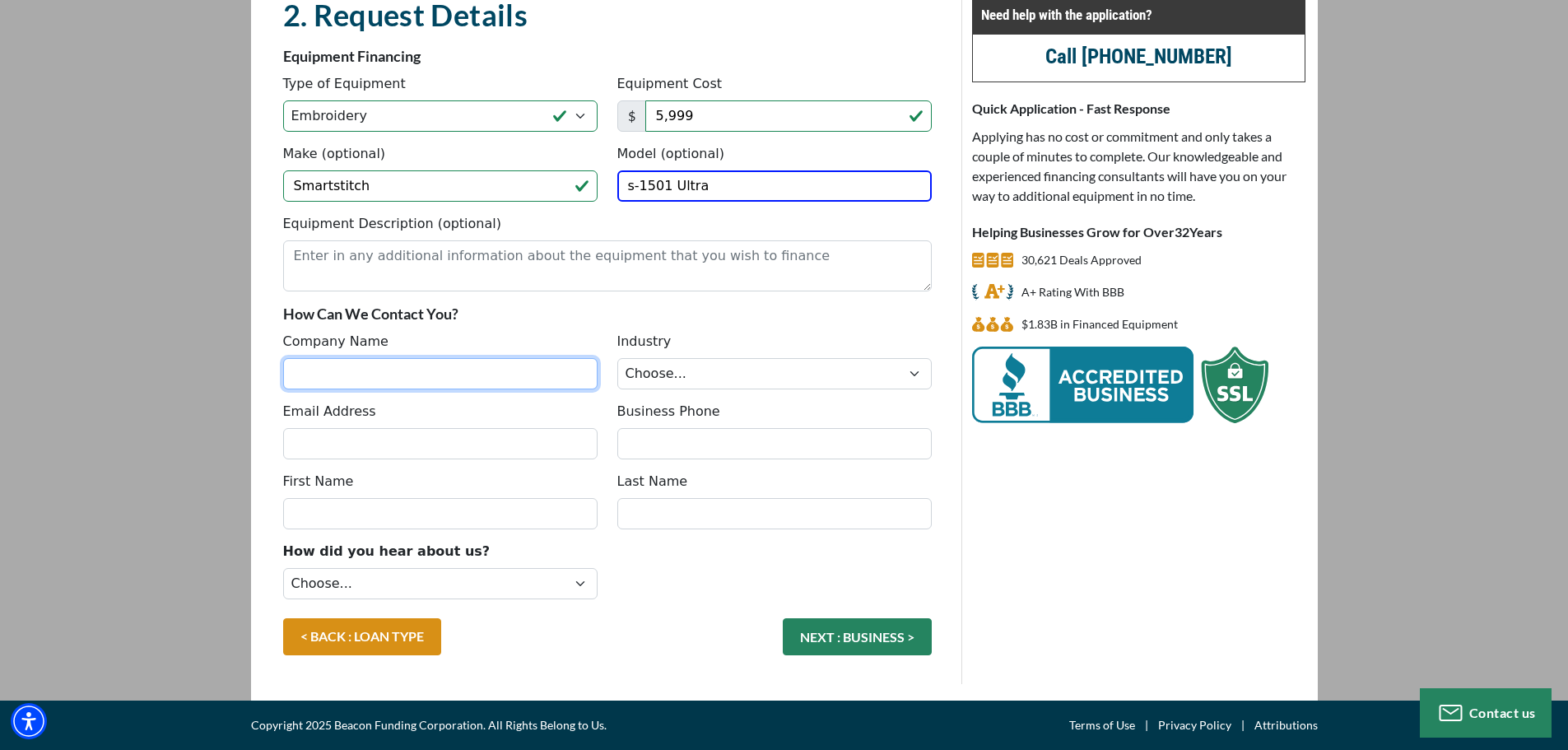
click at [371, 368] on input "Company Name" at bounding box center [441, 374] width 315 height 31
type input "loyal legend"
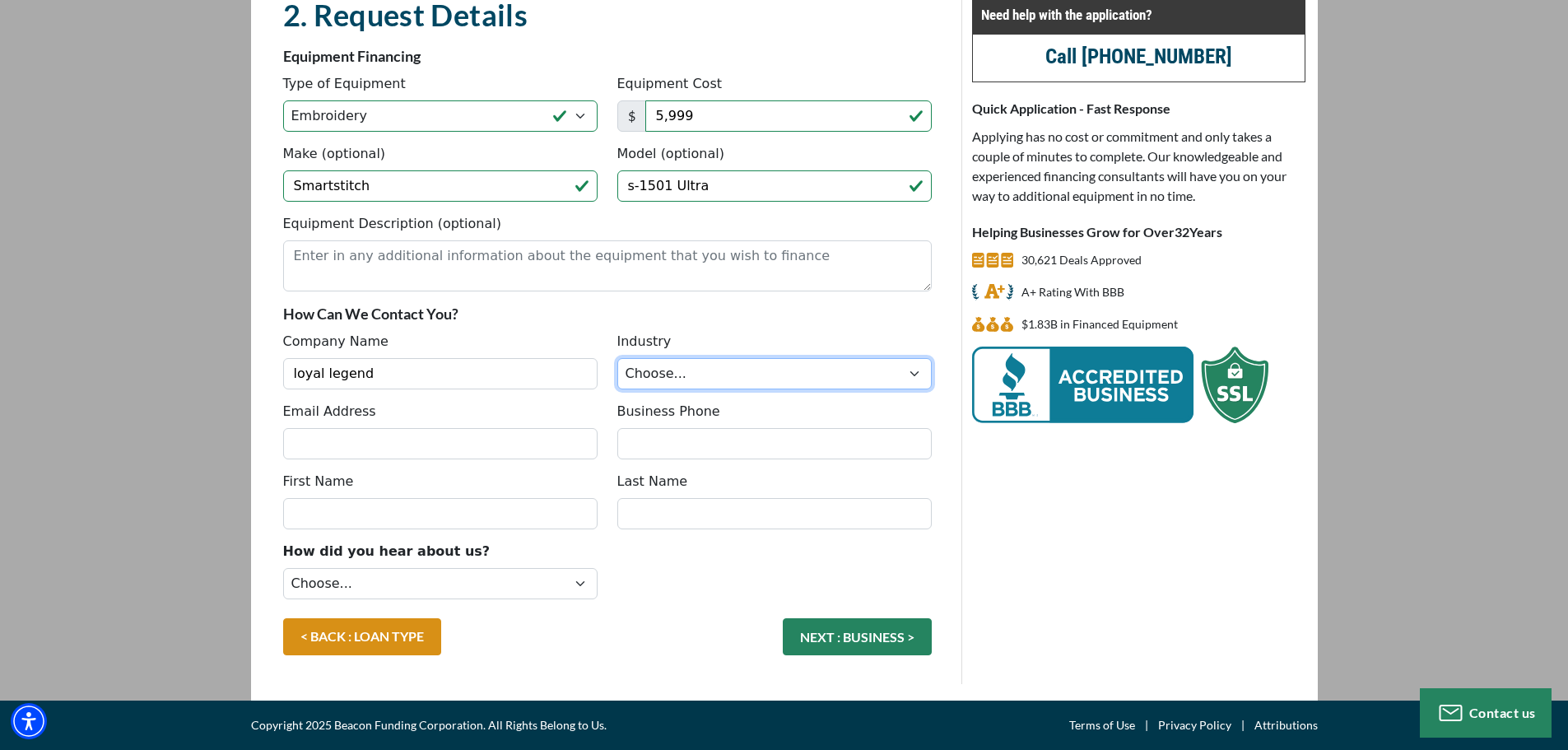
click at [707, 372] on select "Choose... Towing Landscape/Hardscape Decorated Apparel Septic Light Constructio…" at bounding box center [775, 374] width 315 height 31
select select "3"
click at [618, 358] on select "Choose... Towing Landscape/Hardscape Decorated Apparel Septic Light Constructio…" at bounding box center [775, 374] width 315 height 31
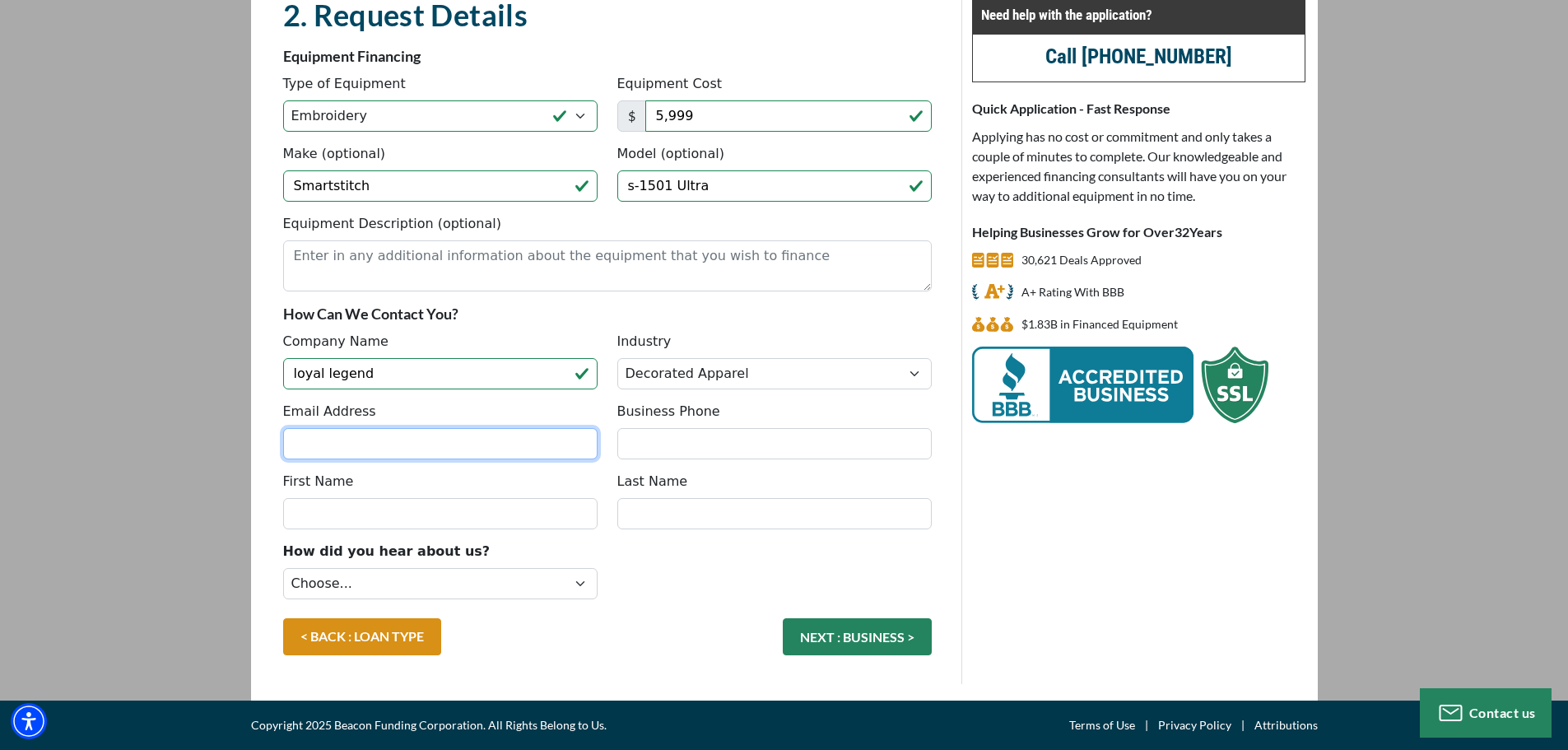
click at [358, 455] on input "Email Address" at bounding box center [441, 444] width 315 height 31
type input "acano@loyallegend.com"
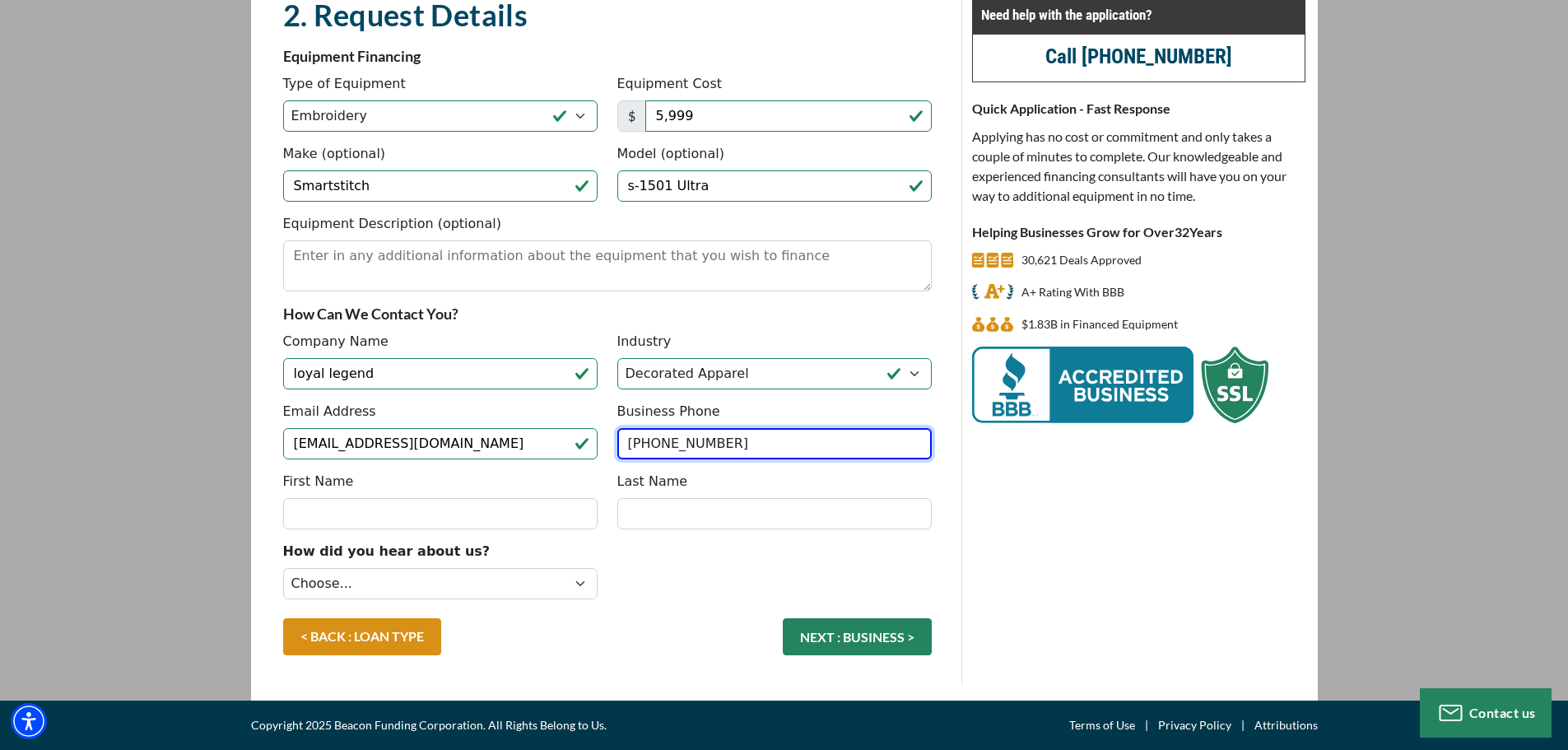
type input "(708) 847-3766"
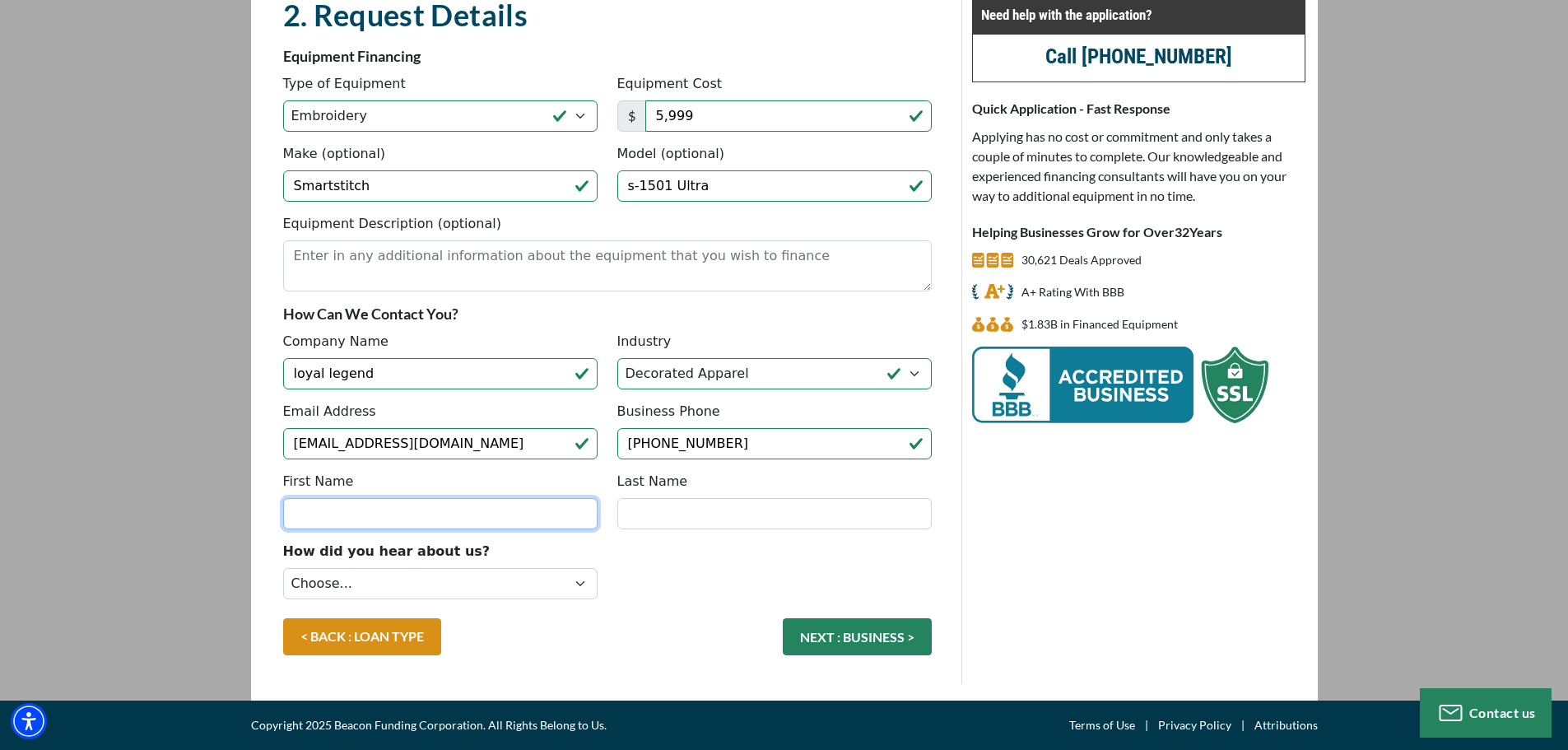
click at [548, 514] on input "First Name" at bounding box center [441, 513] width 315 height 31
type input "Anthony"
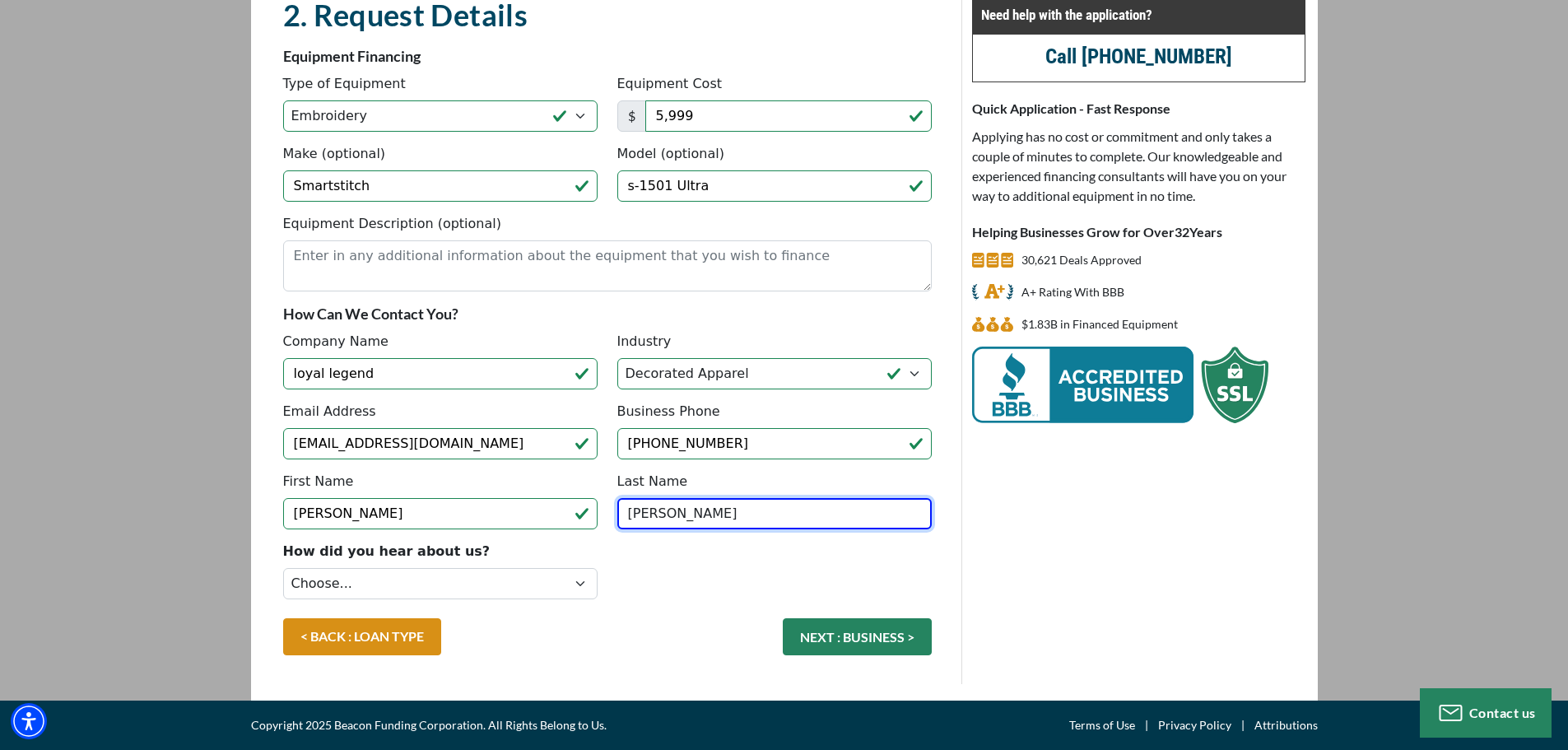
type input "Cano"
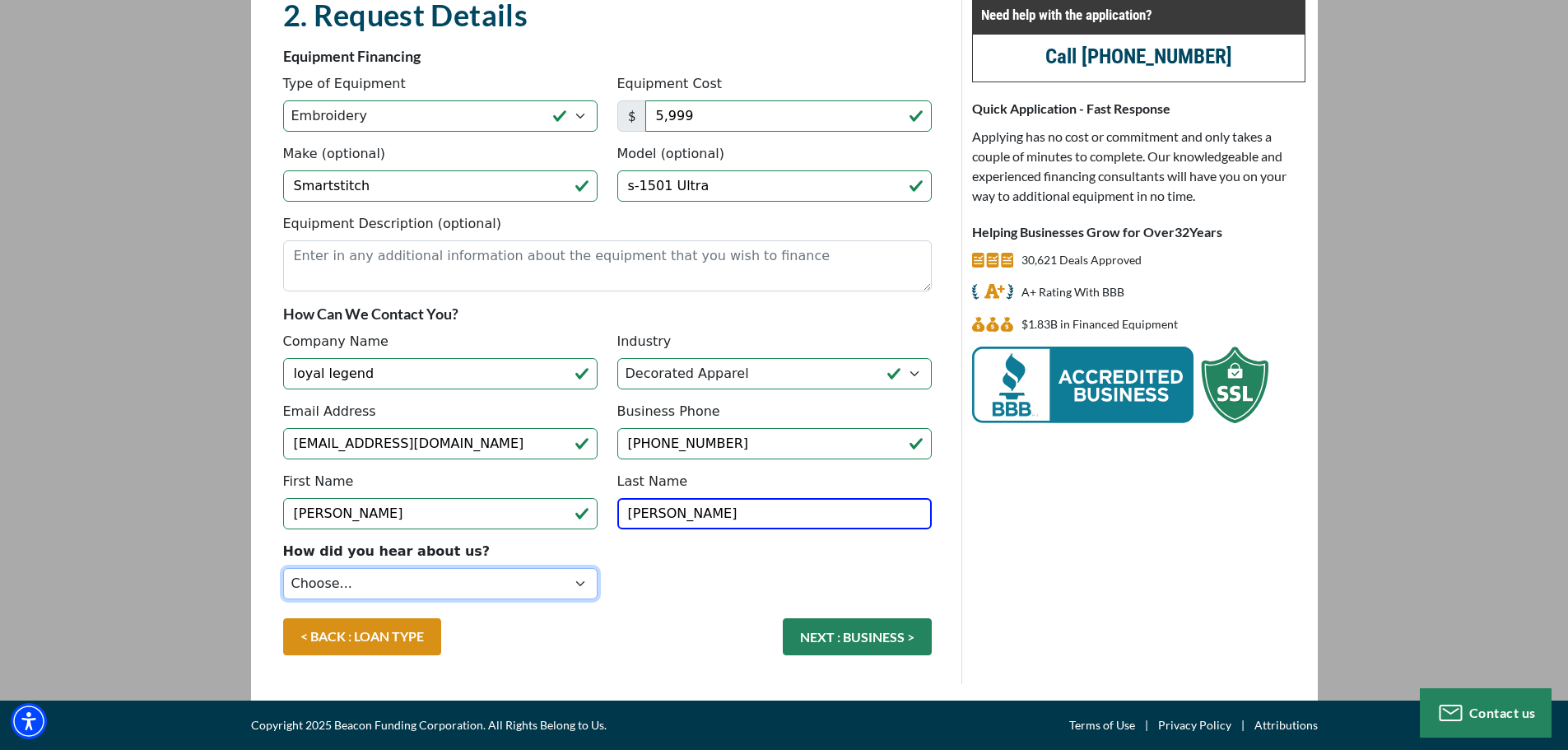
click at [425, 582] on select "Choose... Internet Search Vendor Referral Word of Mouth Client Referral Email E…" at bounding box center [441, 584] width 315 height 31
select select "5"
click at [283, 568] on select "Choose... Internet Search Vendor Referral Word of Mouth Client Referral Email E…" at bounding box center [441, 584] width 315 height 31
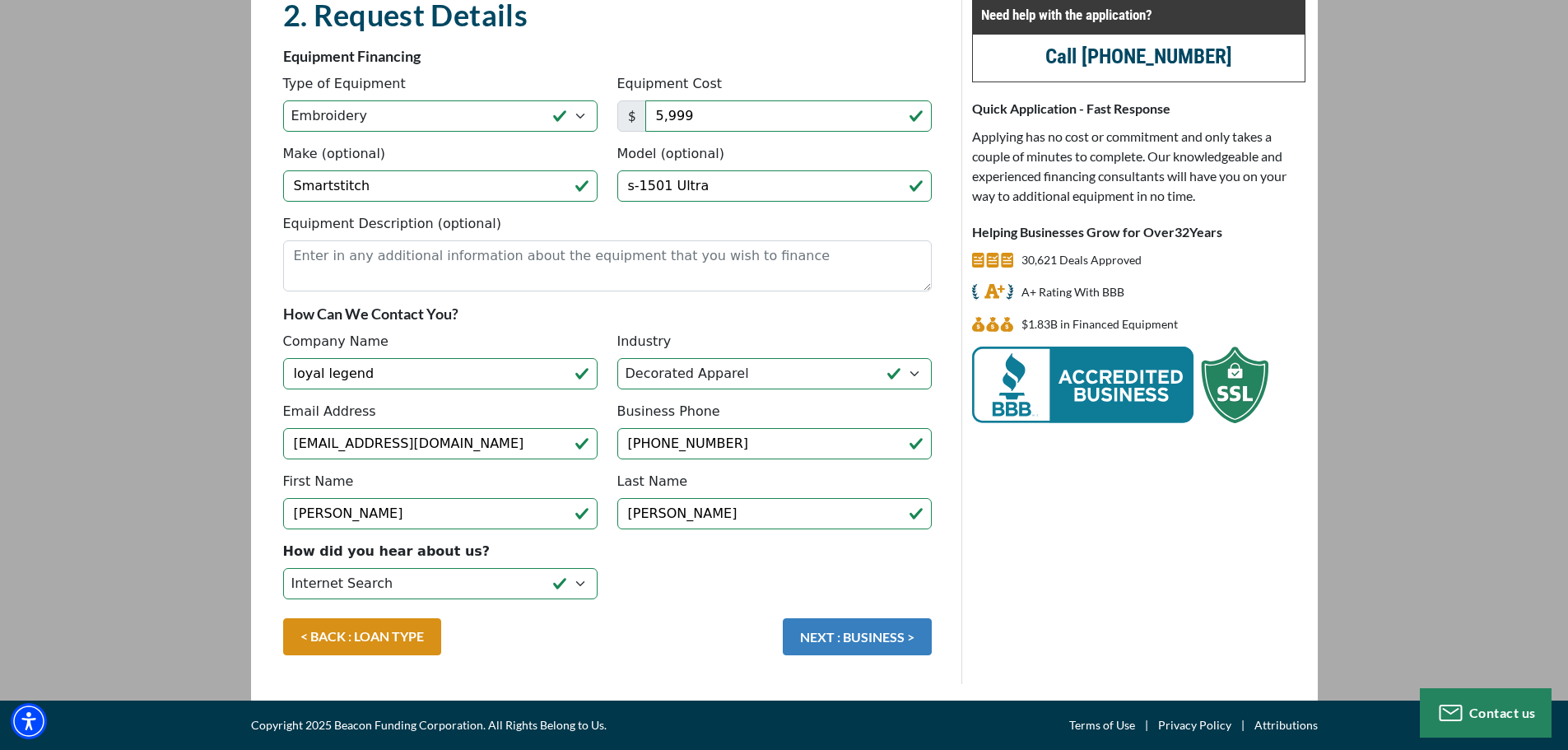
click at [868, 639] on button "NEXT : BUSINESS >" at bounding box center [857, 637] width 149 height 37
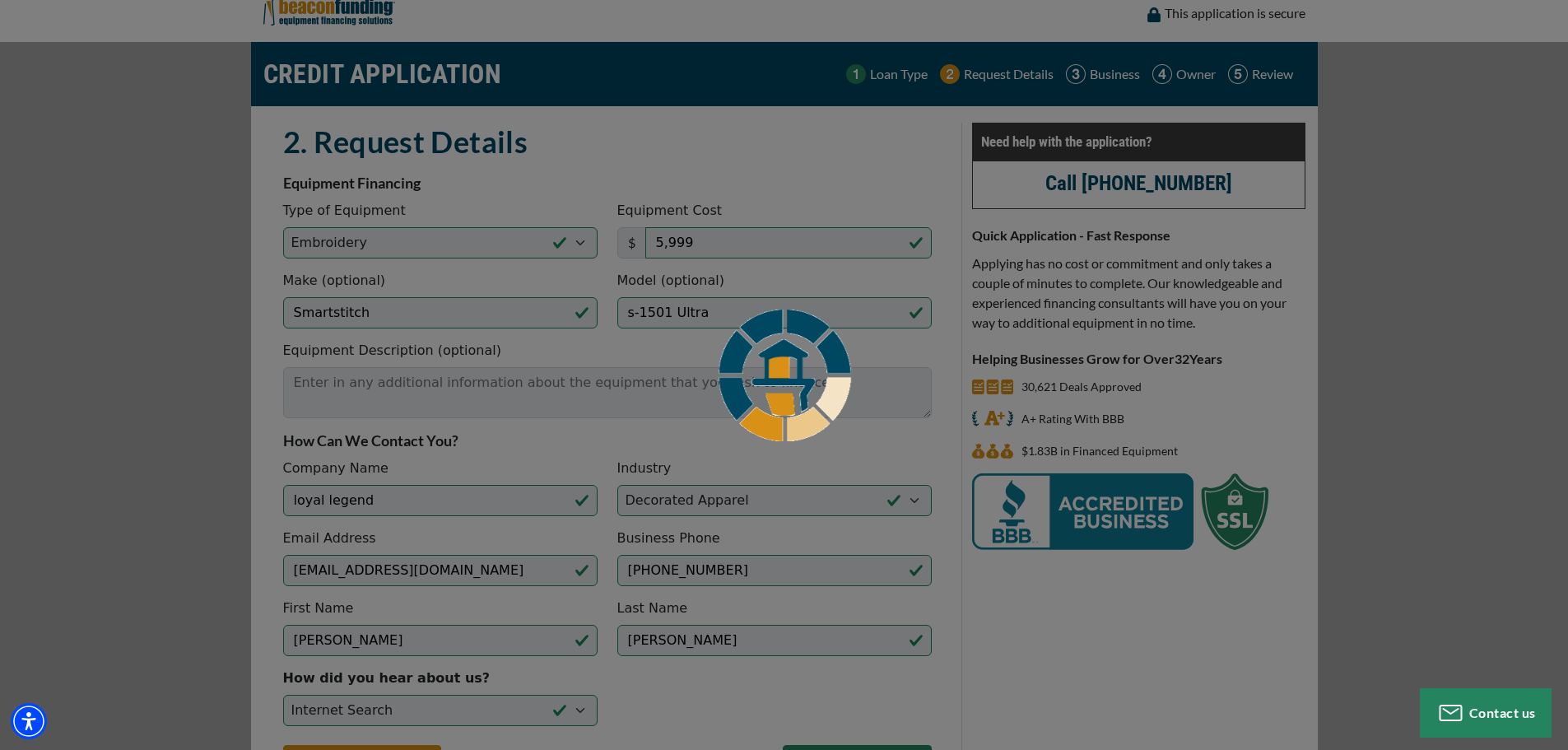
scroll to position [0, 0]
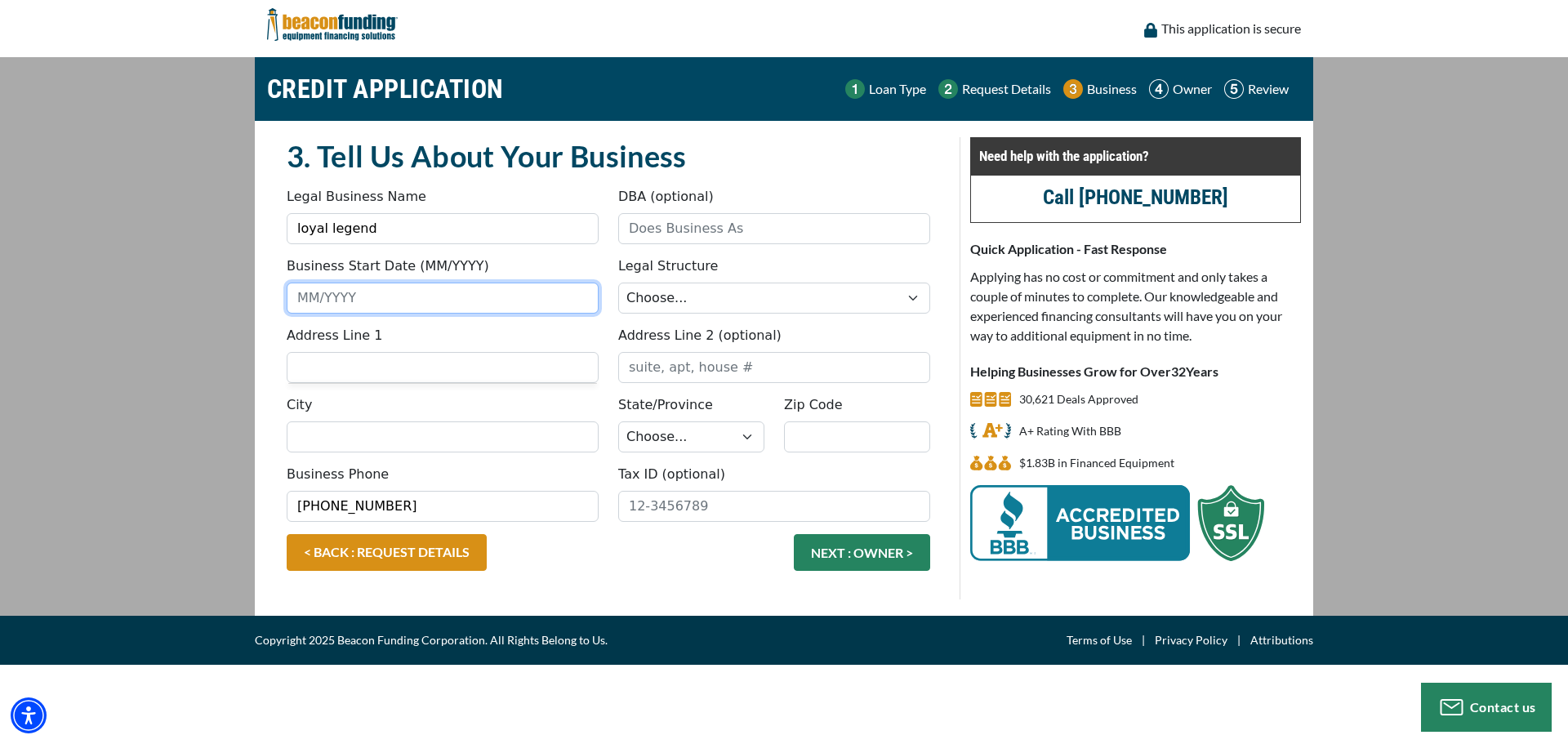
click at [450, 301] on input "Business Start Date (MM/YYYY)" at bounding box center [443, 298] width 312 height 31
type input "08/2021"
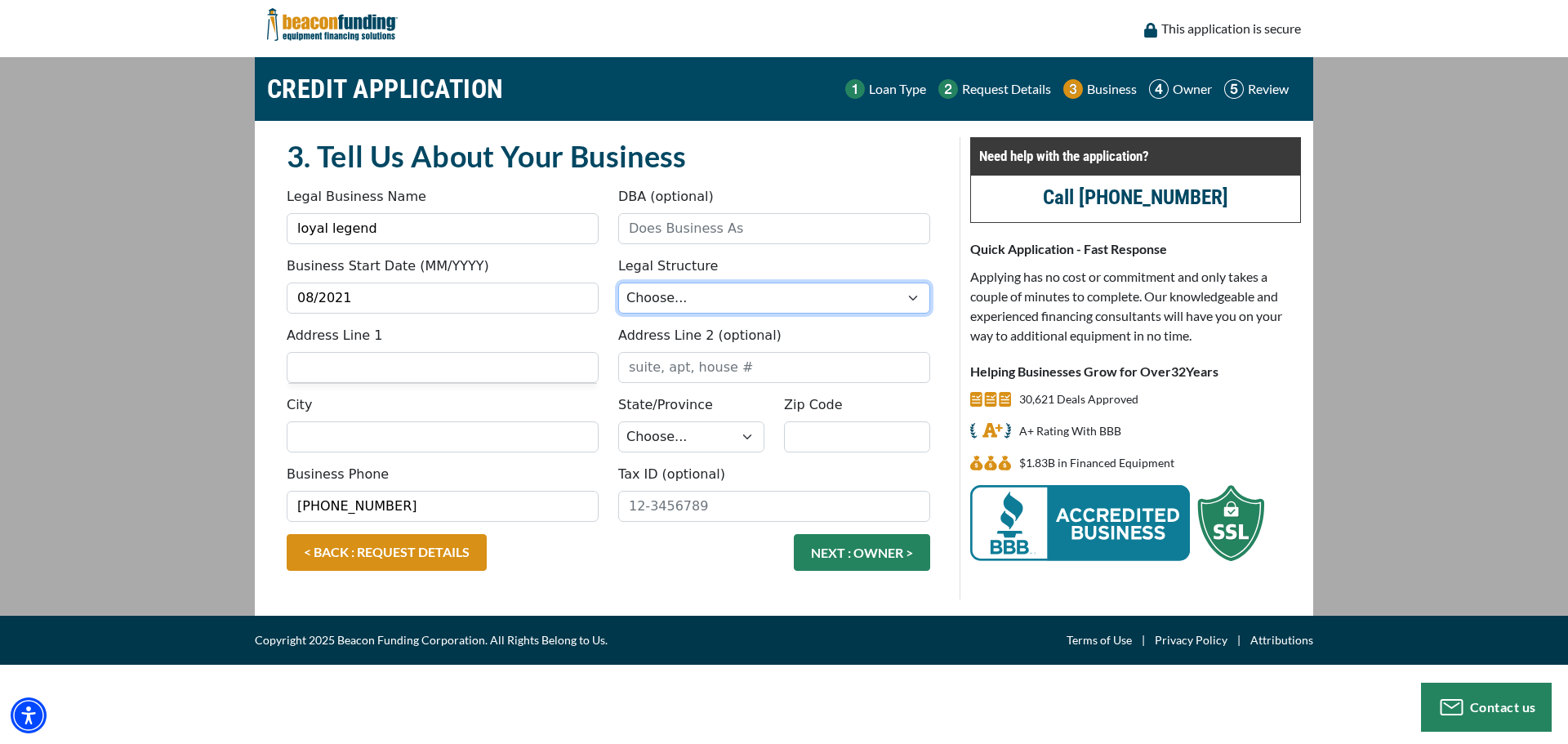
click at [686, 298] on select "Choose... Corporation LLC LLP Municipality Non-Profit Partnership Proprietorship" at bounding box center [774, 298] width 312 height 31
select select "2"
click at [618, 282] on select "Choose... Corporation LLC LLP Municipality Non-Profit Partnership Proprietorship" at bounding box center [774, 298] width 312 height 31
click at [373, 375] on input "Address Line 1" at bounding box center [443, 368] width 312 height 31
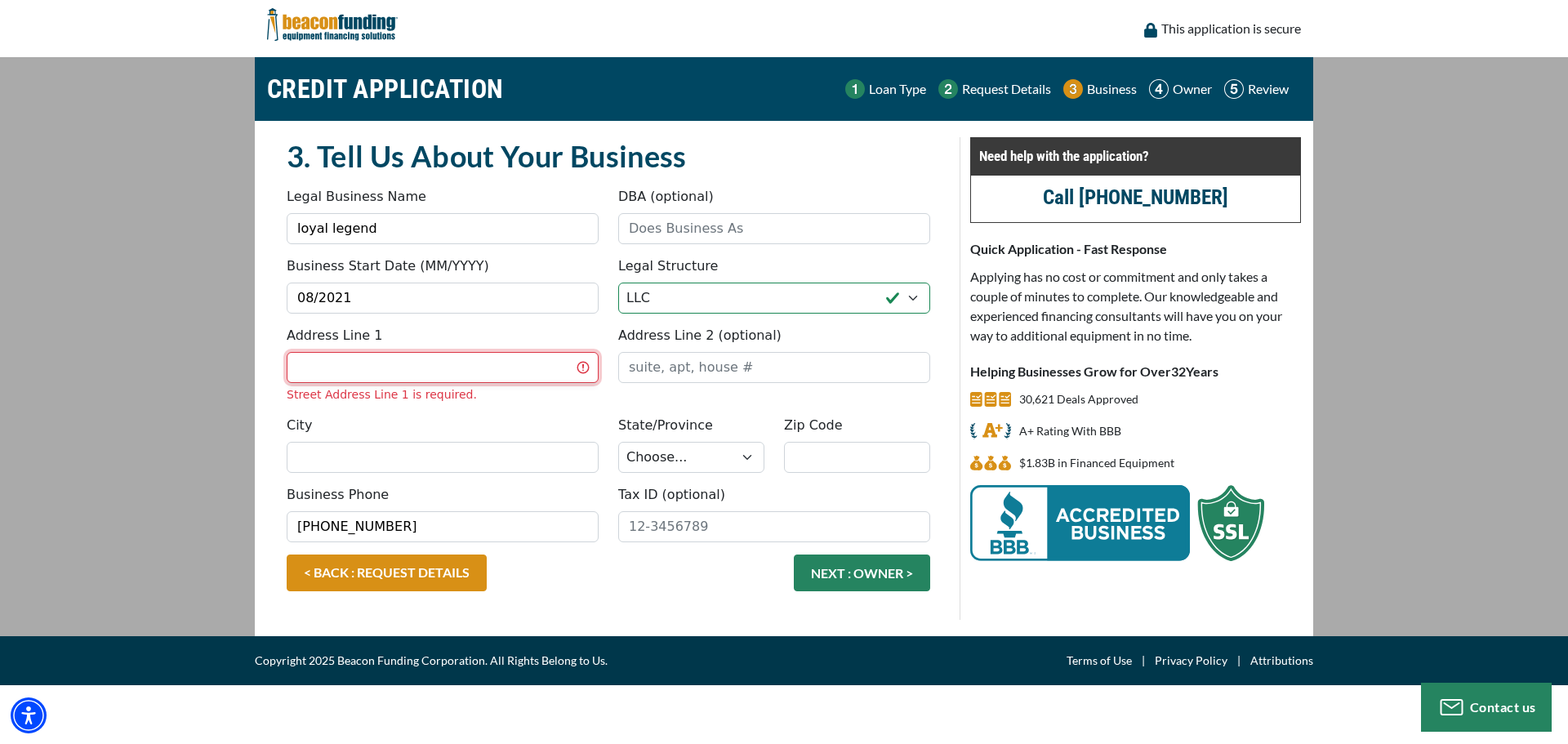
click at [379, 359] on input "Address Line 1" at bounding box center [443, 368] width 312 height 31
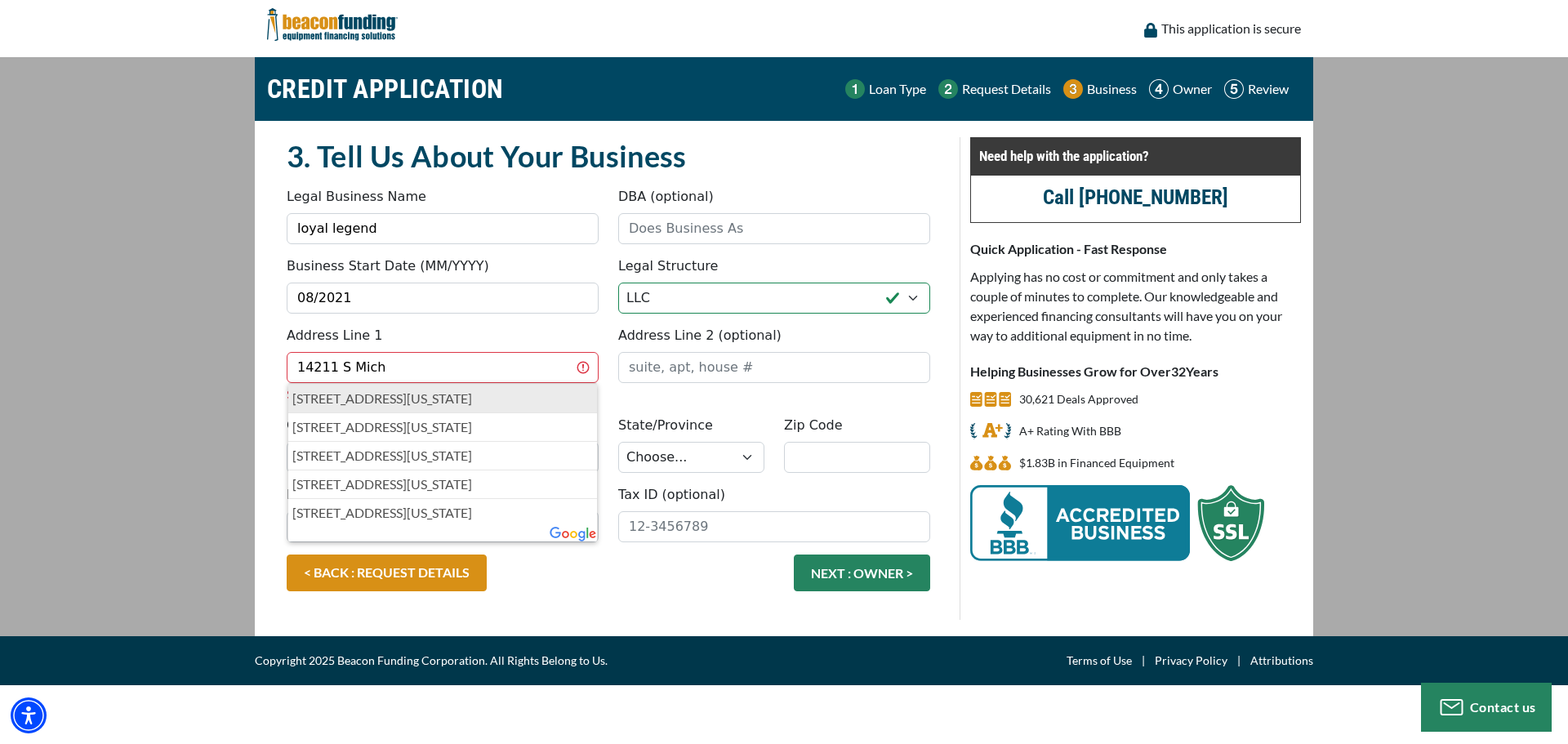
click at [499, 406] on p "14211 South Michigan Avenue, Riverdale, IL, USA" at bounding box center [442, 399] width 301 height 19
type input "14211 South Michigan Avenue"
type input "Riverdale"
select select "15"
type input "60827"
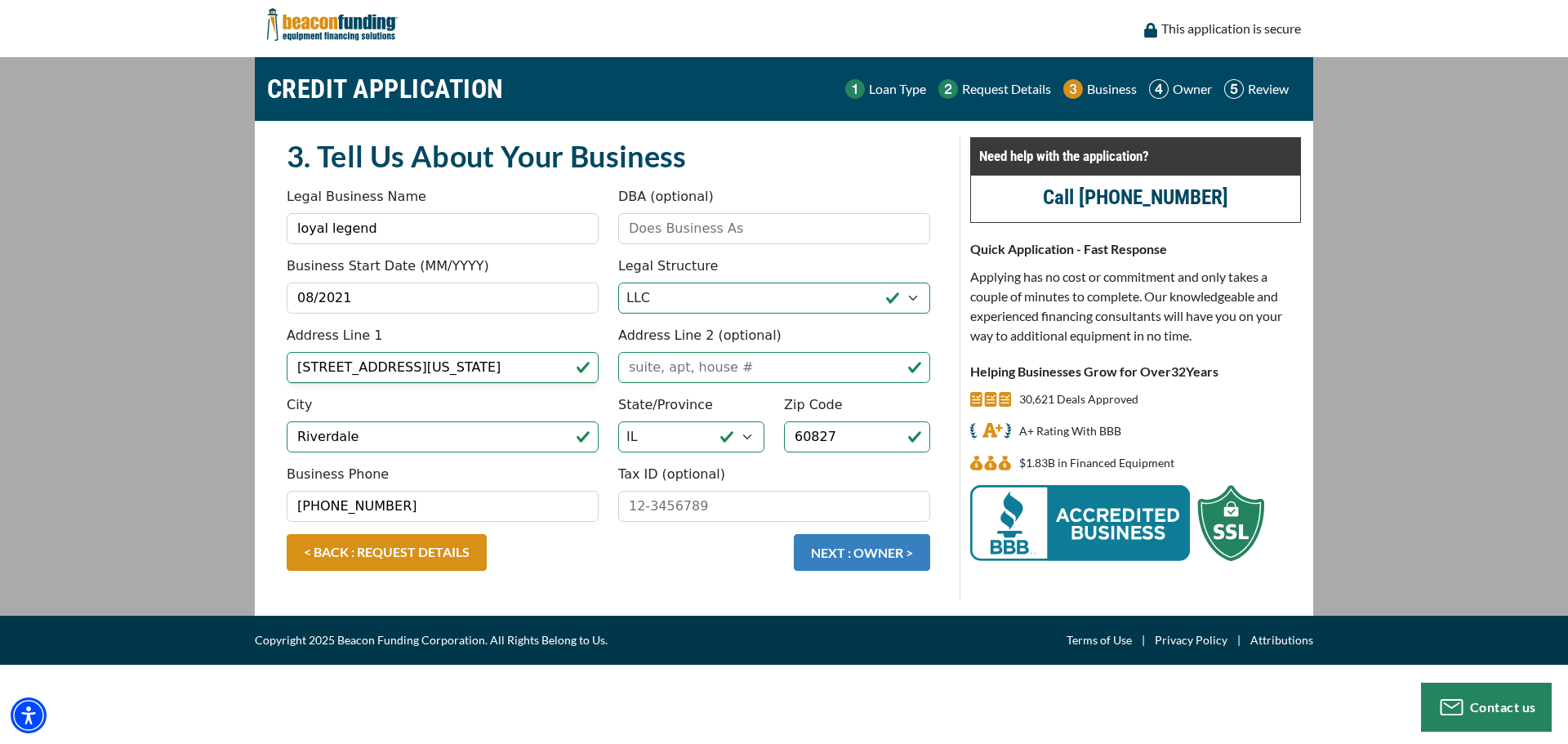
click at [890, 557] on button "NEXT : OWNER >" at bounding box center [862, 553] width 137 height 37
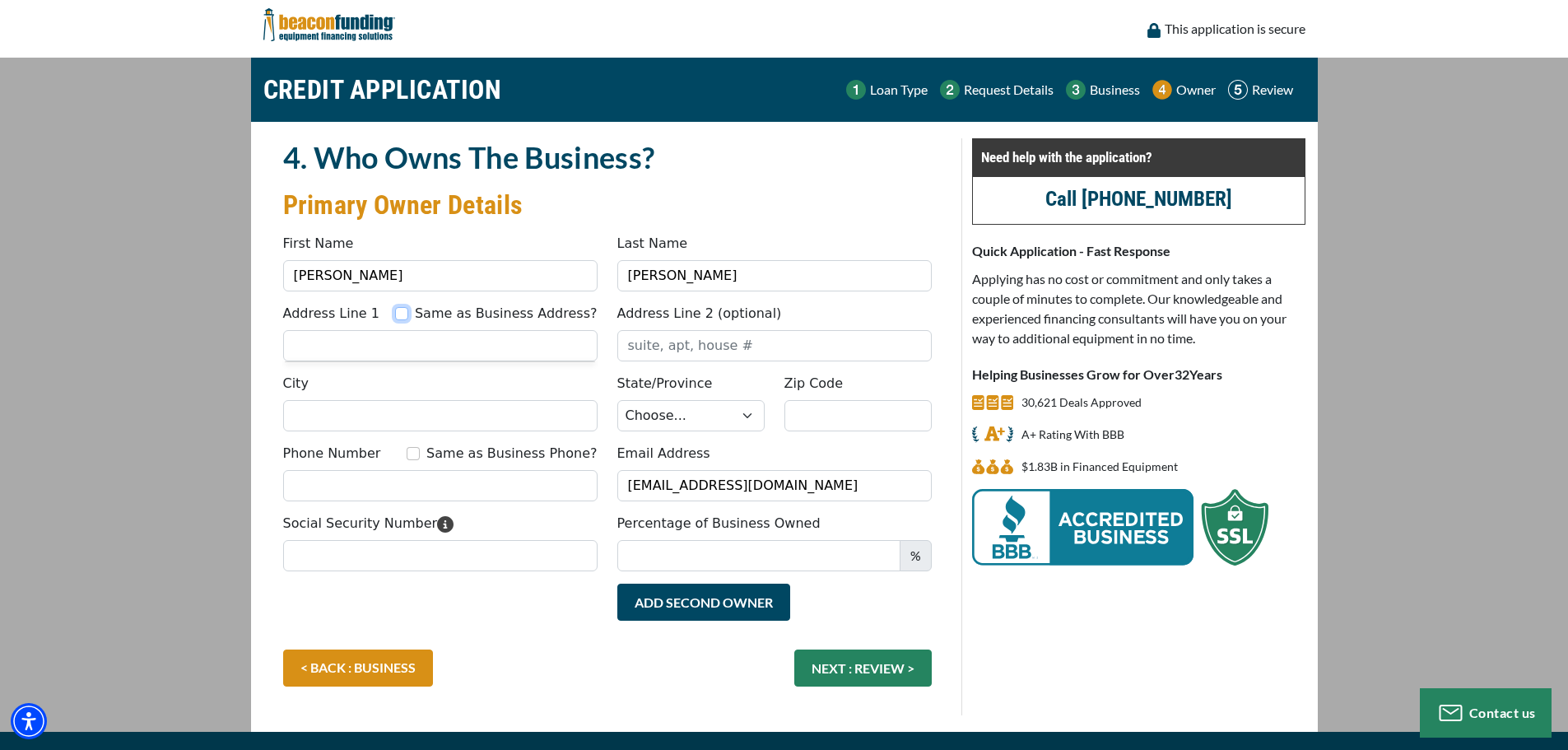
click at [409, 315] on input "Same as Business Address?" at bounding box center [401, 313] width 13 height 13
checkbox input "true"
type input "14211 South Michigan Avenue"
type input "Riverdale"
select select "15"
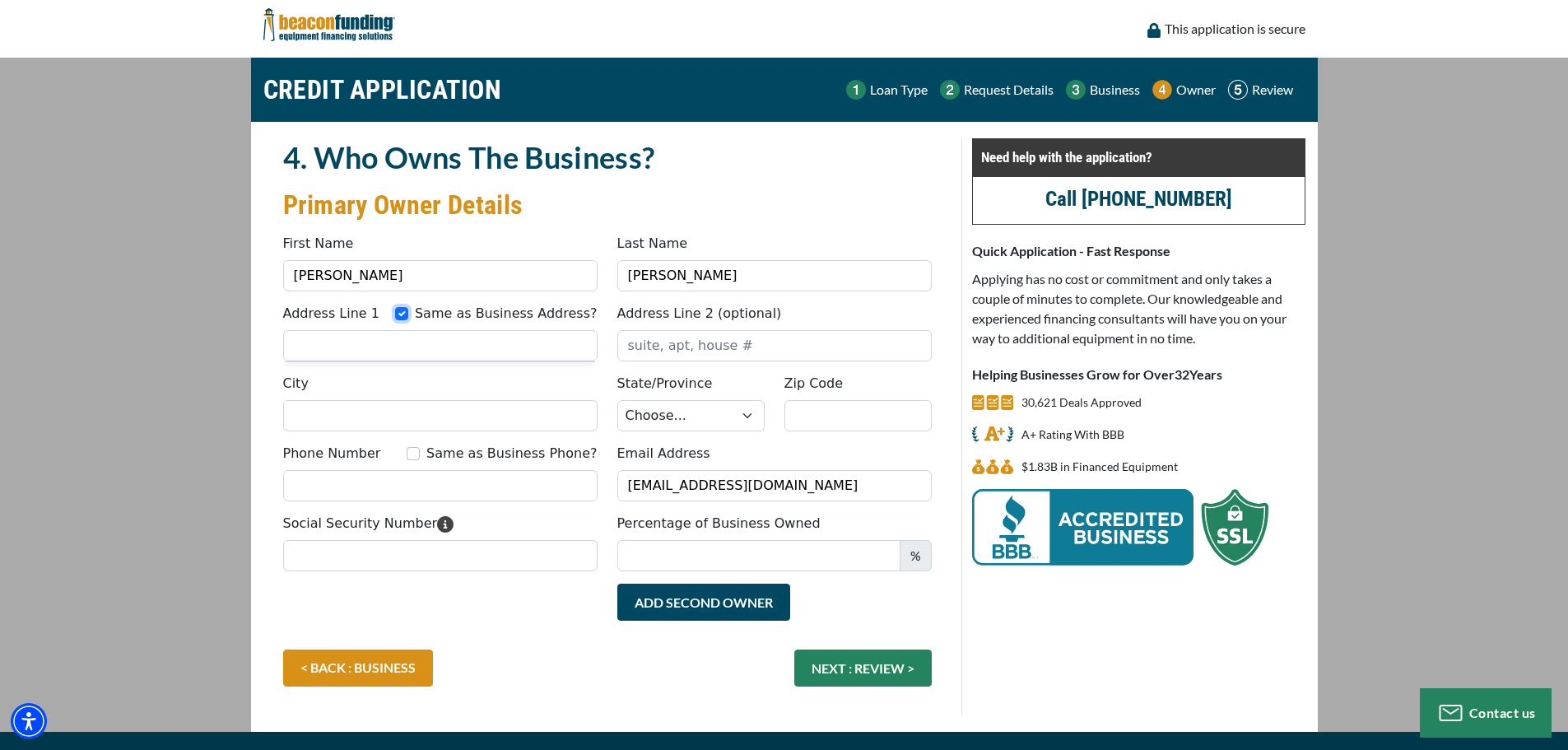
type input "60827"
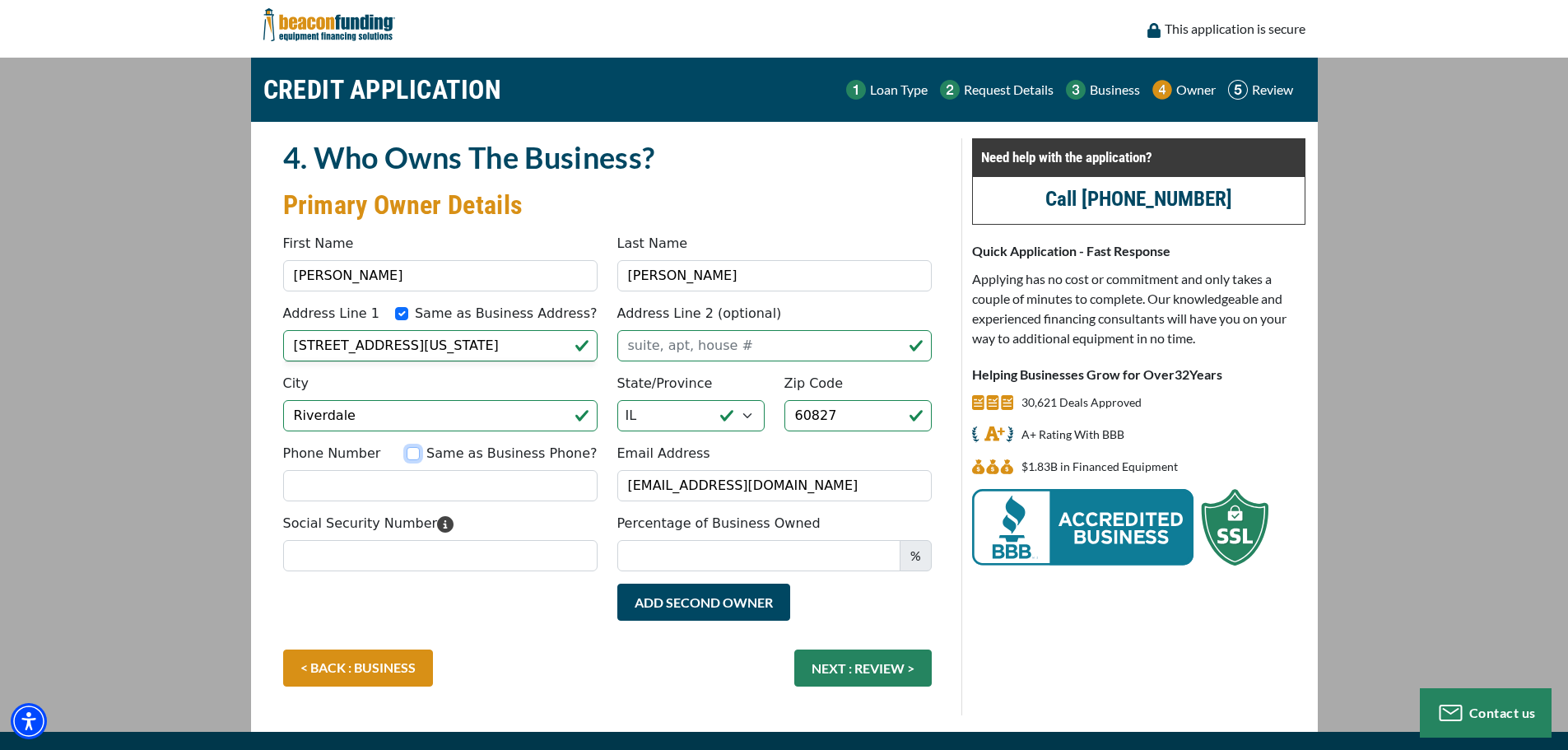
click at [419, 451] on input "Same as Business Phone?" at bounding box center [413, 453] width 13 height 13
checkbox input "true"
type input "(708) 847-3766"
click at [417, 557] on input "Social Security Number" at bounding box center [441, 555] width 315 height 31
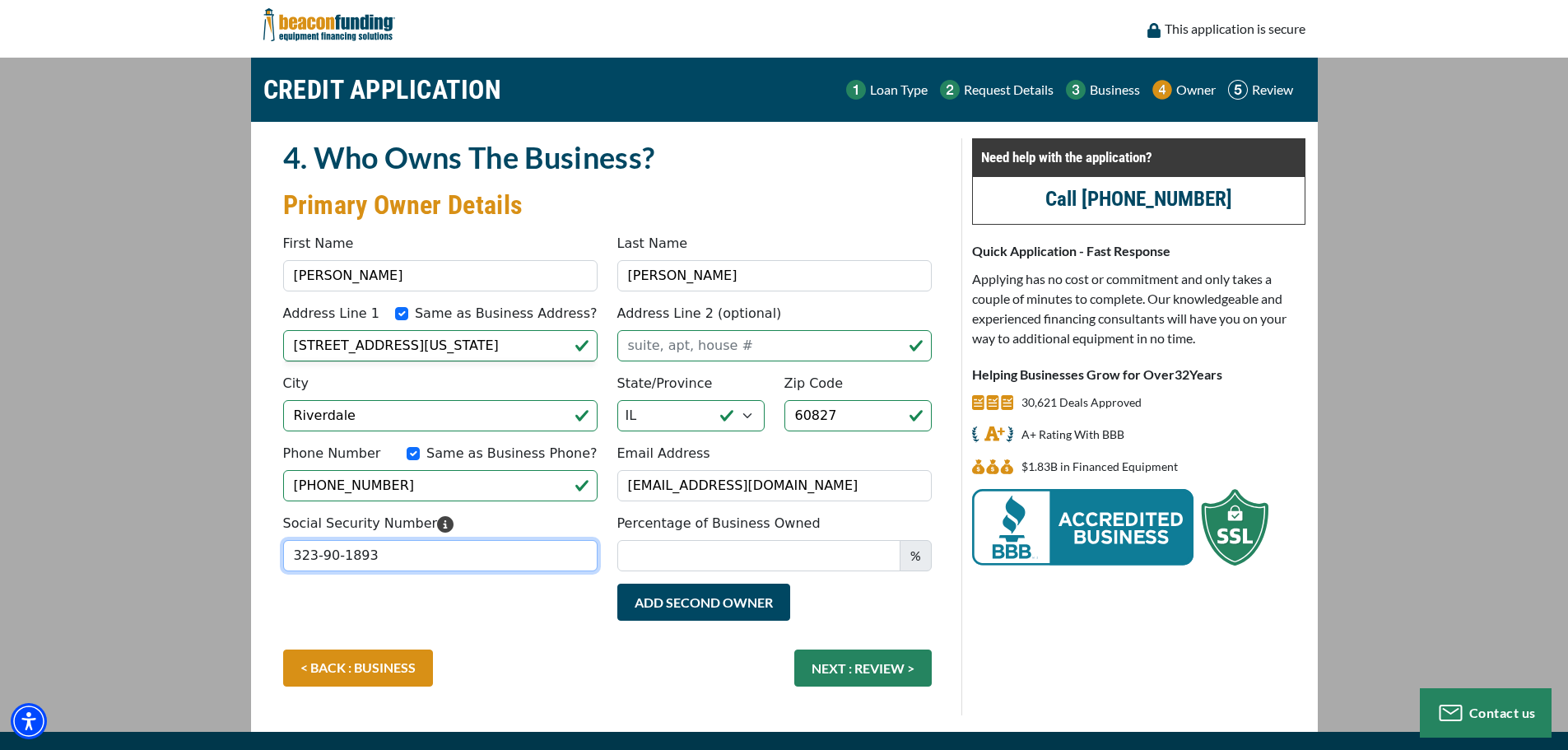
type input "323-90-1893"
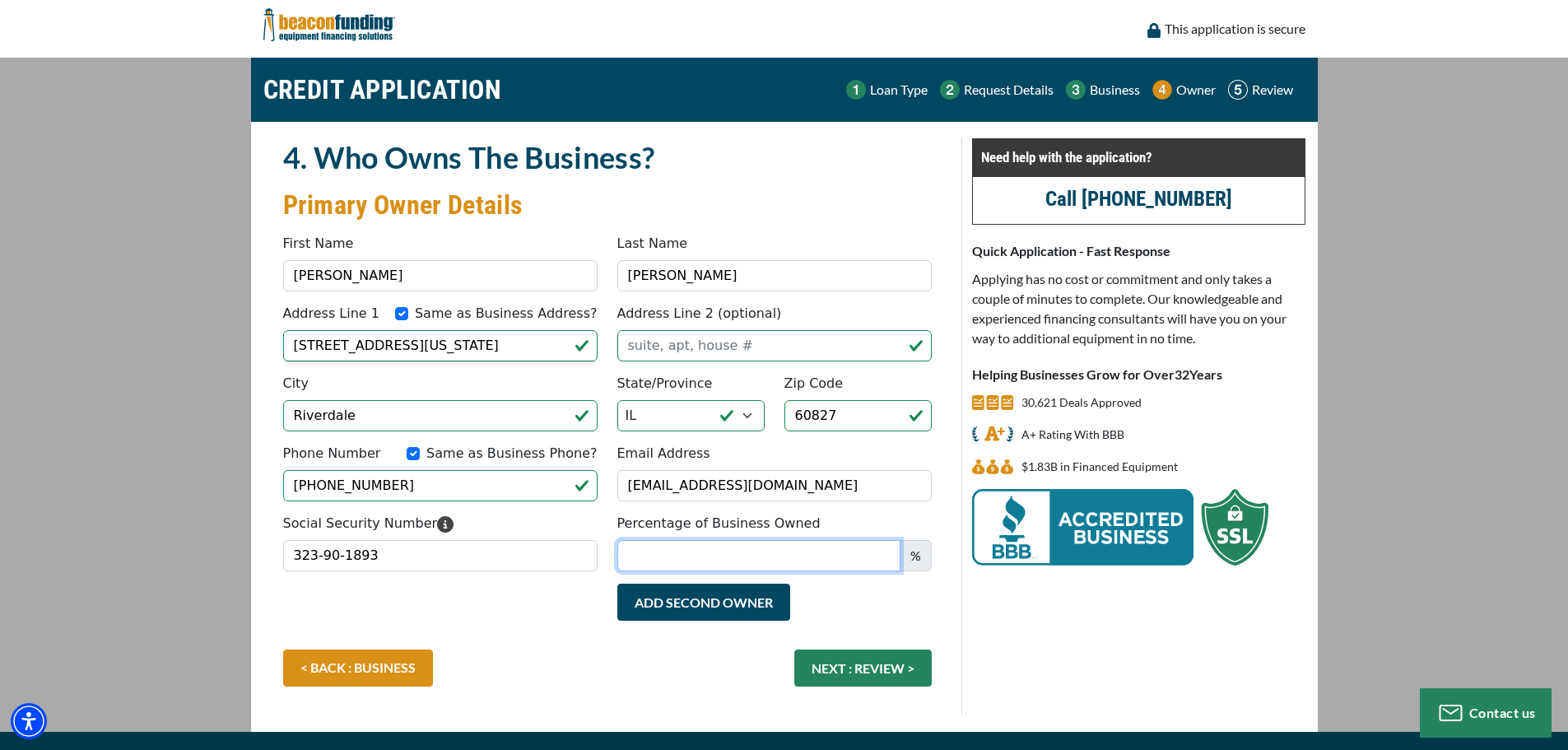
click at [835, 552] on input "Percentage of Business Owned" at bounding box center [760, 555] width 283 height 31
type input "100"
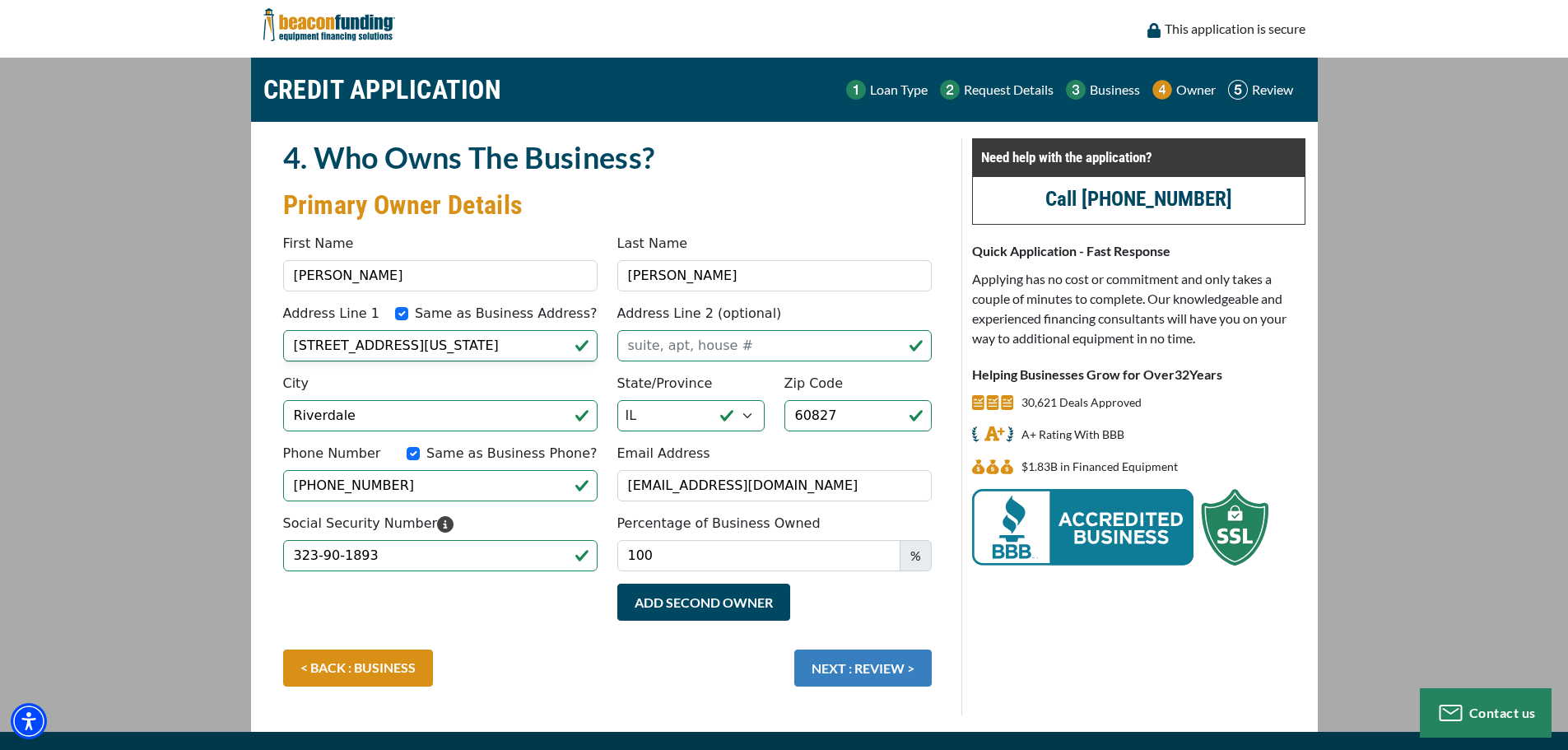
click at [858, 681] on button "NEXT : REVIEW >" at bounding box center [863, 668] width 138 height 37
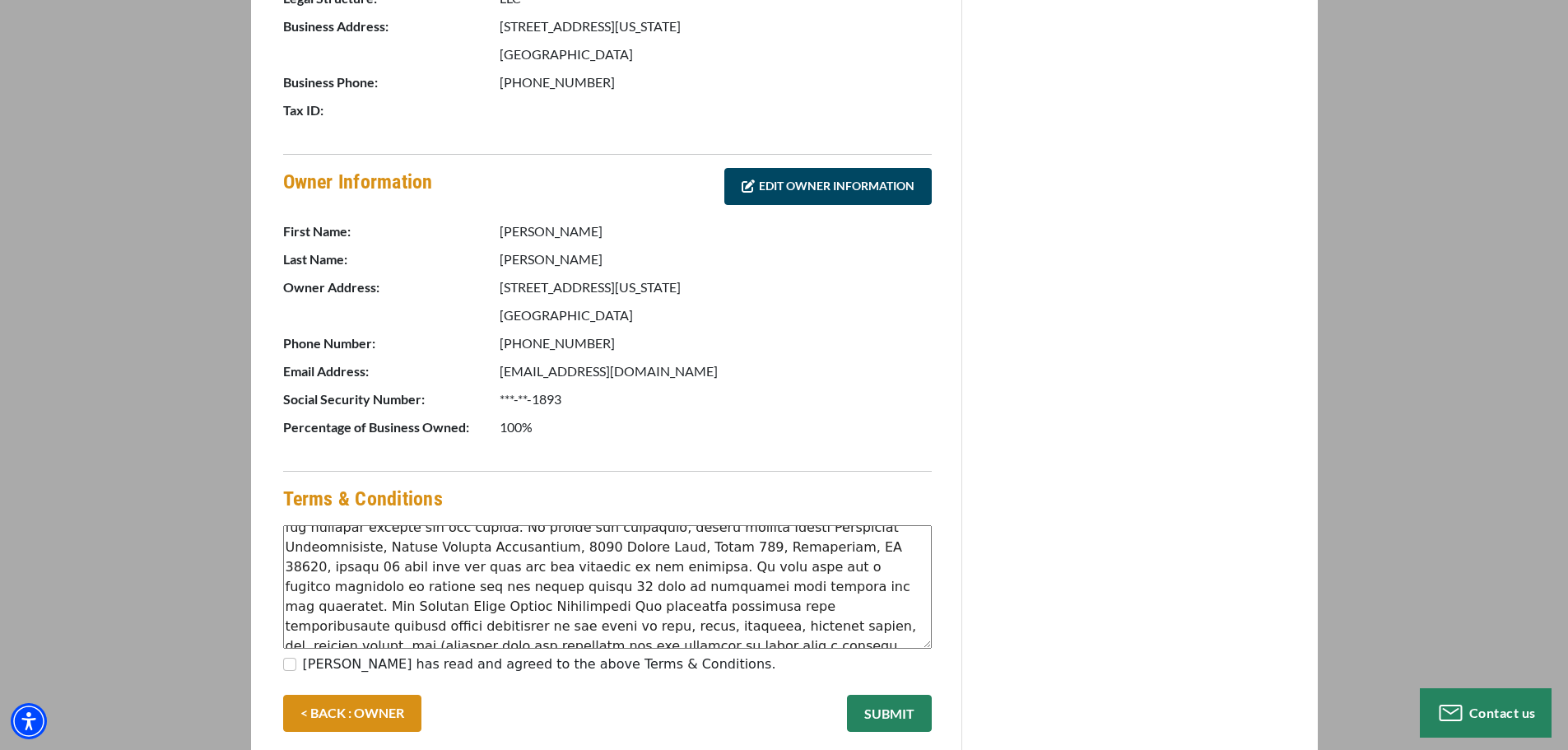
scroll to position [729, 0]
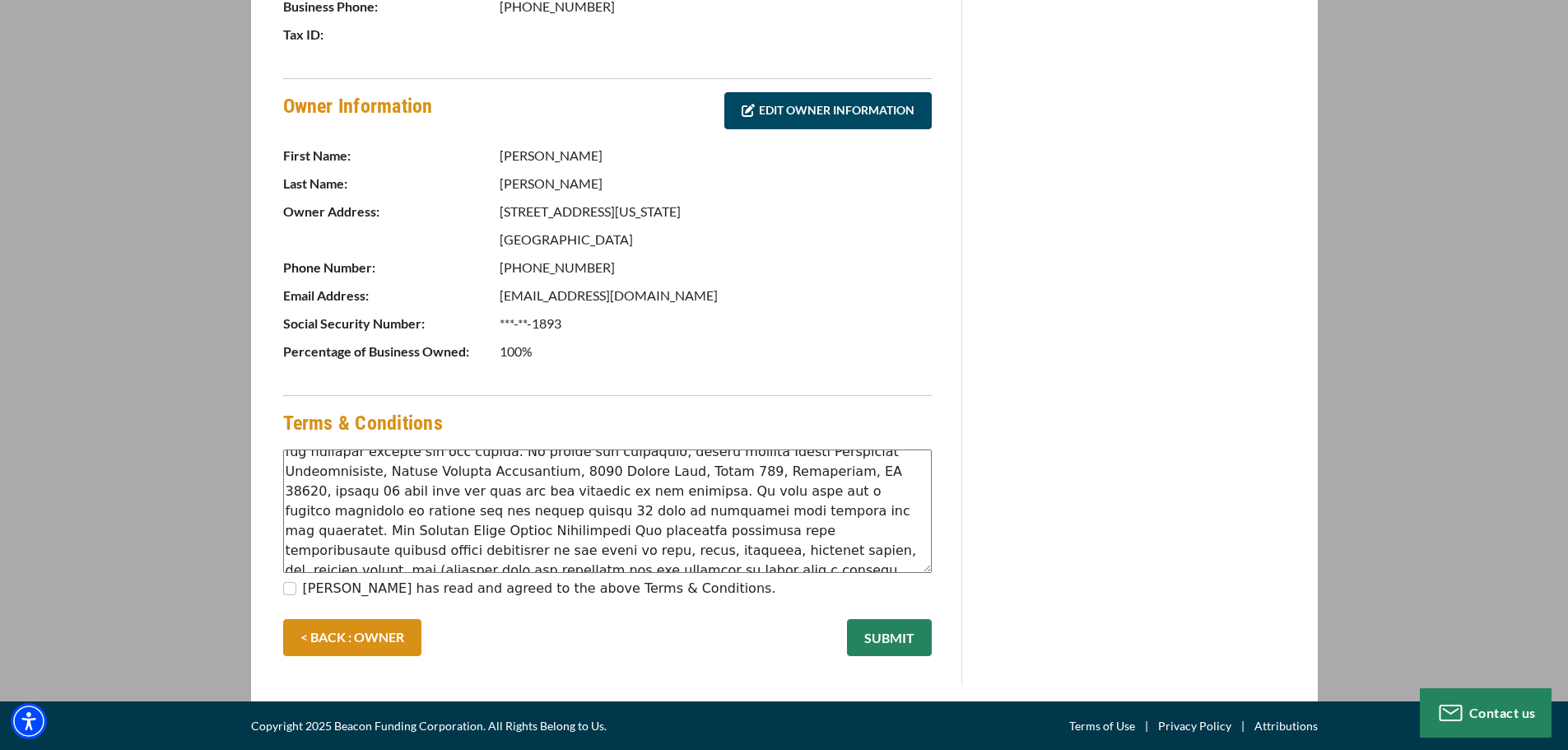
click at [296, 586] on div "Anthony Cano has read and agreed to the above Terms & Conditions." at bounding box center [608, 592] width 649 height 26
click at [294, 588] on input "Anthony Cano has read and agreed to the above Terms & Conditions." at bounding box center [289, 588] width 13 height 13
checkbox input "true"
click at [905, 647] on button "SUBMIT" at bounding box center [890, 638] width 85 height 37
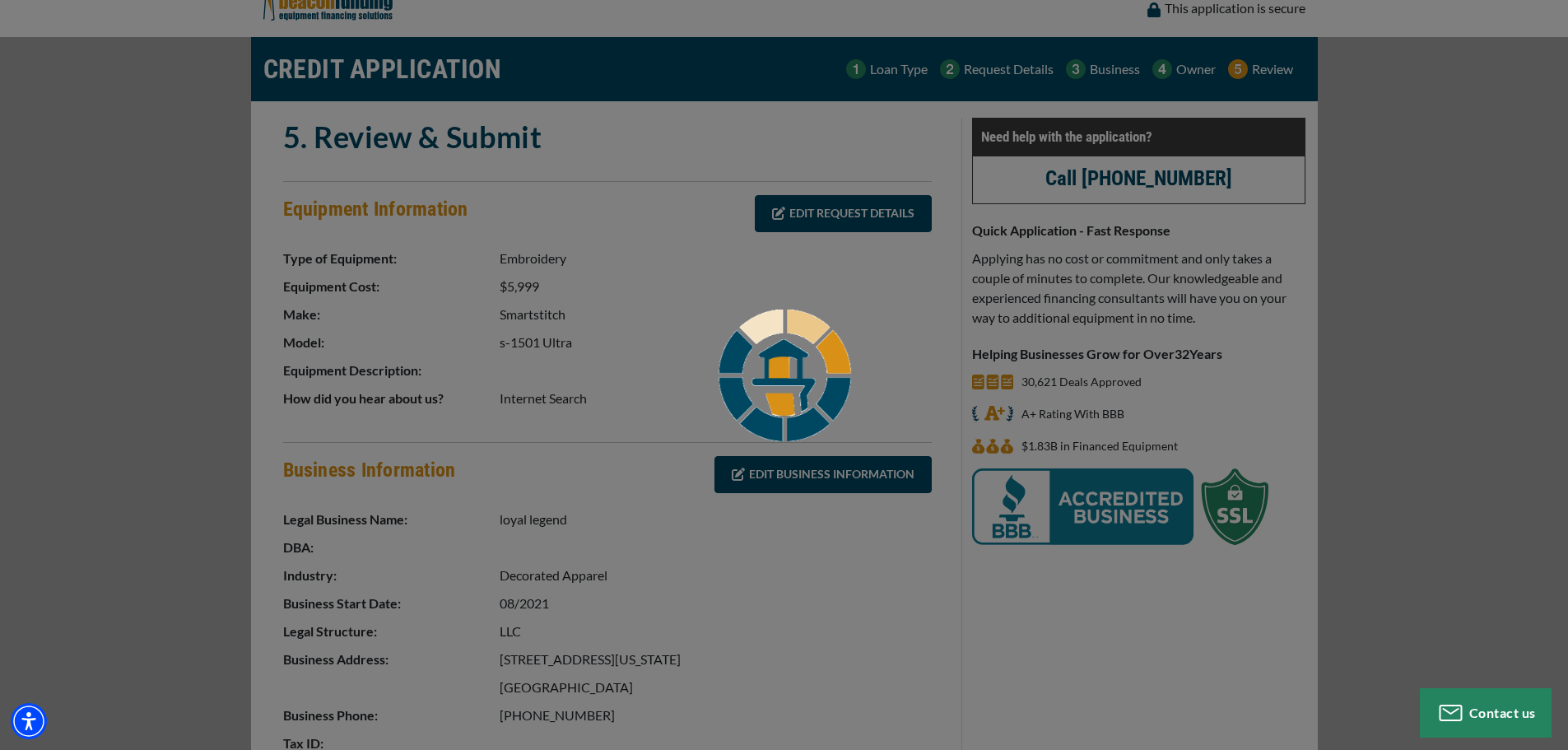
scroll to position [0, 0]
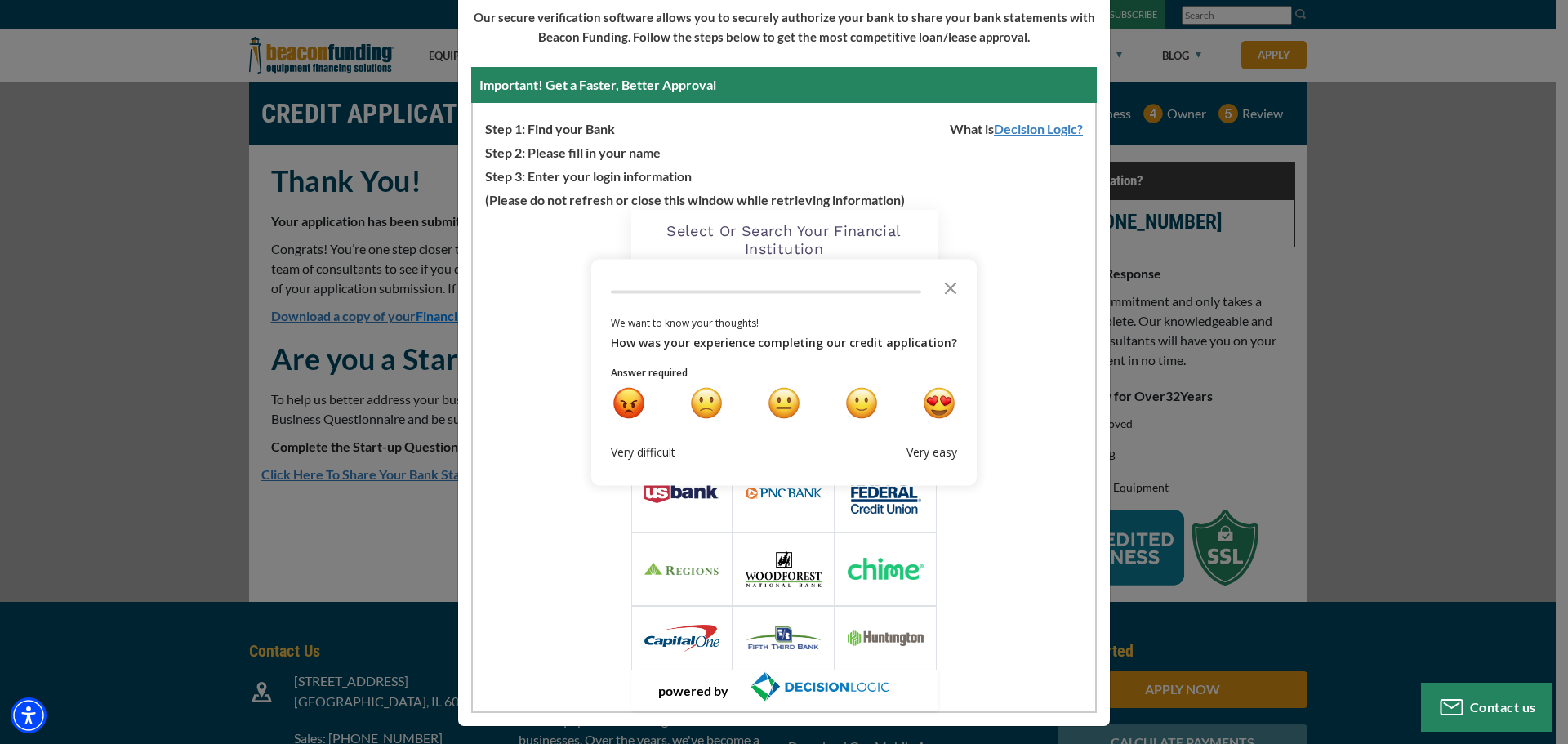
scroll to position [143, 0]
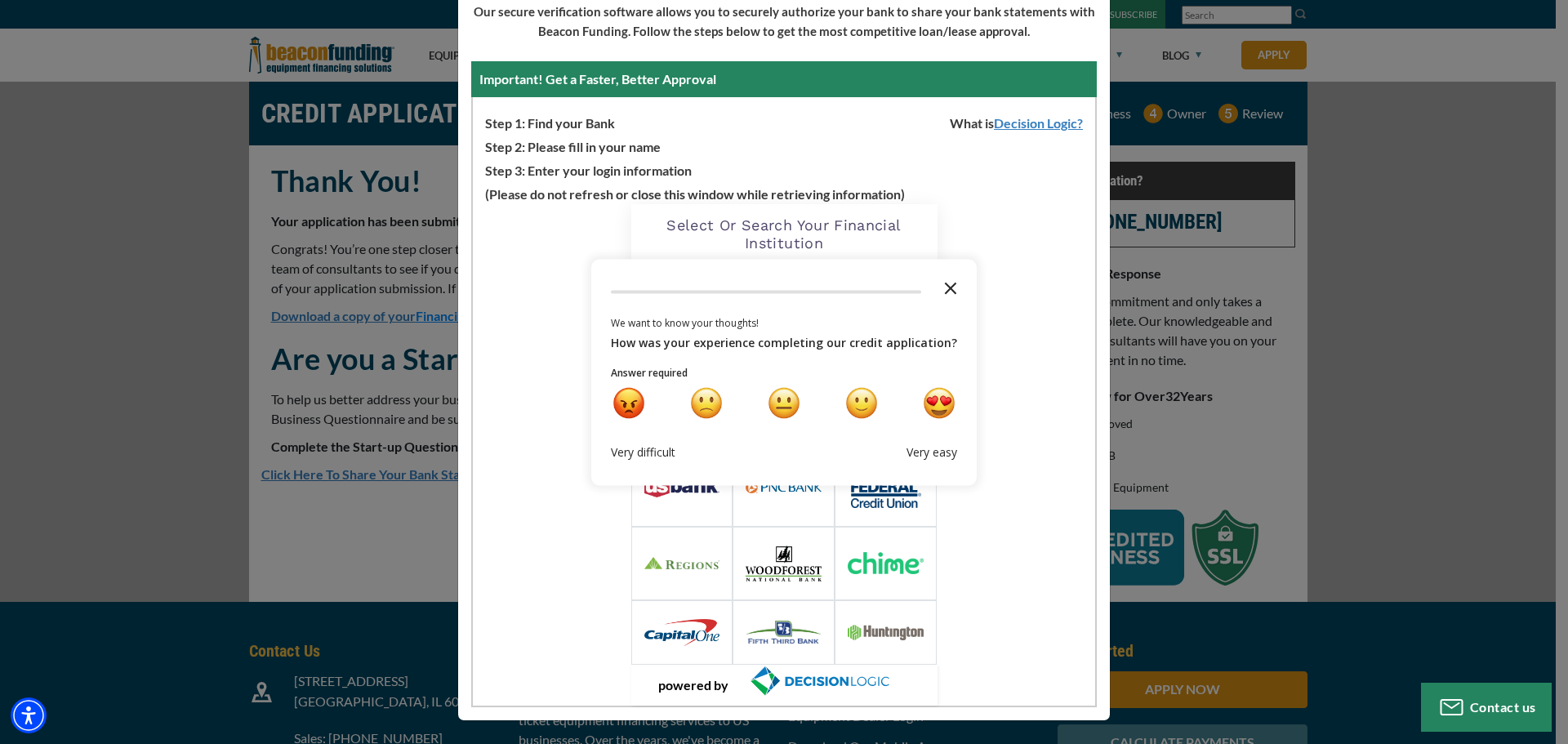
click at [949, 286] on icon "Close the survey" at bounding box center [950, 287] width 33 height 33
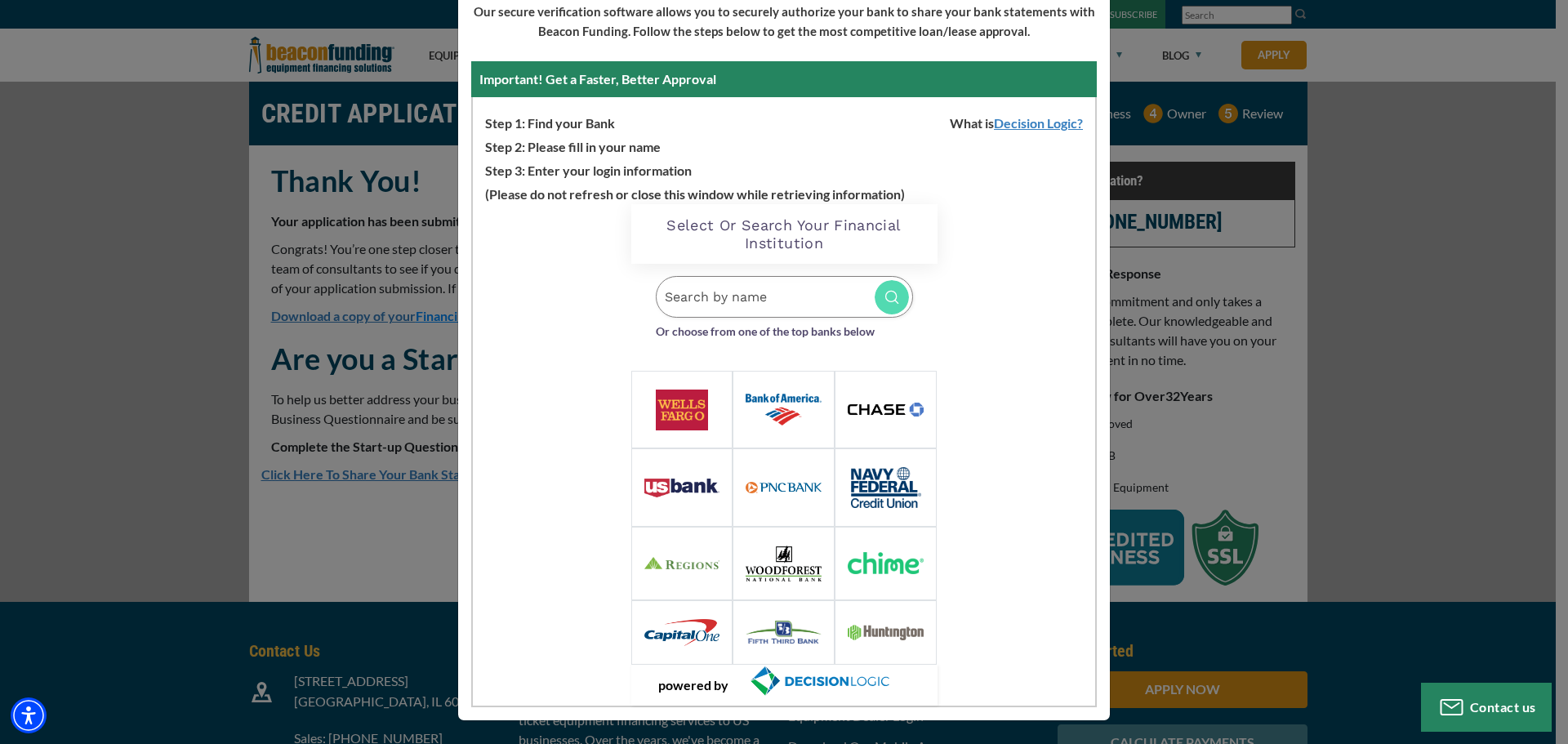
scroll to position [60, 0]
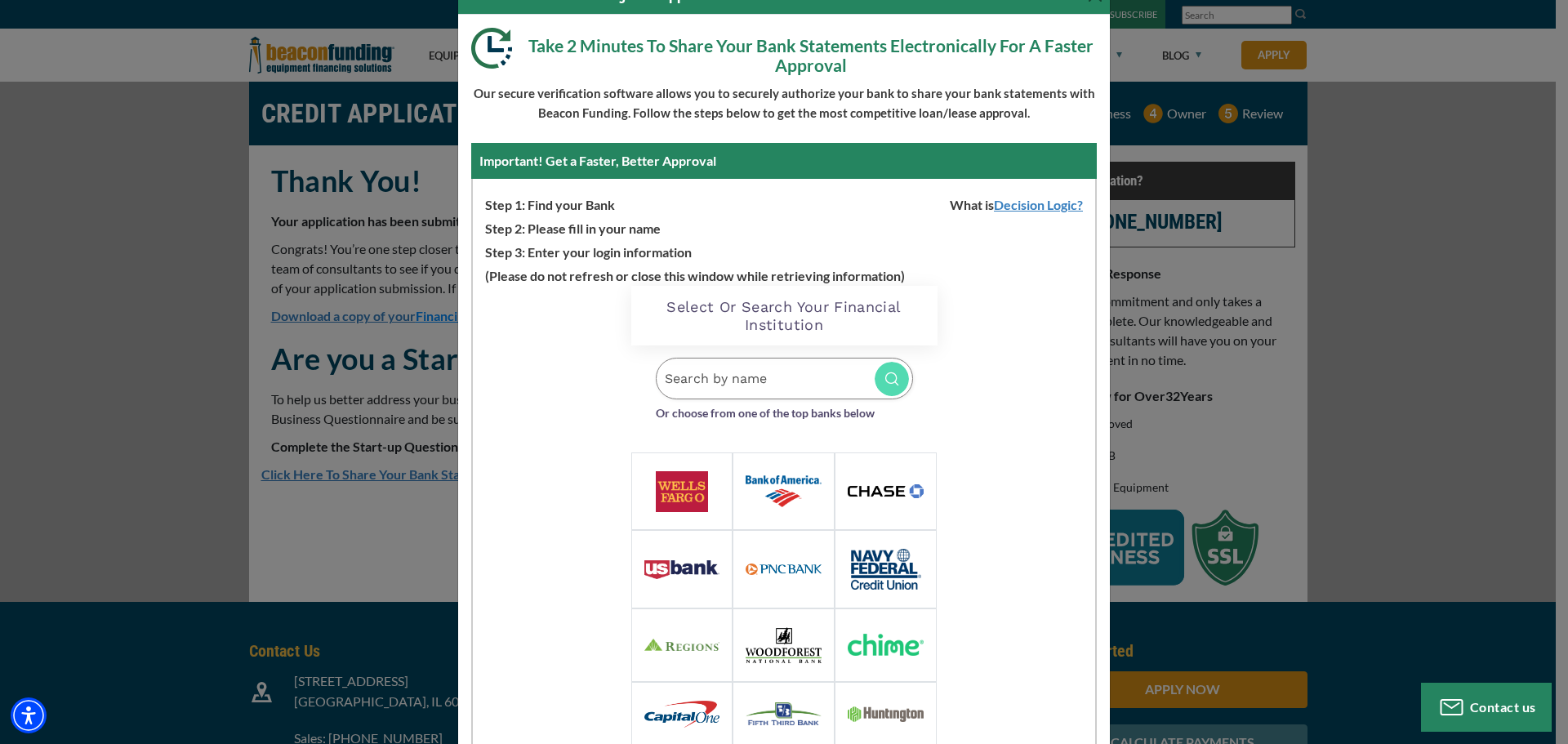
click at [803, 374] on input "Search by name" at bounding box center [784, 378] width 257 height 42
type input "A"
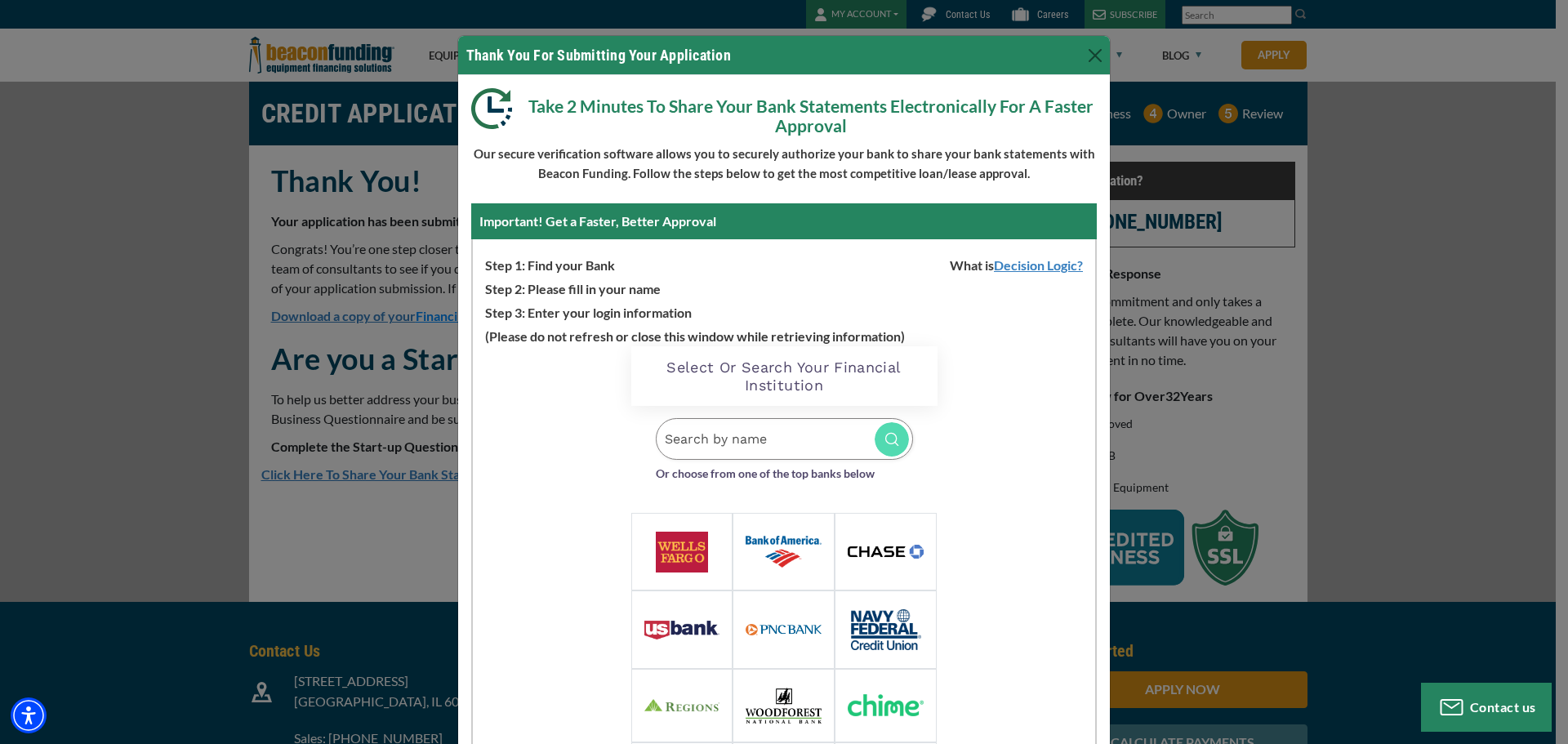
drag, startPoint x: 631, startPoint y: 169, endPoint x: 930, endPoint y: 171, distance: 299.0
click at [930, 171] on p "Our secure verification software allows you to securely authorize your bank to …" at bounding box center [784, 163] width 625 height 39
click at [969, 174] on p "Our secure verification software allows you to securely authorize your bank to …" at bounding box center [784, 163] width 625 height 39
drag, startPoint x: 969, startPoint y: 174, endPoint x: 1041, endPoint y: 174, distance: 72.0
click at [1041, 174] on p "Our secure verification software allows you to securely authorize your bank to …" at bounding box center [784, 163] width 625 height 39
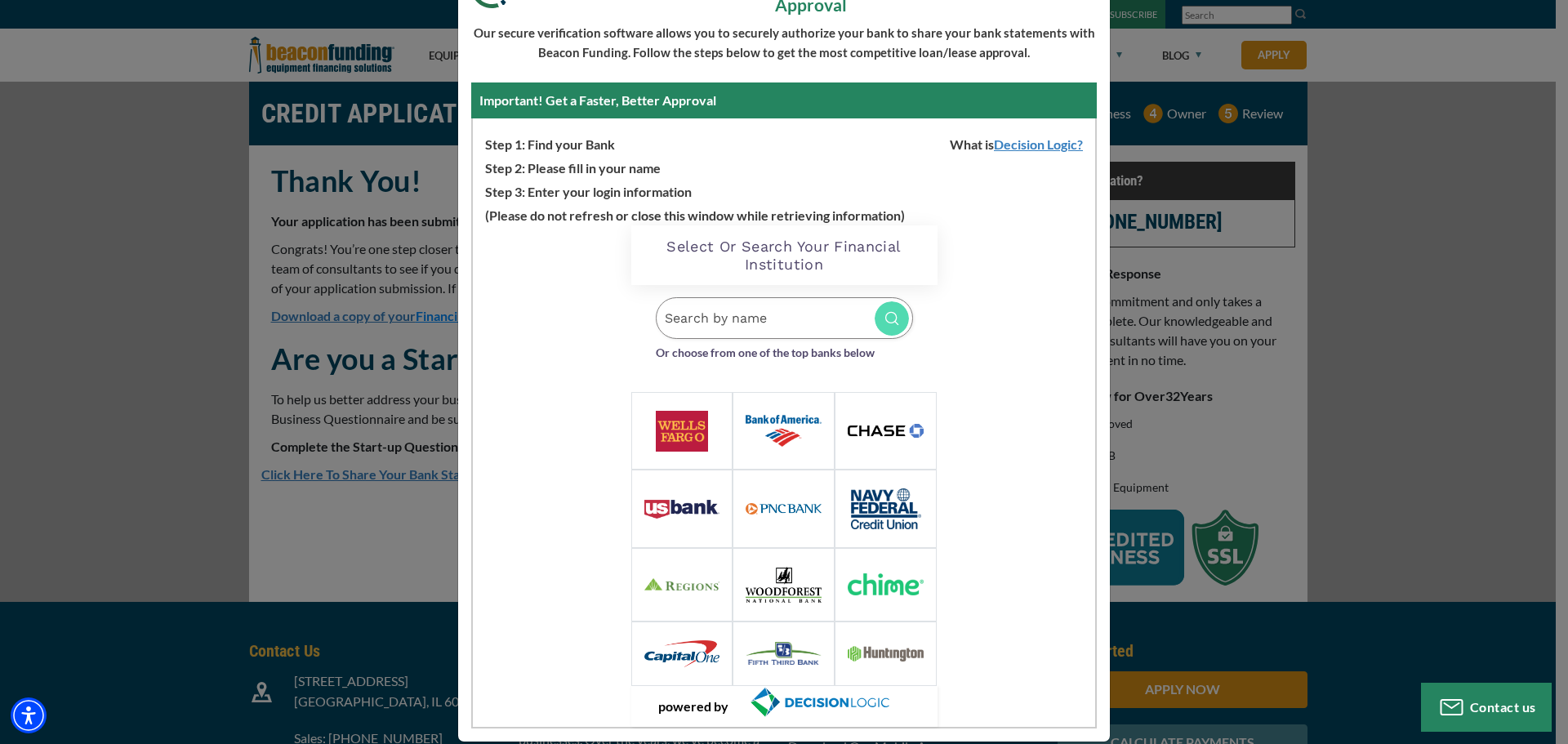
scroll to position [143, 0]
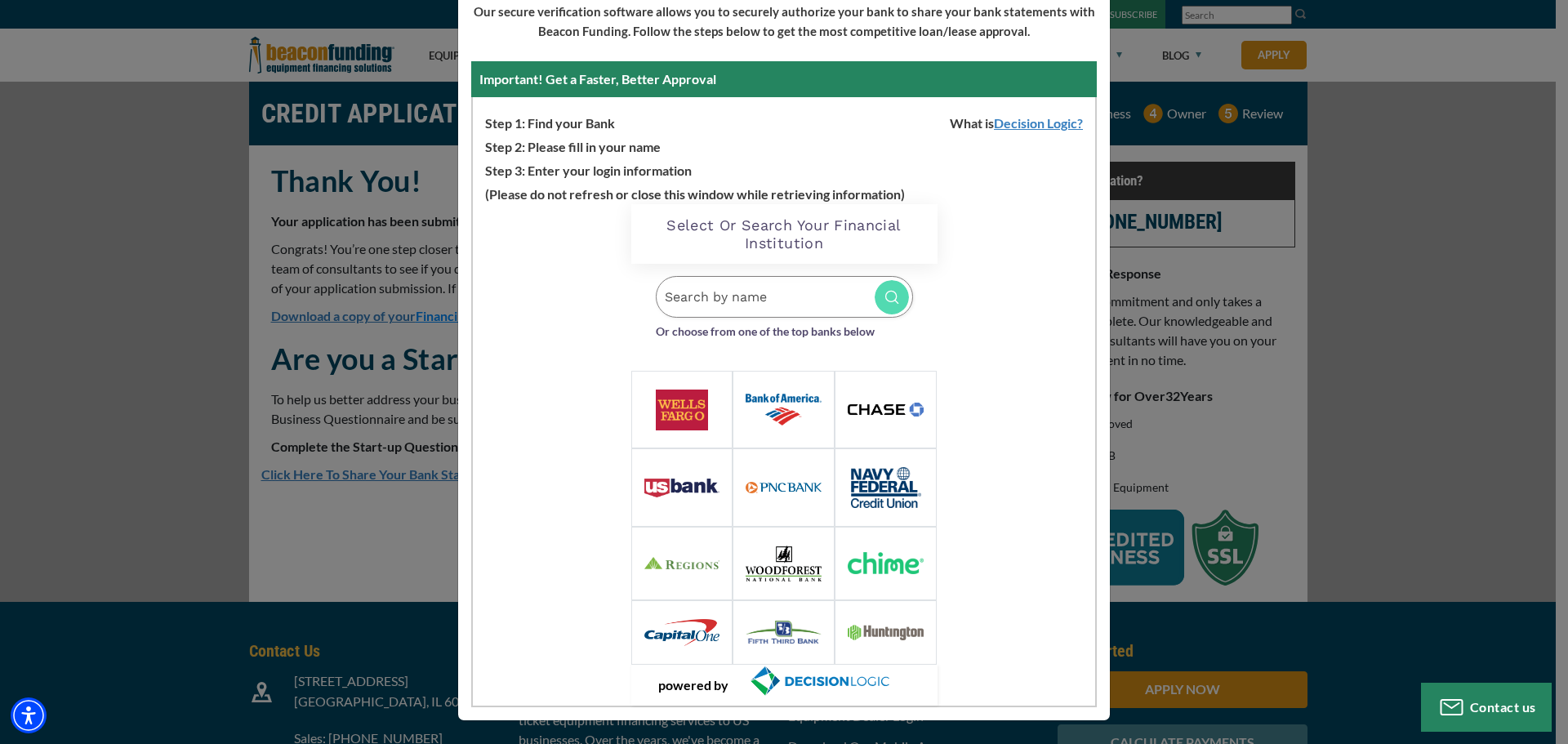
click at [802, 306] on input "Search by name" at bounding box center [784, 297] width 257 height 42
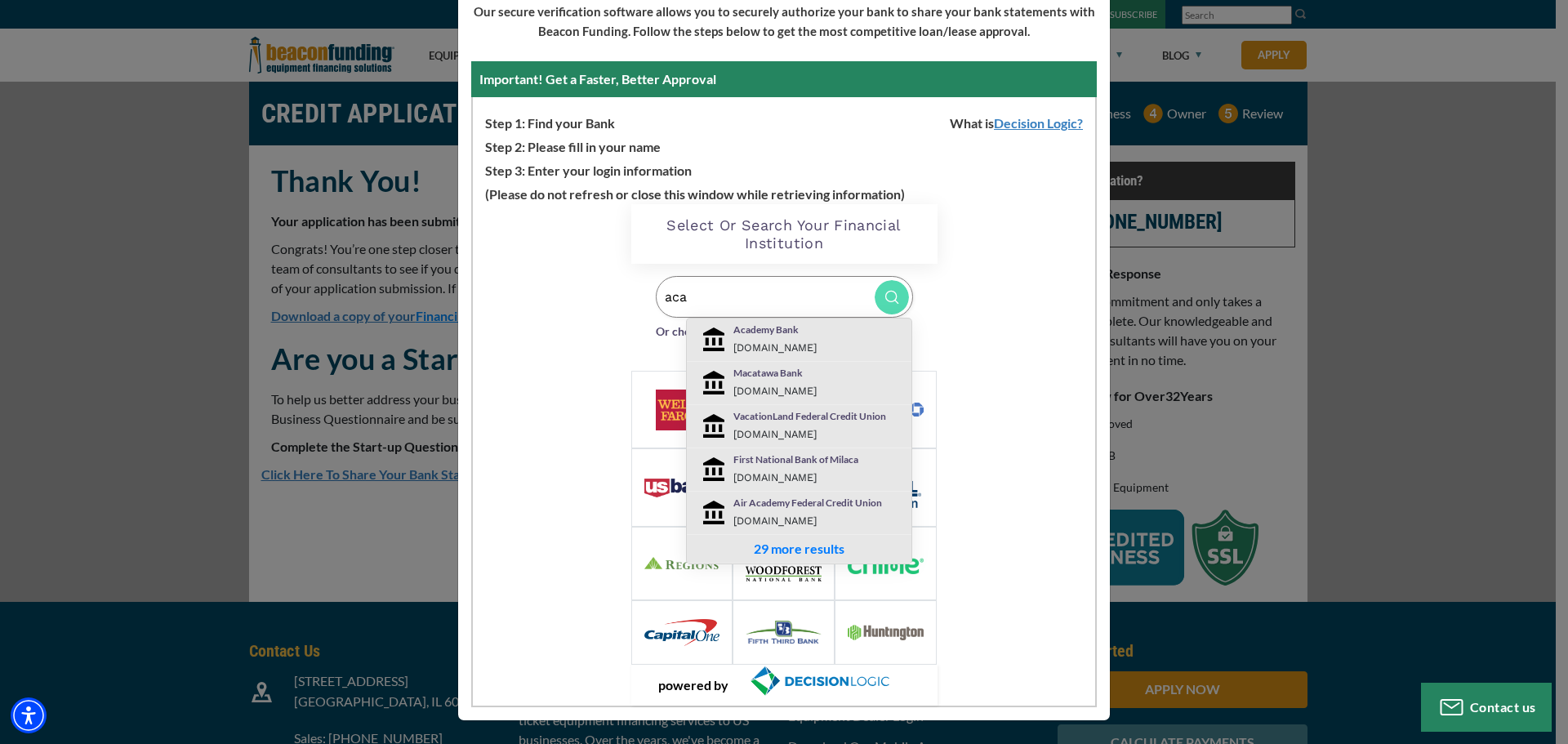
type input "aca"
click at [802, 344] on small "[DOMAIN_NAME]" at bounding box center [775, 347] width 83 height 13
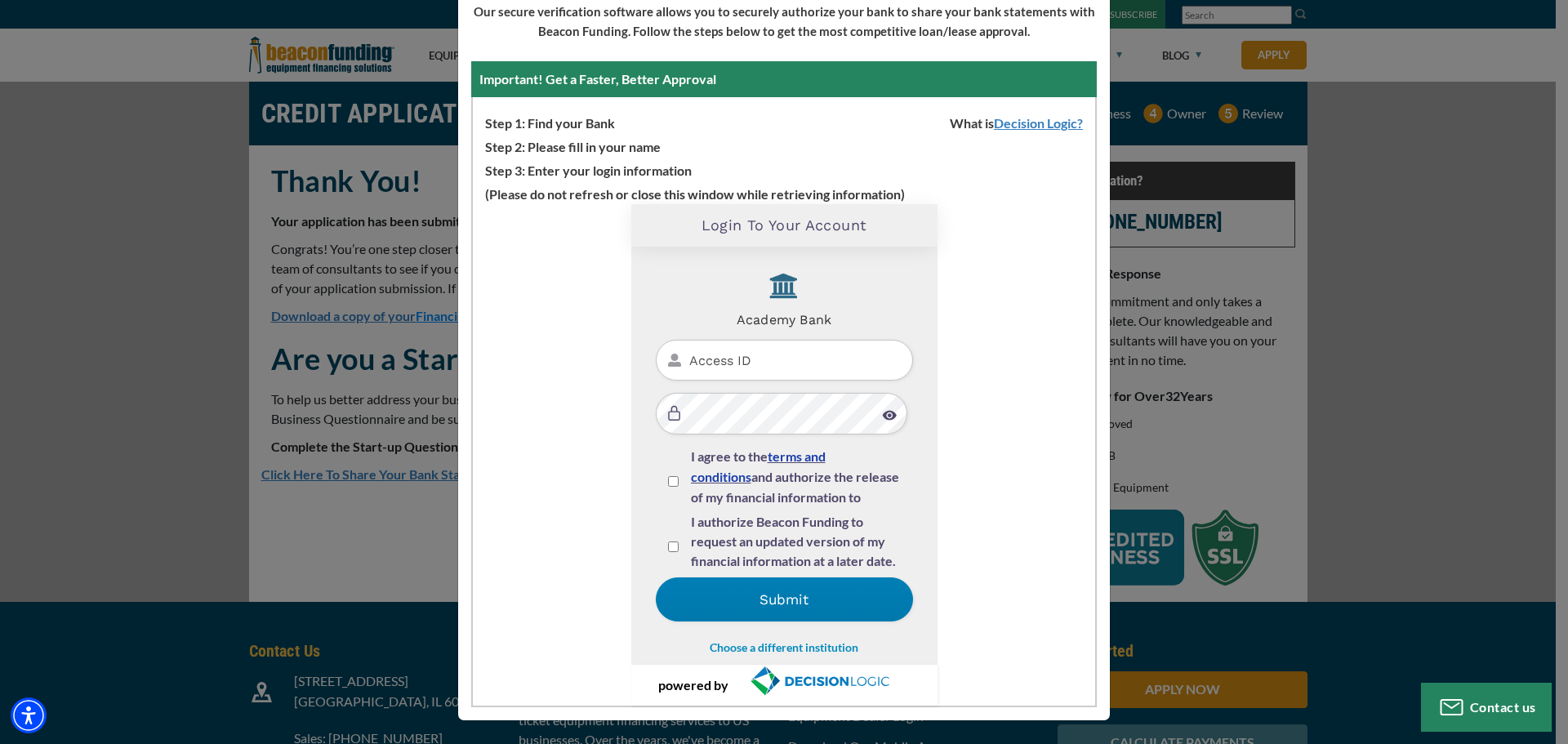
click at [792, 358] on input "Access ID" at bounding box center [784, 360] width 257 height 42
type input "TonyCano"
click at [881, 413] on img at bounding box center [888, 415] width 15 height 11
click at [668, 477] on input "I agree to the terms and conditions and authorize the release of my financial i…" at bounding box center [673, 481] width 11 height 11
checkbox input "true"
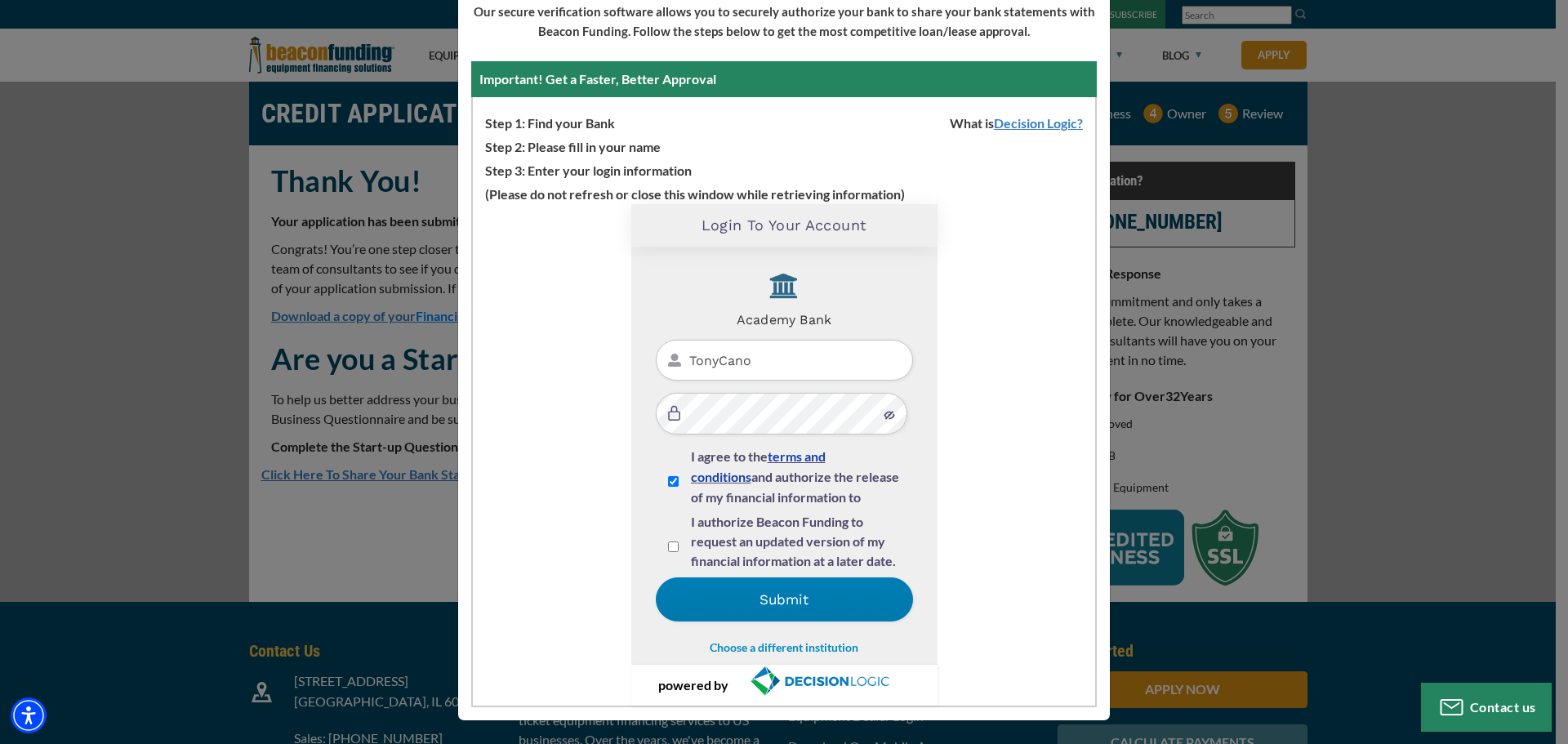
click at [668, 544] on input "I authorize Beacon Funding to request an updated version of my financial inform…" at bounding box center [673, 546] width 11 height 11
checkbox input "true"
click at [718, 598] on button "Submit" at bounding box center [784, 598] width 257 height 44
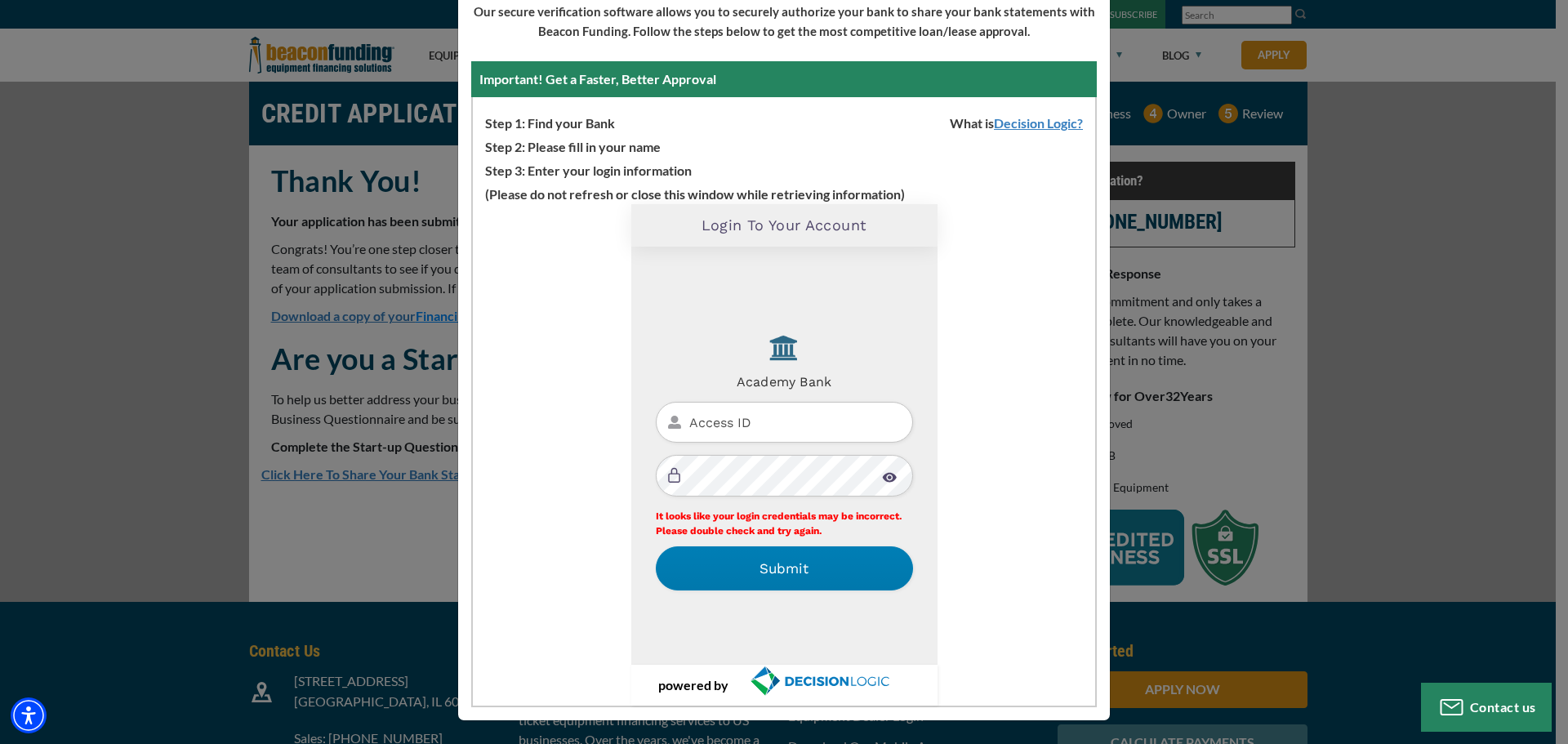
click at [751, 419] on input "text" at bounding box center [784, 422] width 257 height 42
type input "TonyCano"
click at [884, 475] on img at bounding box center [888, 477] width 15 height 11
click at [784, 573] on button "Submit" at bounding box center [784, 567] width 257 height 44
click at [761, 419] on input "text" at bounding box center [784, 422] width 257 height 42
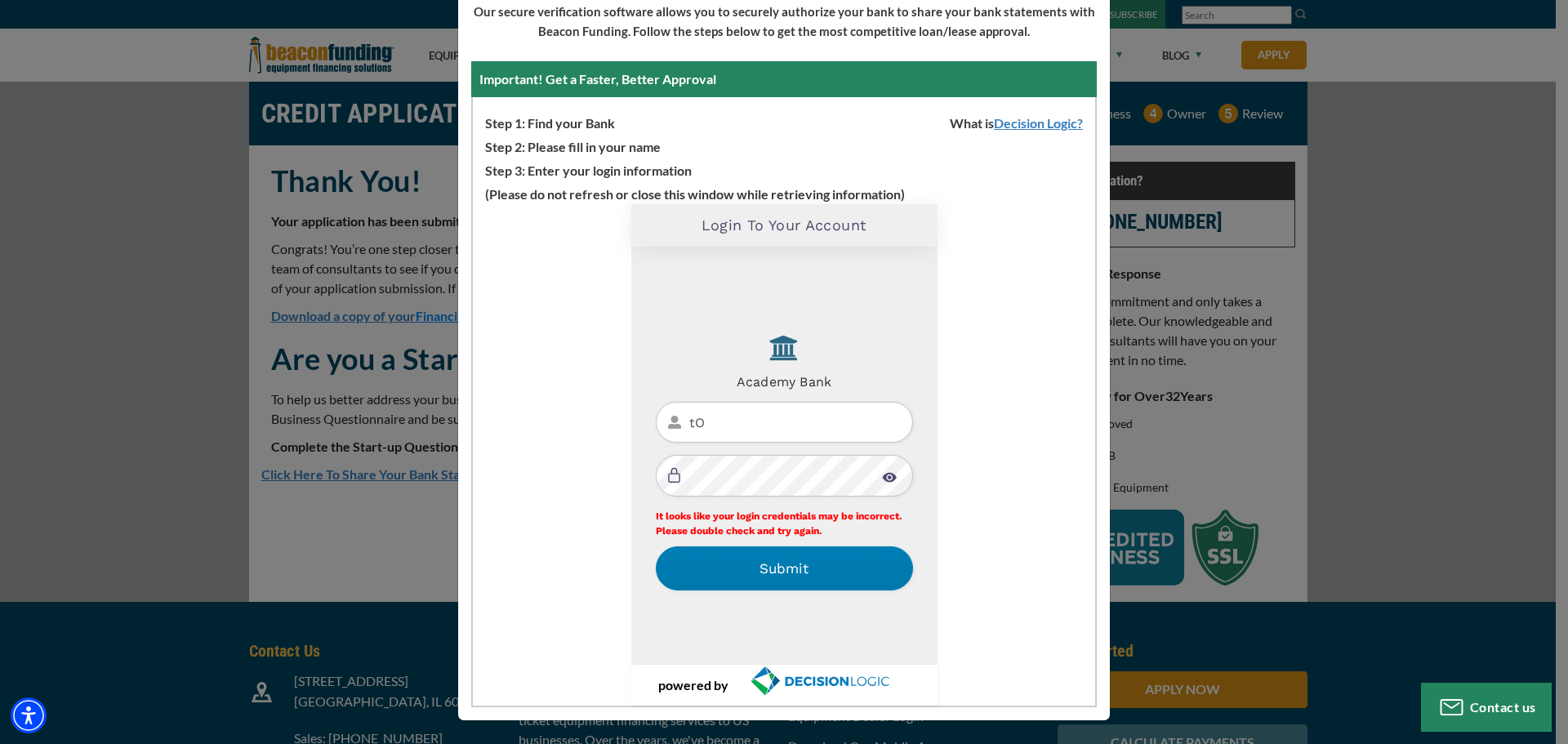
type input "t"
type input "T"
type input "tonycano"
click button "Submit" at bounding box center [784, 567] width 257 height 44
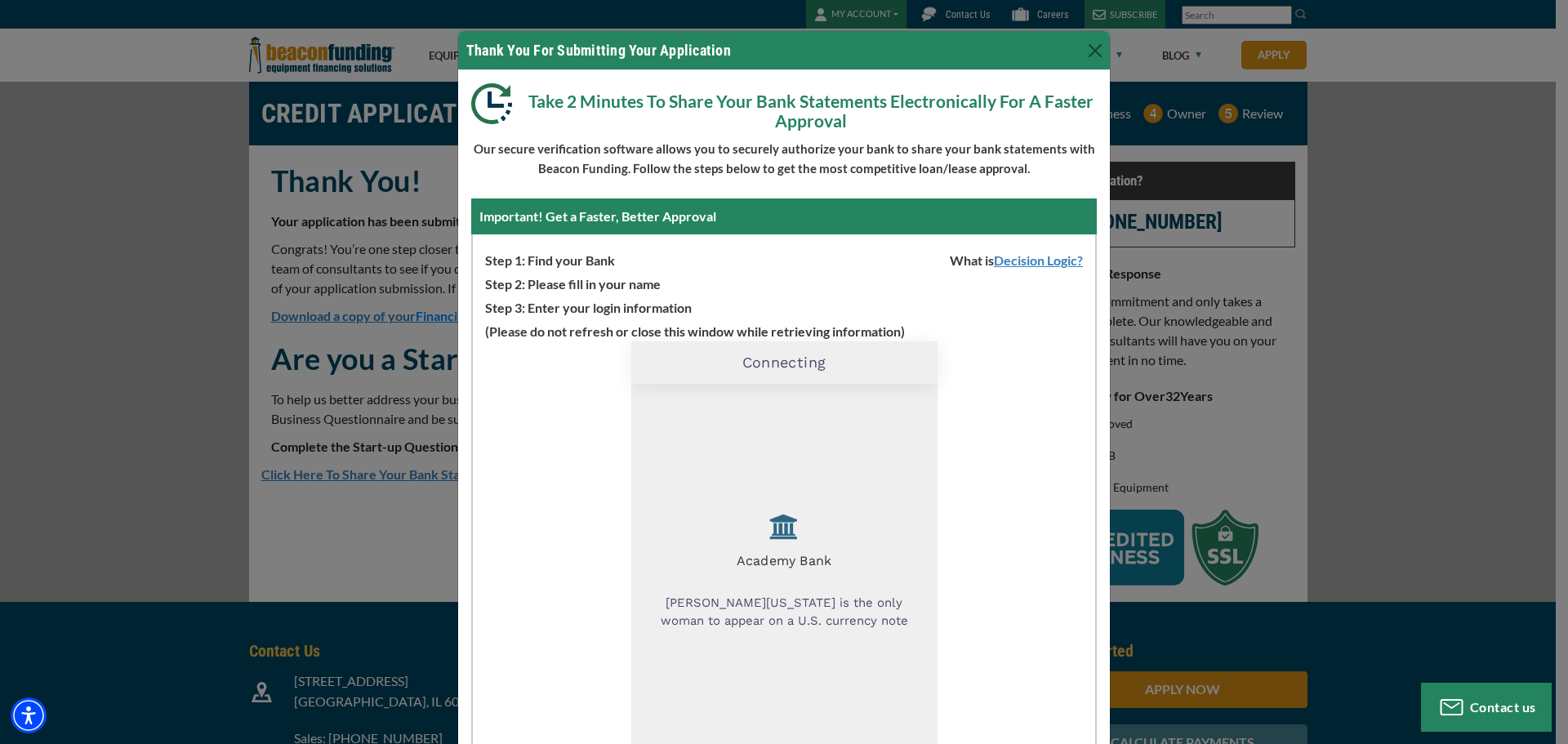
scroll to position [0, 0]
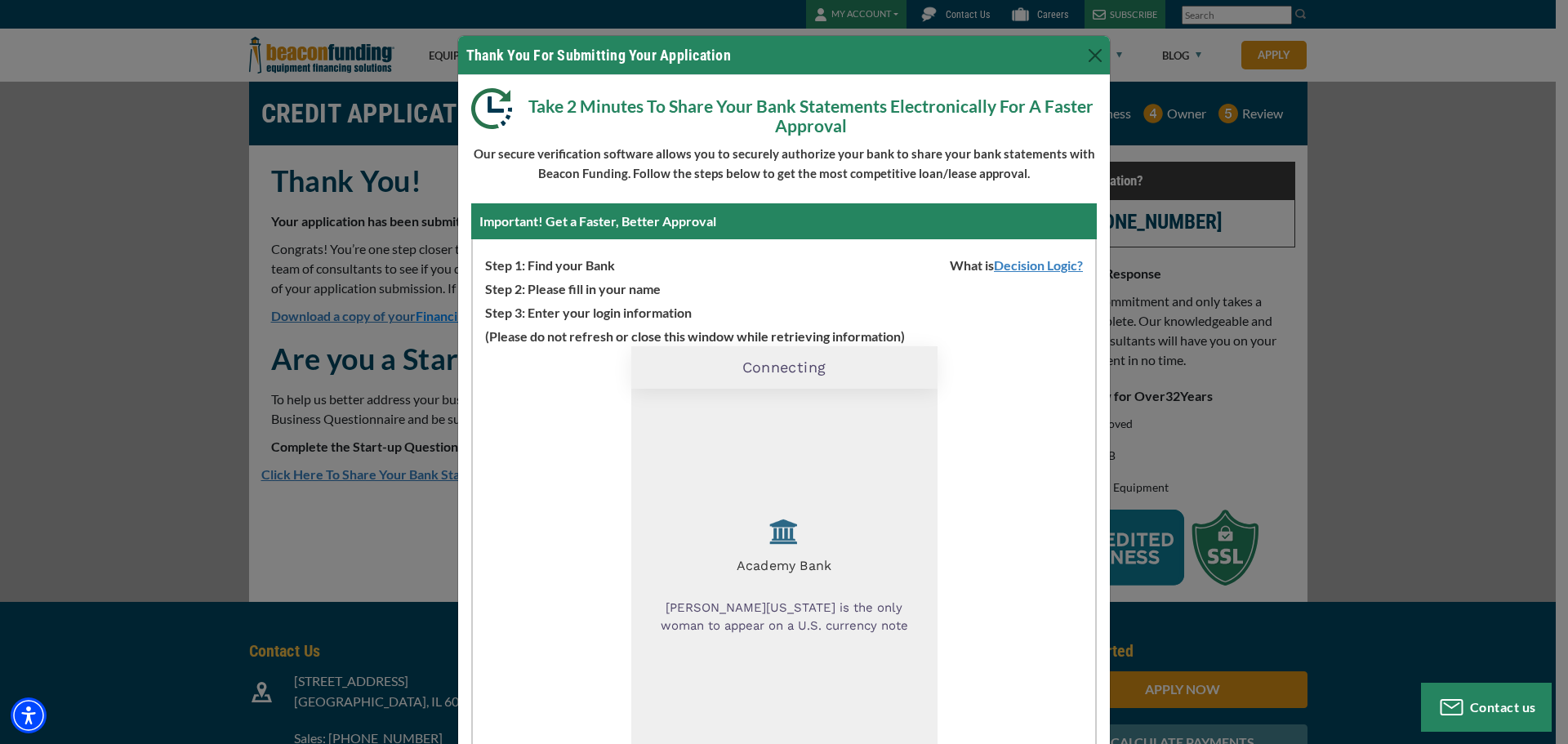
drag, startPoint x: 658, startPoint y: 126, endPoint x: 850, endPoint y: 135, distance: 192.2
click at [850, 135] on p "Take 2 Minutes To Share Your Bank Statements Electronically For A Faster Approv…" at bounding box center [784, 112] width 625 height 48
drag, startPoint x: 638, startPoint y: 181, endPoint x: 652, endPoint y: 181, distance: 14.0
click at [644, 183] on div "Take 2 Minutes To Share Your Bank Statements Electronically For A Faster Approv…" at bounding box center [784, 469] width 652 height 788
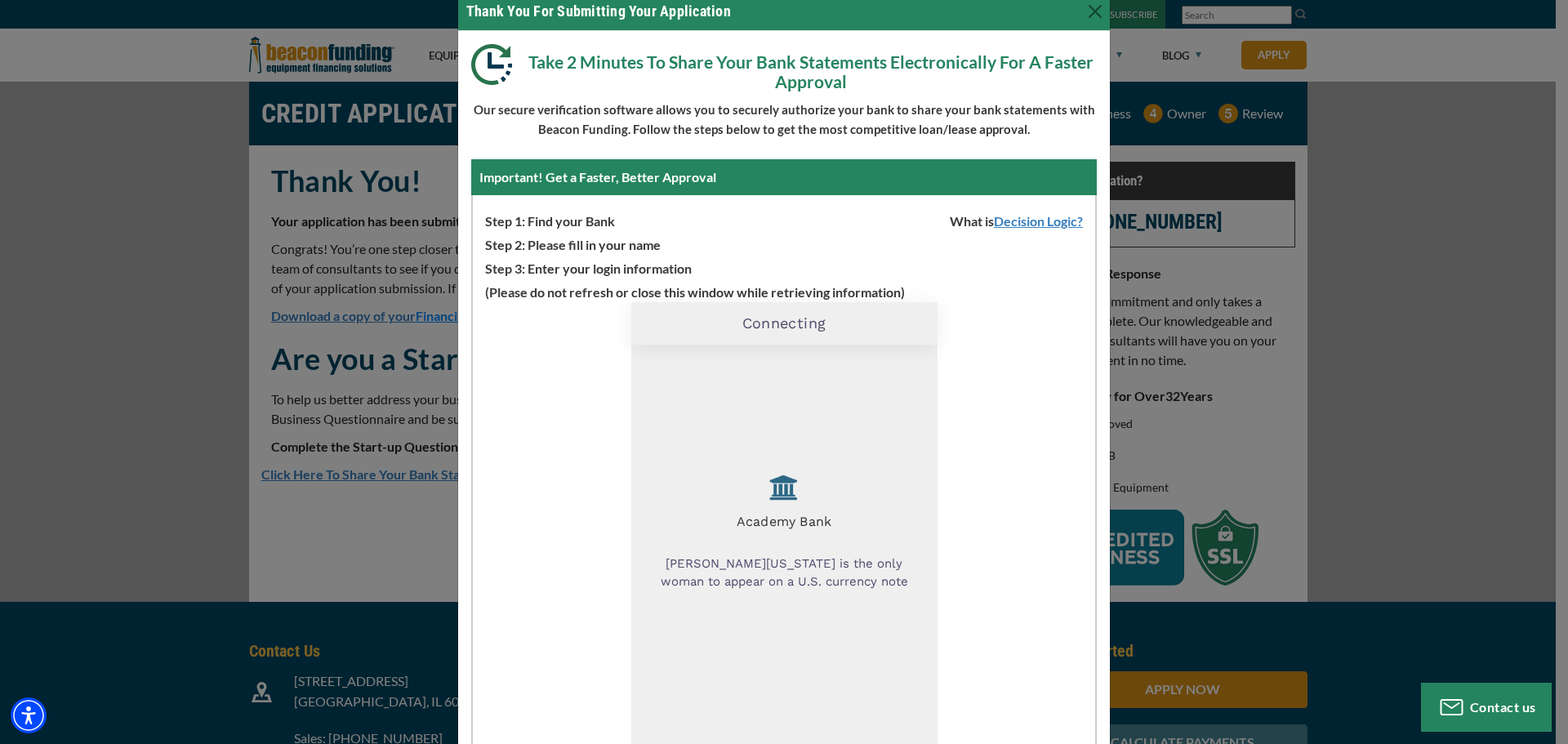
scroll to position [143, 0]
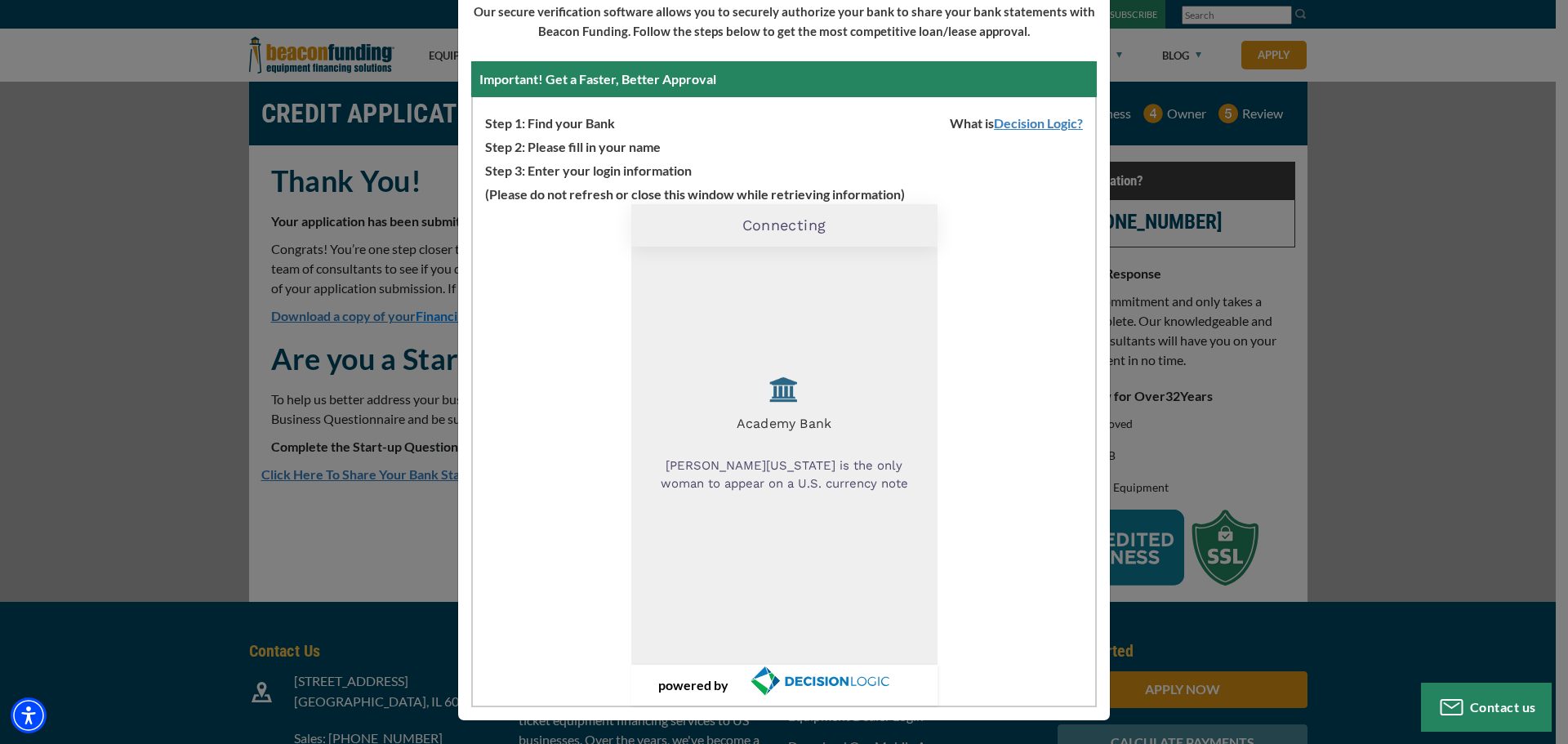
click at [693, 75] on div "Important! Get a Faster, Better Approval" at bounding box center [784, 79] width 625 height 36
click at [810, 81] on div "Important! Get a Faster, Better Approval" at bounding box center [784, 79] width 625 height 36
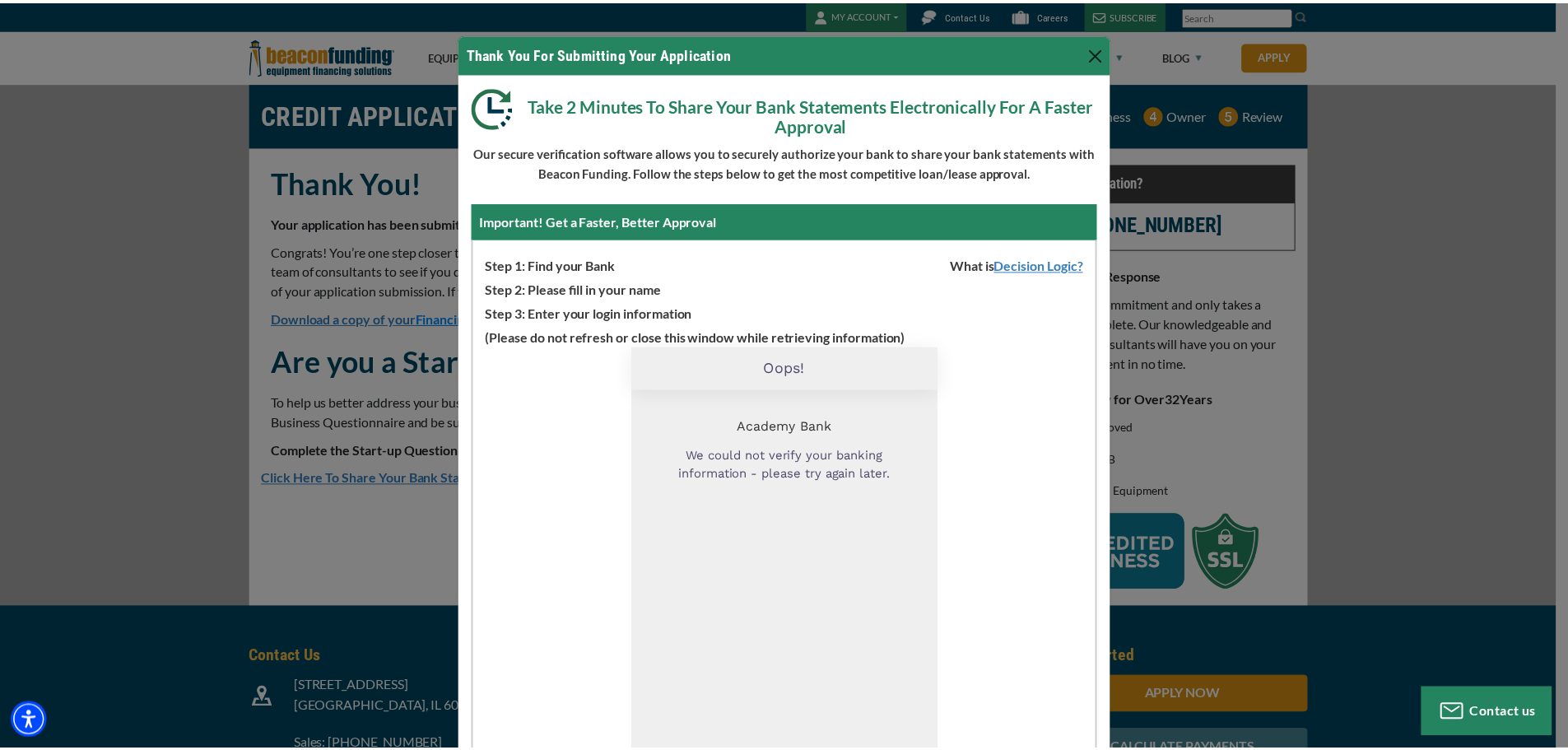
scroll to position [0, 0]
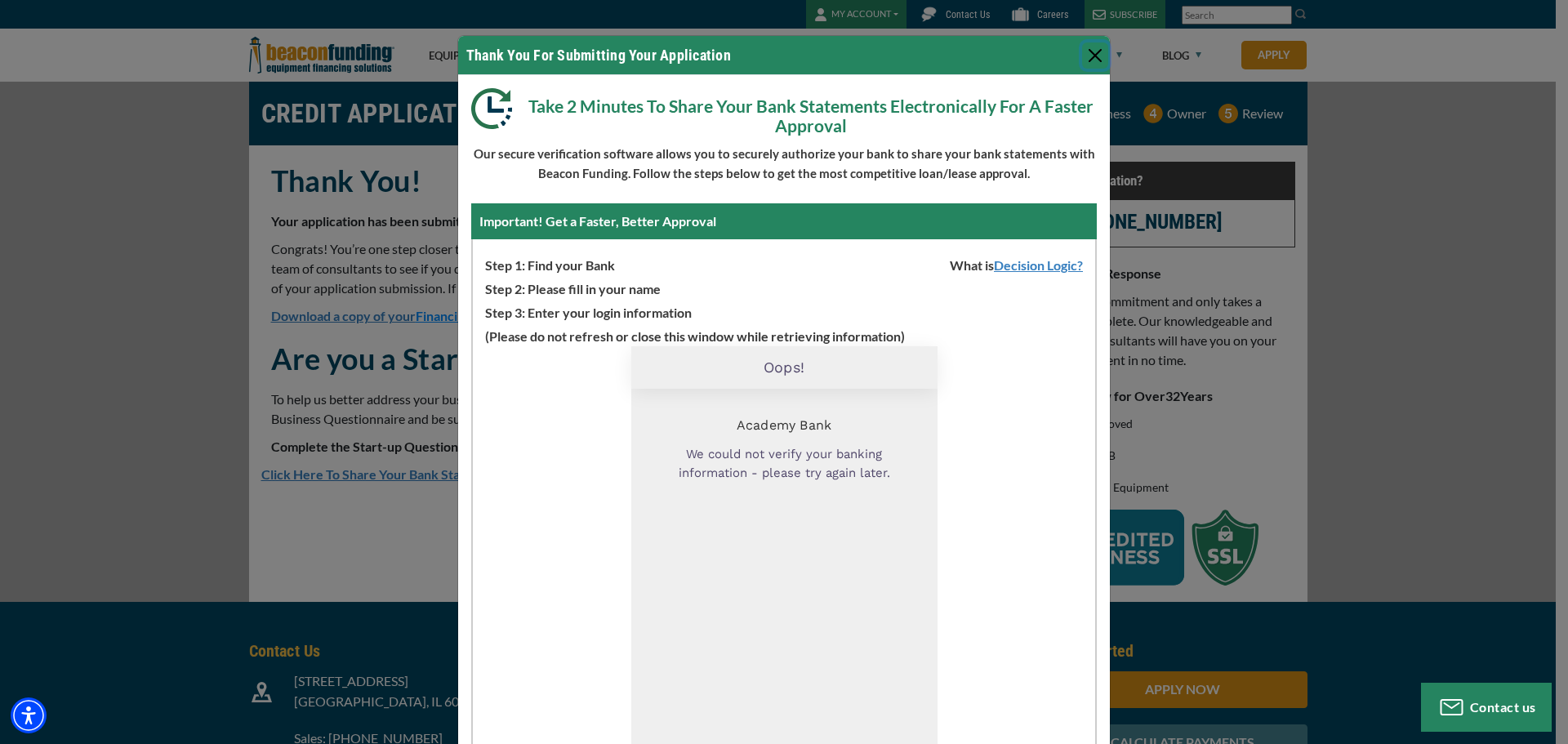
click at [1085, 50] on button "Close" at bounding box center [1095, 55] width 26 height 26
